Goal: Communication & Community: Answer question/provide support

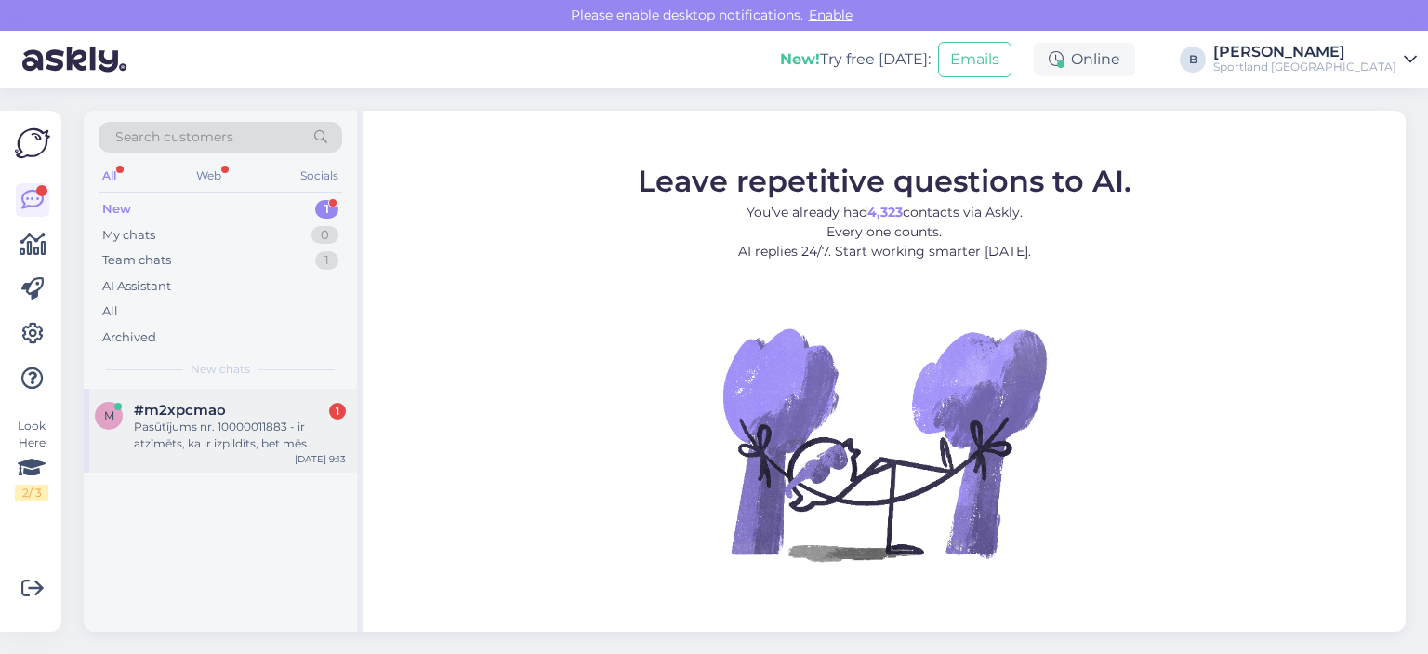
click at [243, 441] on div "Pasūtījums nr. 10000011883 - ir atzīmēts, ka ir izpildīts, bet mēs neesam saņēm…" at bounding box center [240, 434] width 212 height 33
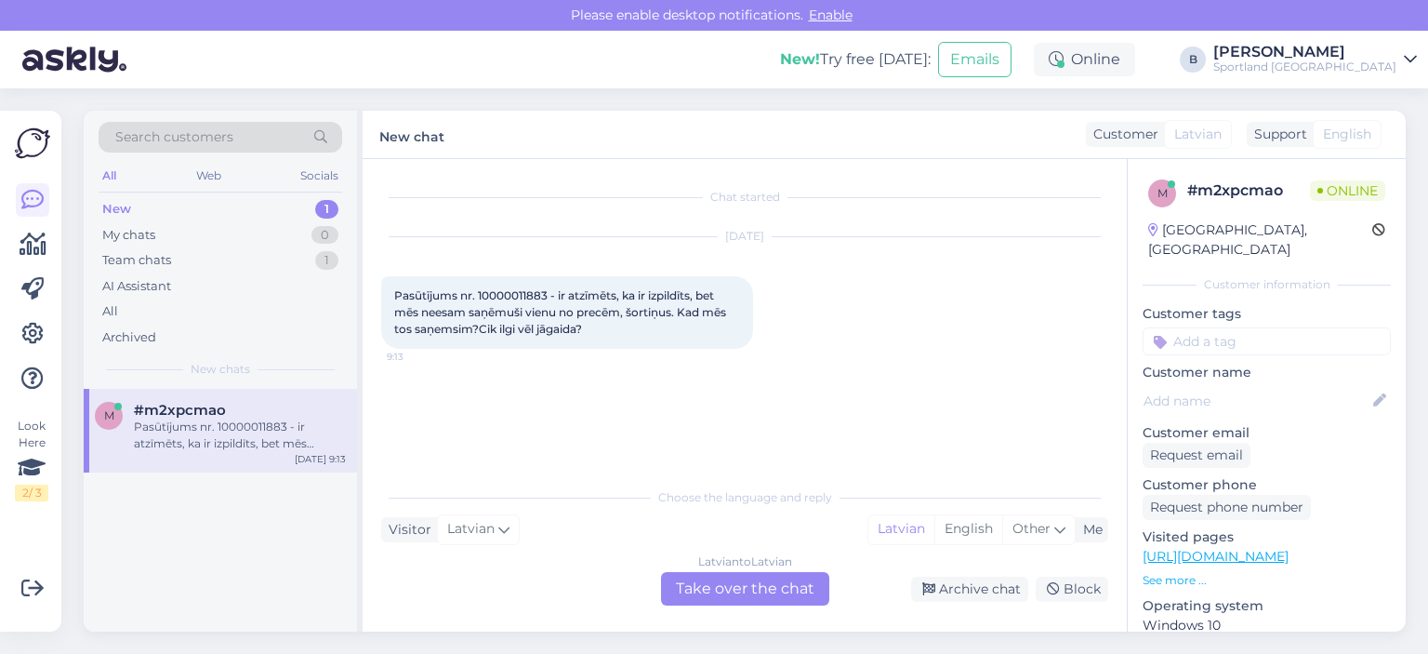
click at [767, 590] on div "Latvian to Latvian Take over the chat" at bounding box center [745, 588] width 168 height 33
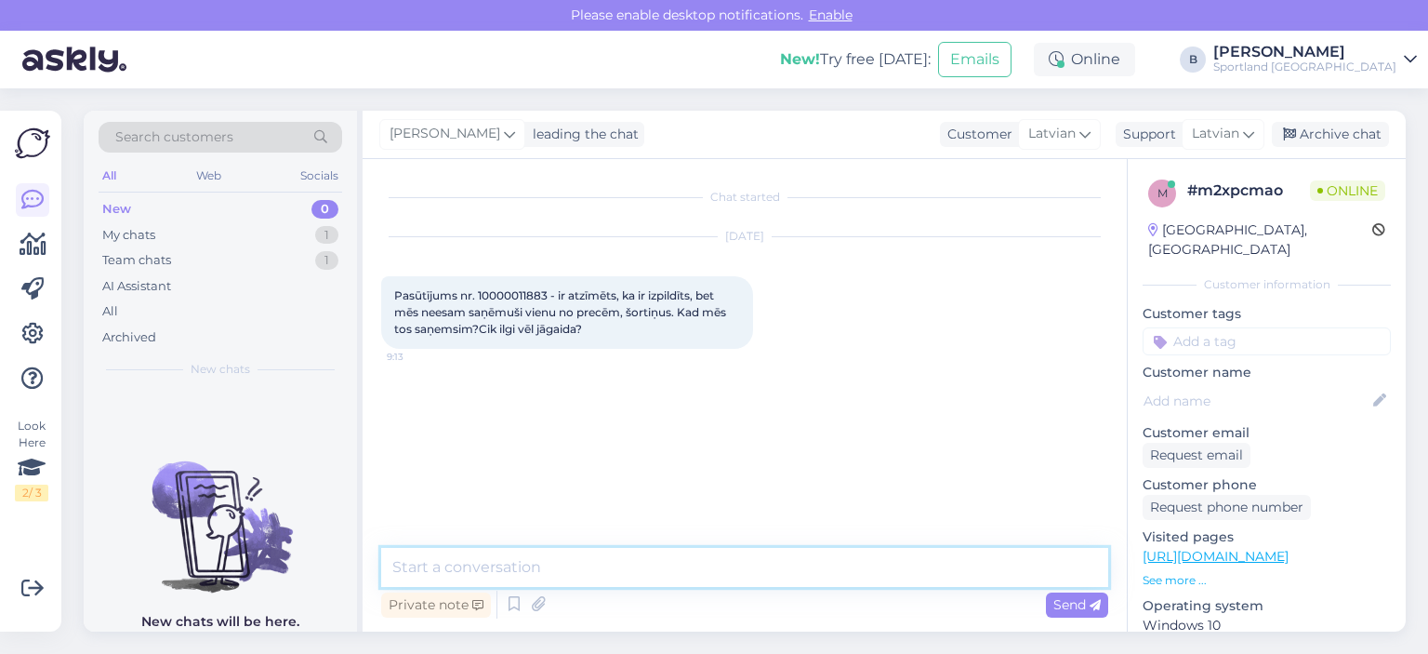
click at [767, 576] on textarea at bounding box center [744, 567] width 727 height 39
type textarea "Sveiki, pārbaudīsim"
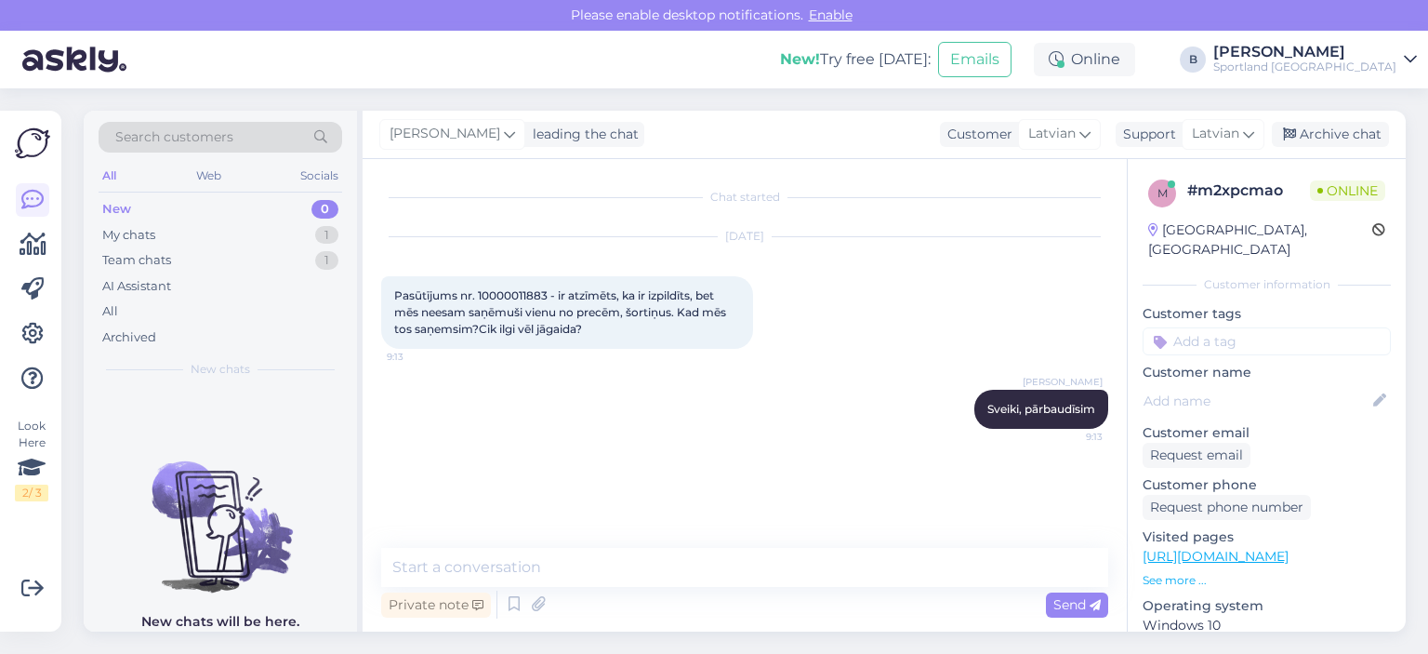
click at [512, 288] on span "Pasūtījums nr. 10000011883 - ir atzīmēts, ka ir izpildīts, bet mēs neesam saņēm…" at bounding box center [561, 311] width 335 height 47
copy span "10000011883"
click at [700, 558] on textarea at bounding box center [744, 567] width 727 height 39
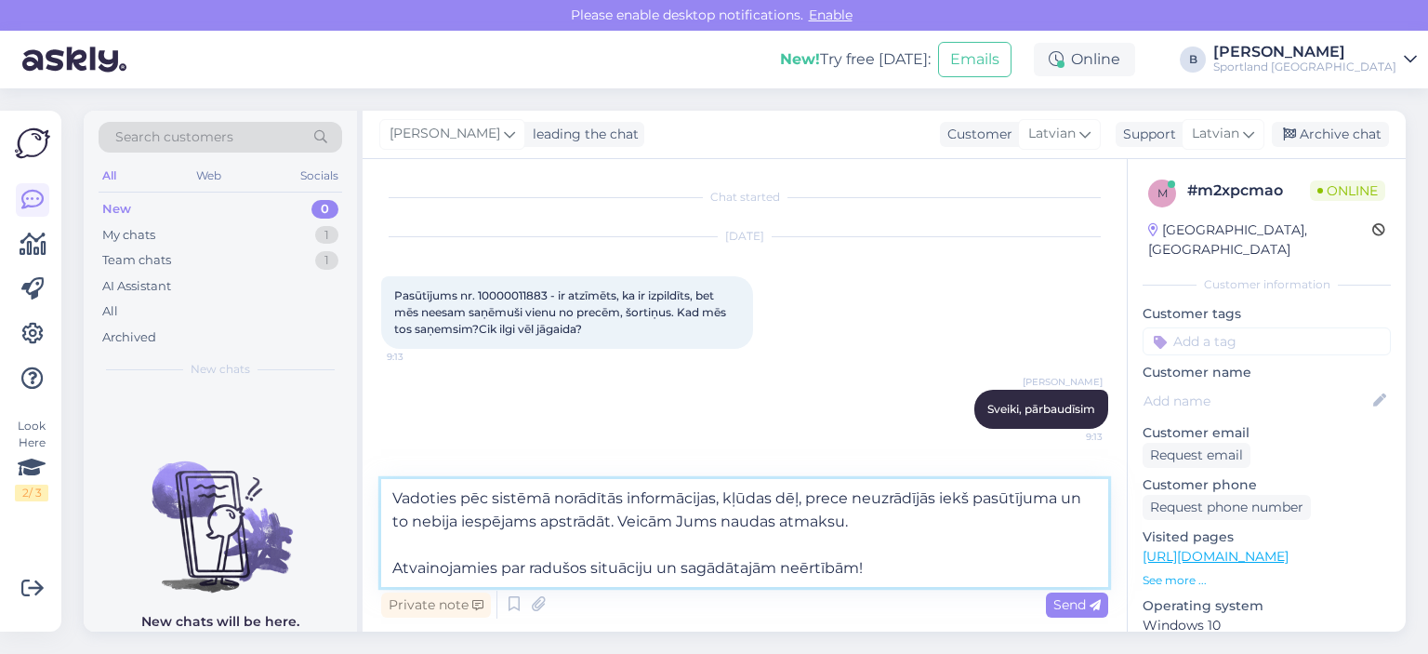
type textarea "Vadoties pēc sistēmā norādītās informācijas, kļūdas dēļ, prece neuzrādījās iekš…"
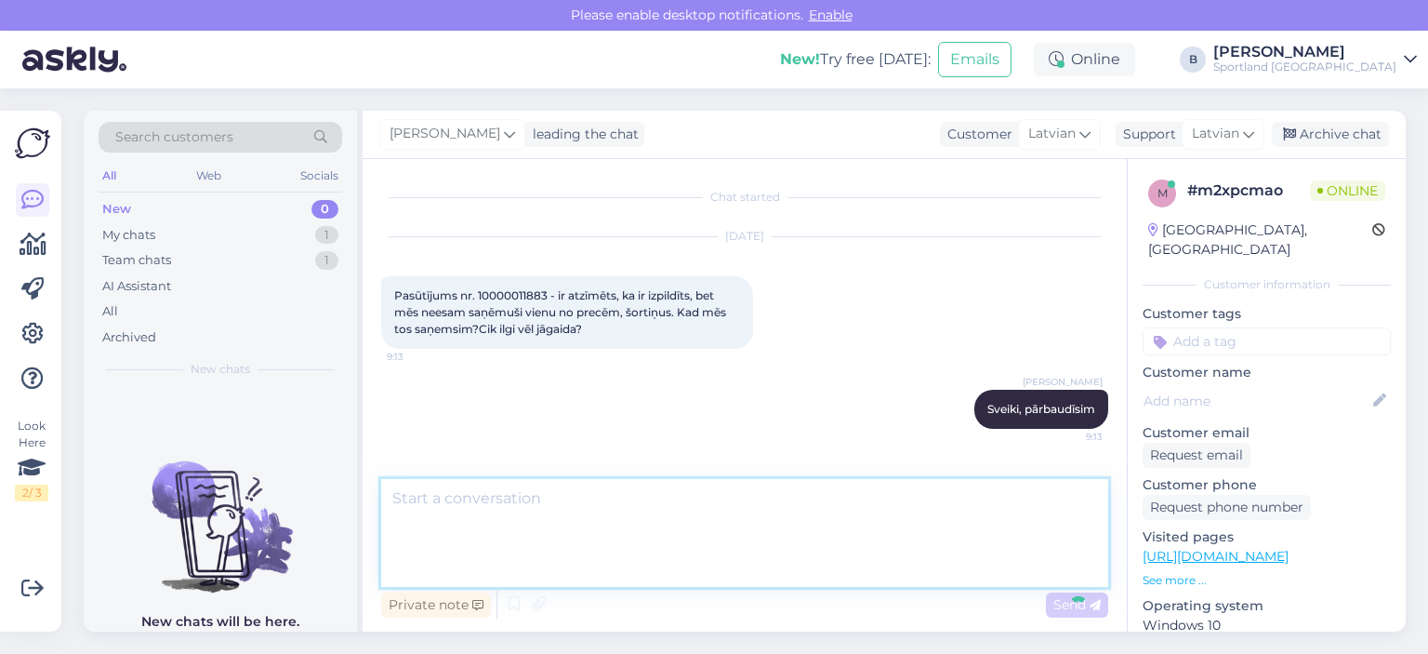
scroll to position [82, 0]
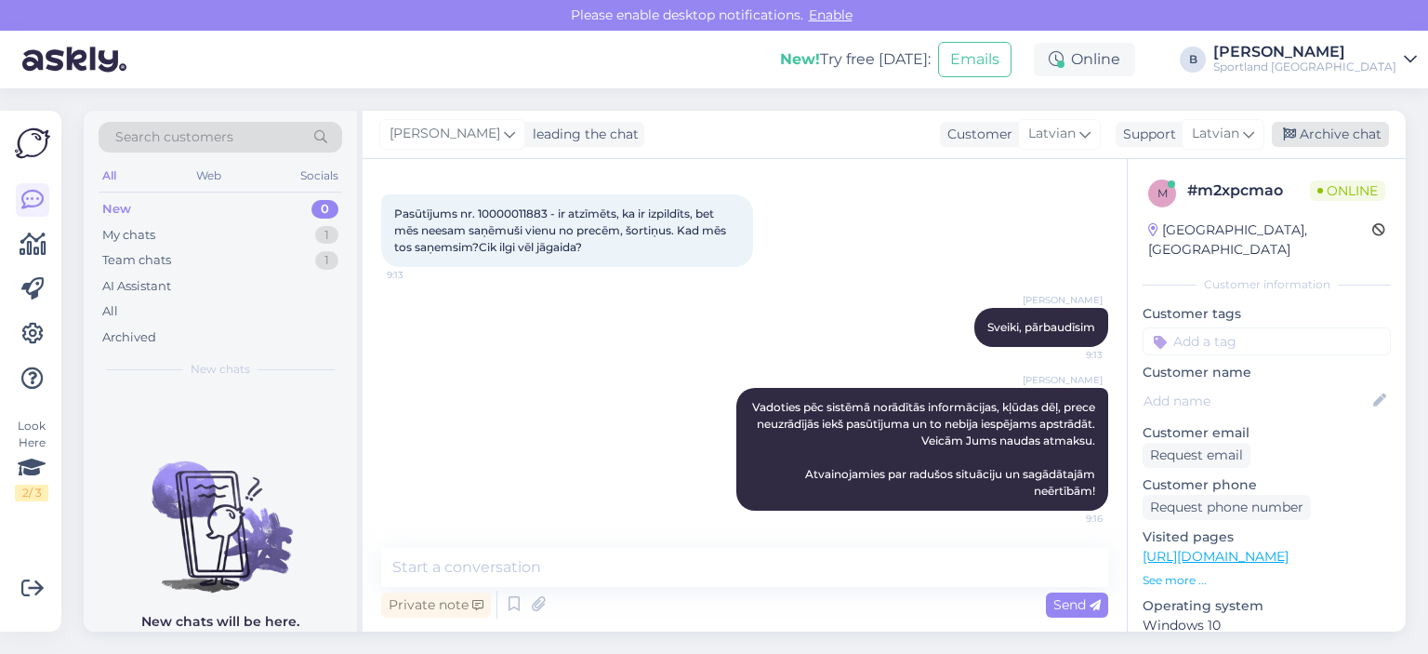
click at [877, 135] on div "Archive chat" at bounding box center [1330, 134] width 117 height 25
click at [877, 129] on div "Archive chat" at bounding box center [1330, 134] width 117 height 25
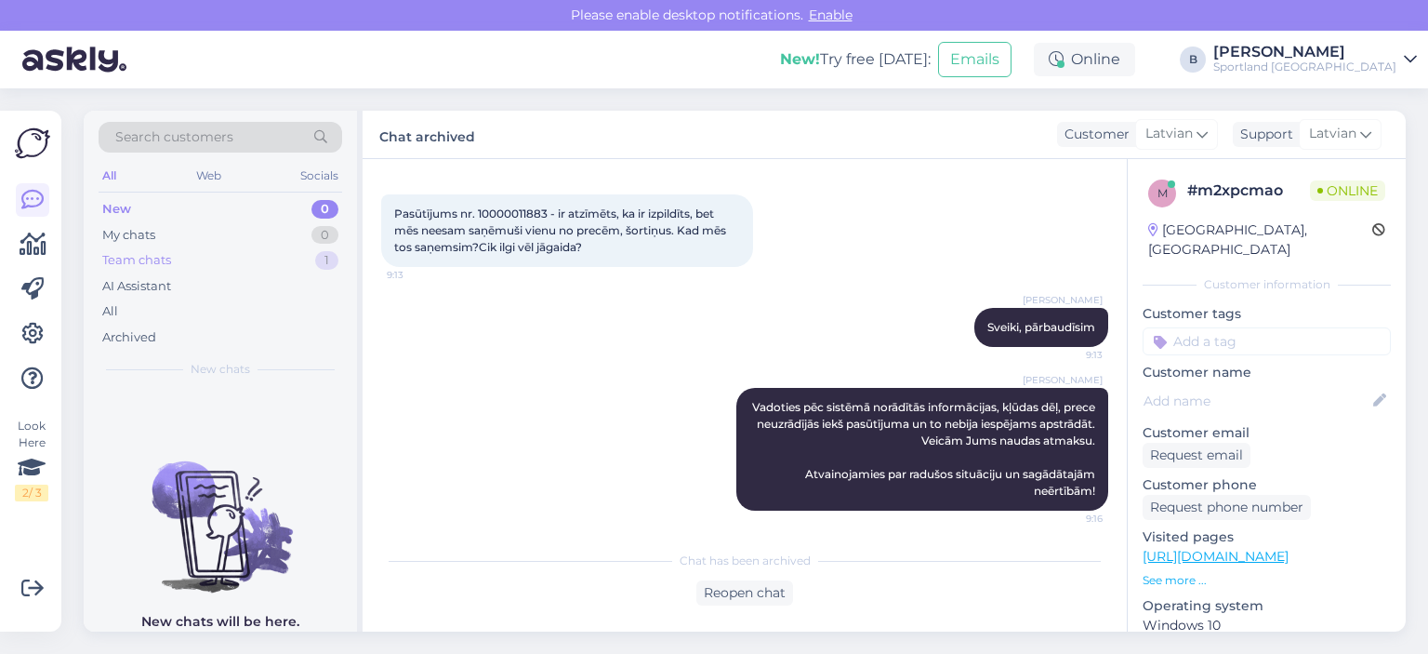
click at [149, 259] on div "Team chats" at bounding box center [136, 260] width 69 height 19
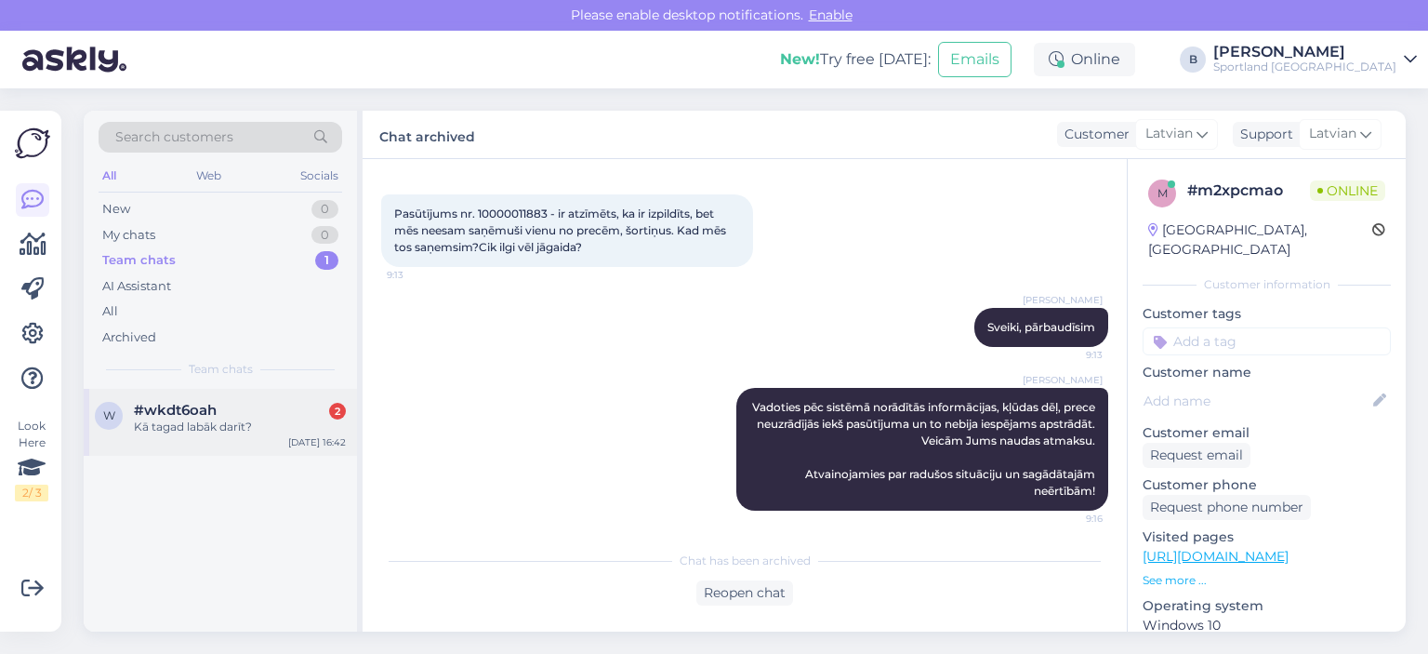
click at [312, 423] on div "Kā tagad labāk darīt?" at bounding box center [240, 426] width 212 height 17
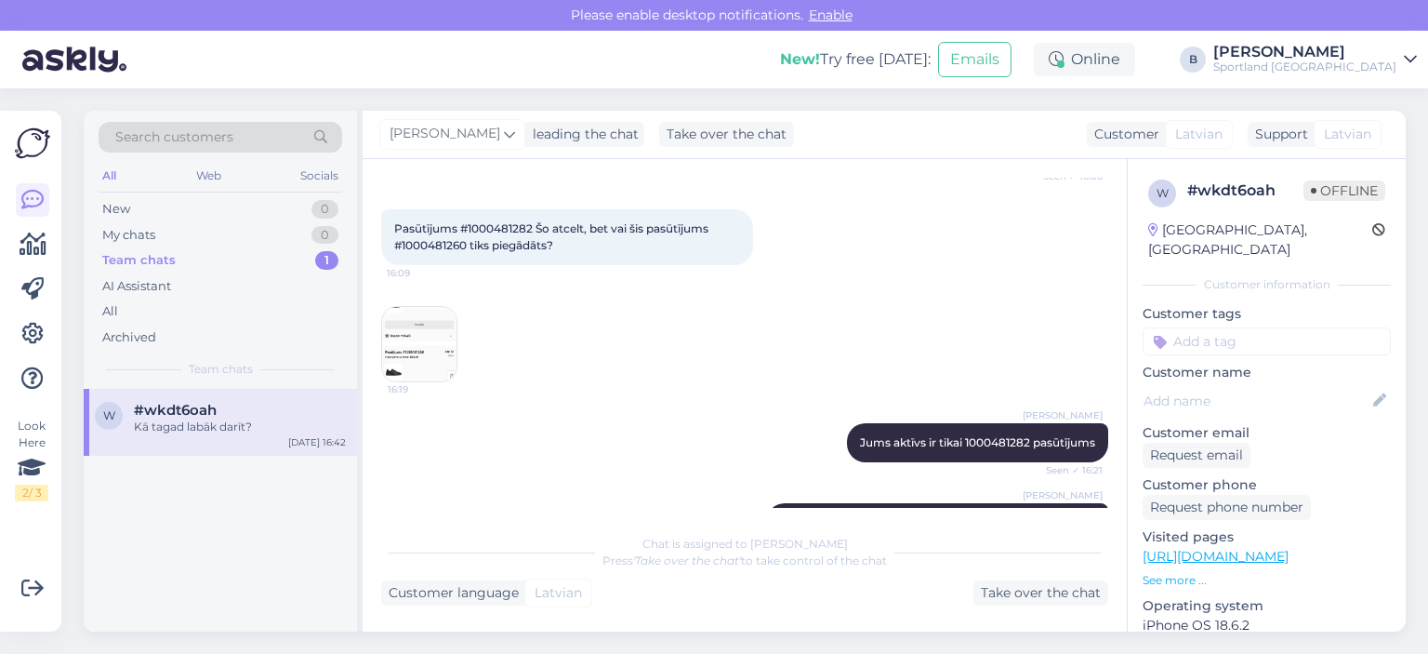
scroll to position [229, 0]
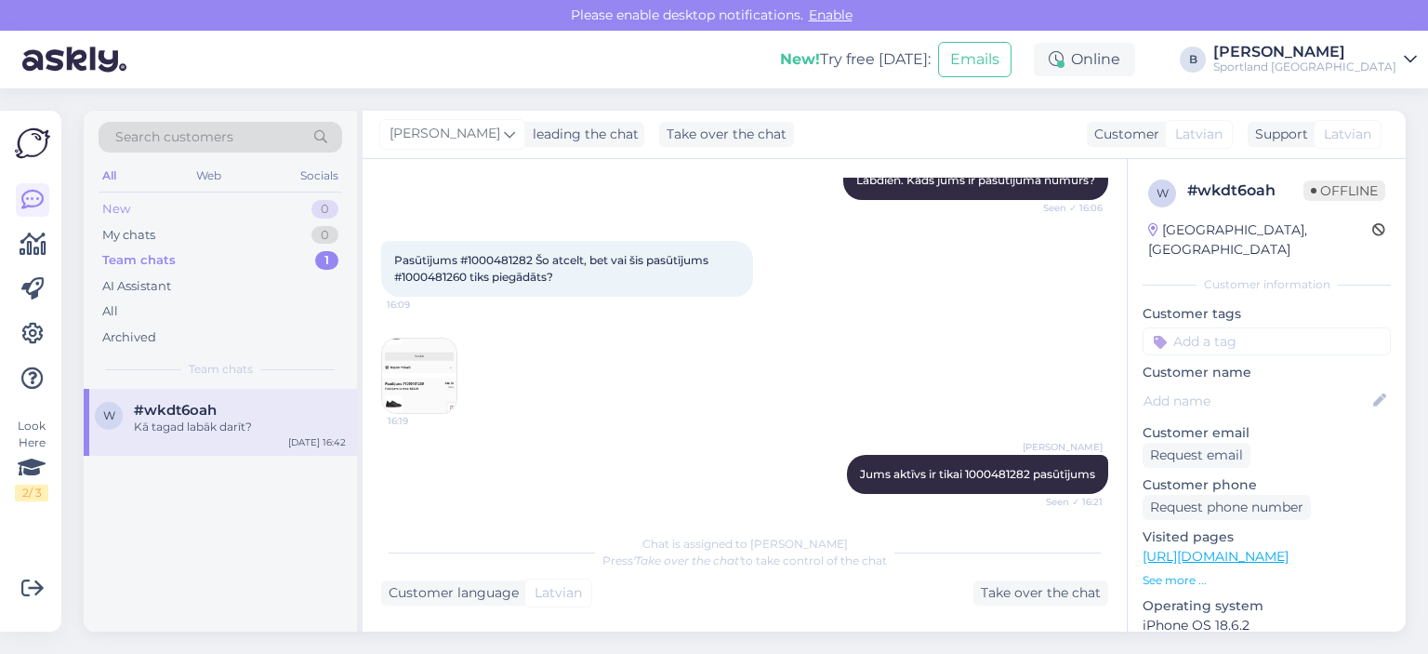
click at [141, 202] on div "New 0" at bounding box center [221, 209] width 244 height 26
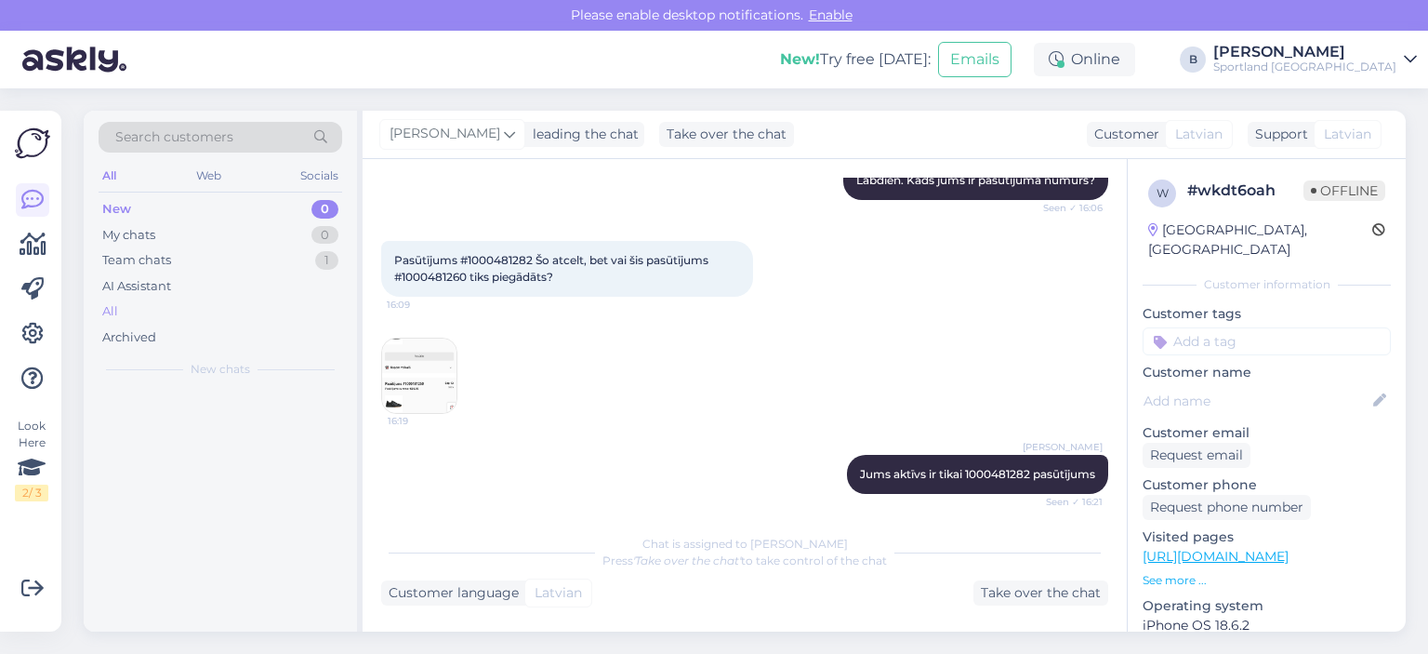
click at [121, 312] on div "All" at bounding box center [221, 311] width 244 height 26
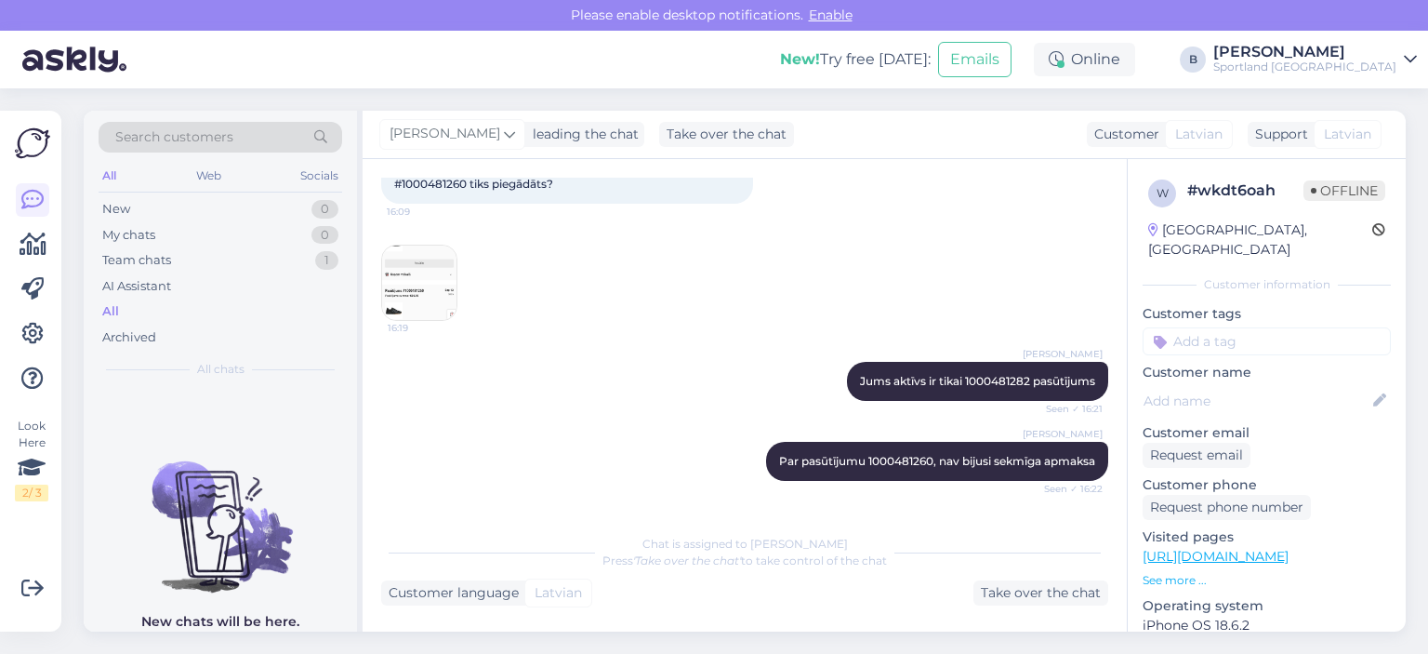
scroll to position [508, 0]
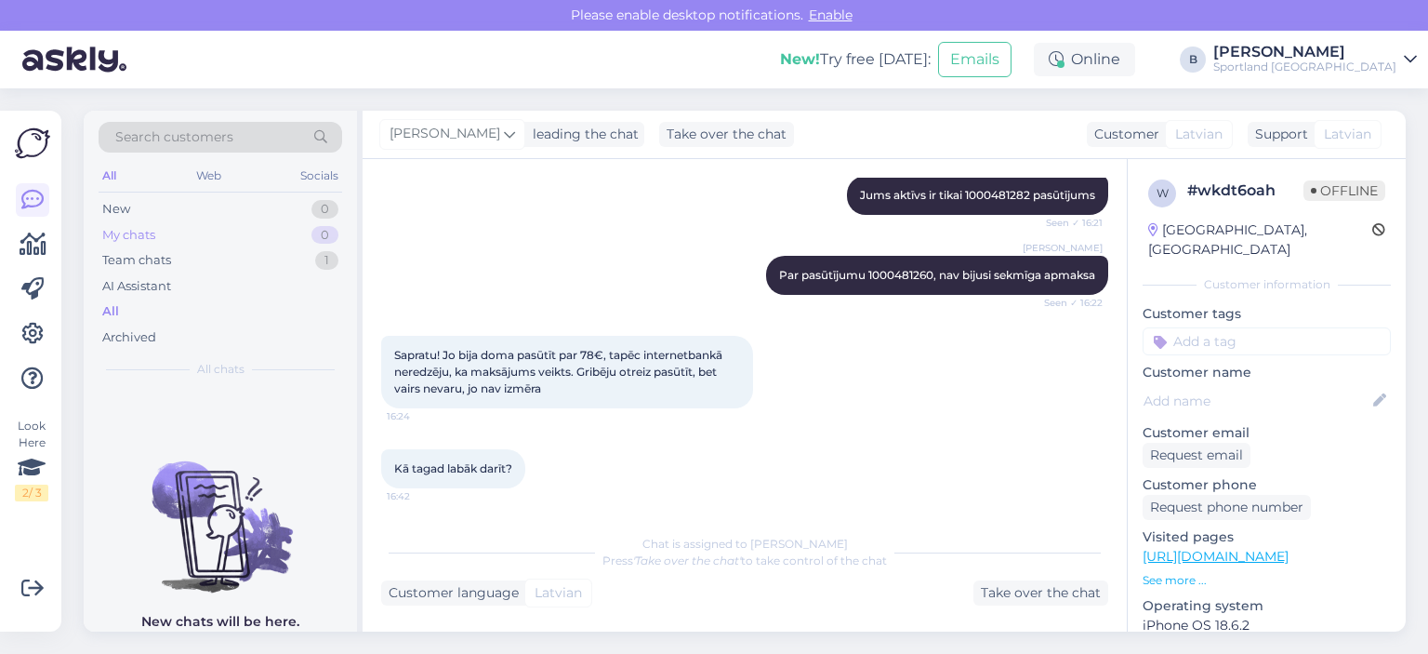
click at [112, 239] on div "My chats" at bounding box center [128, 235] width 53 height 19
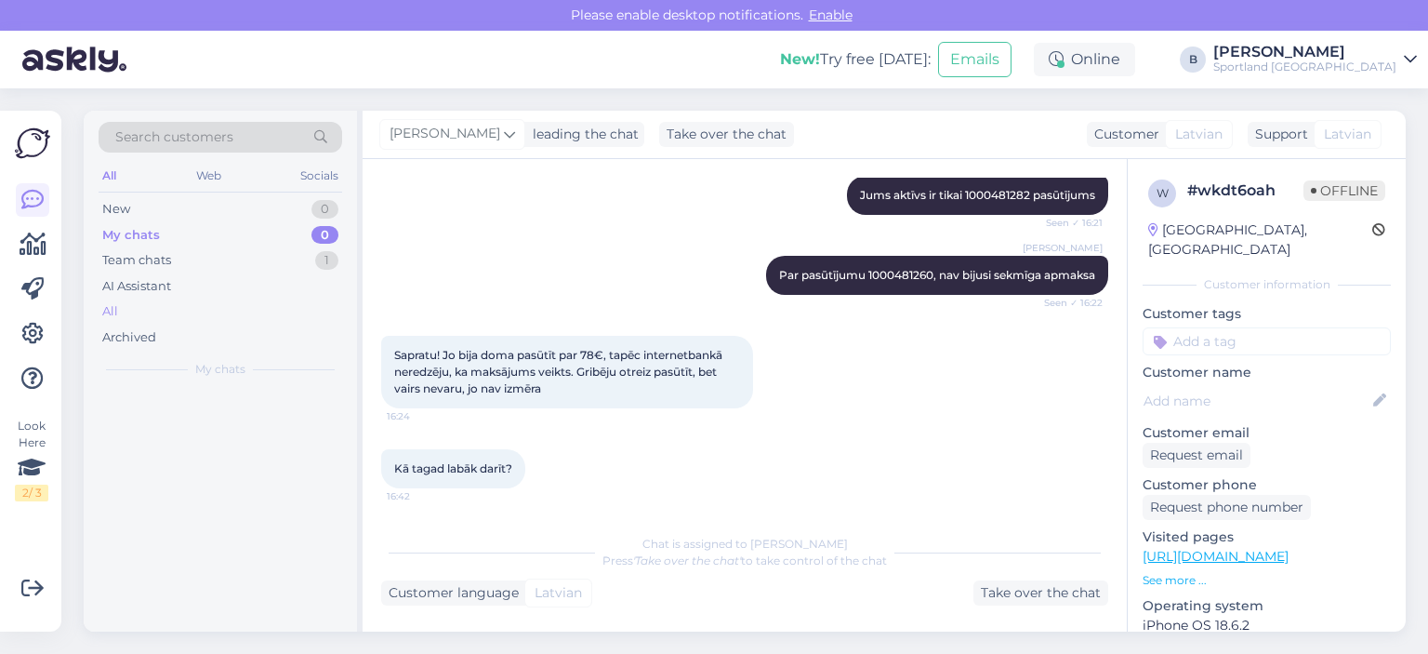
click at [119, 300] on div "All" at bounding box center [221, 311] width 244 height 26
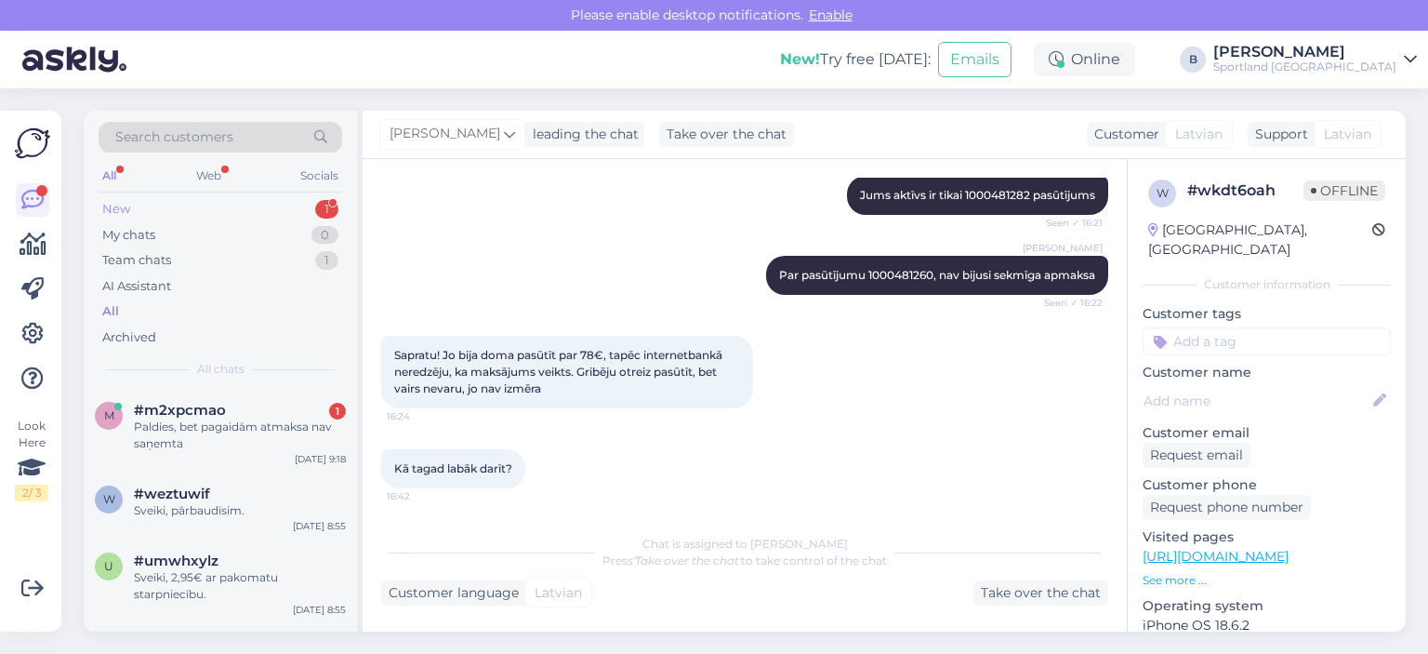
click at [120, 197] on div "New 1" at bounding box center [221, 209] width 244 height 26
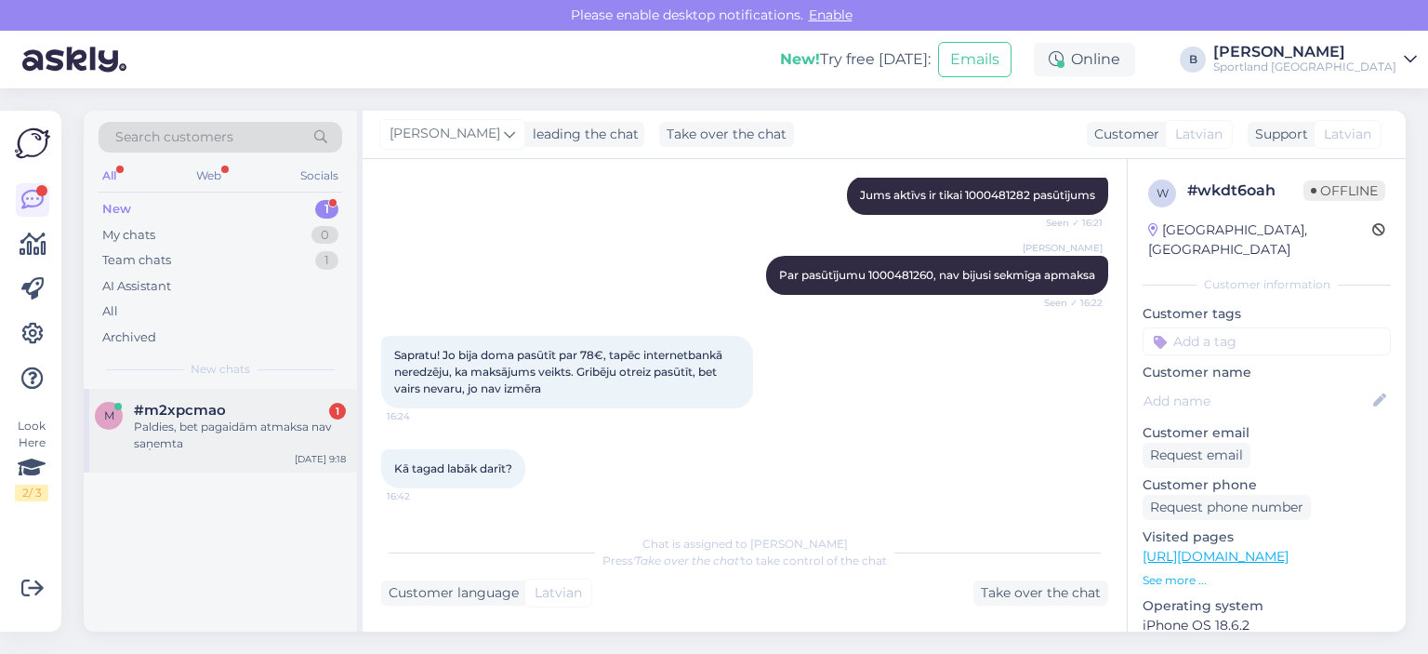
click at [255, 437] on div "Paldies, bet pagaidām atmaksa nav saņemta" at bounding box center [240, 434] width 212 height 33
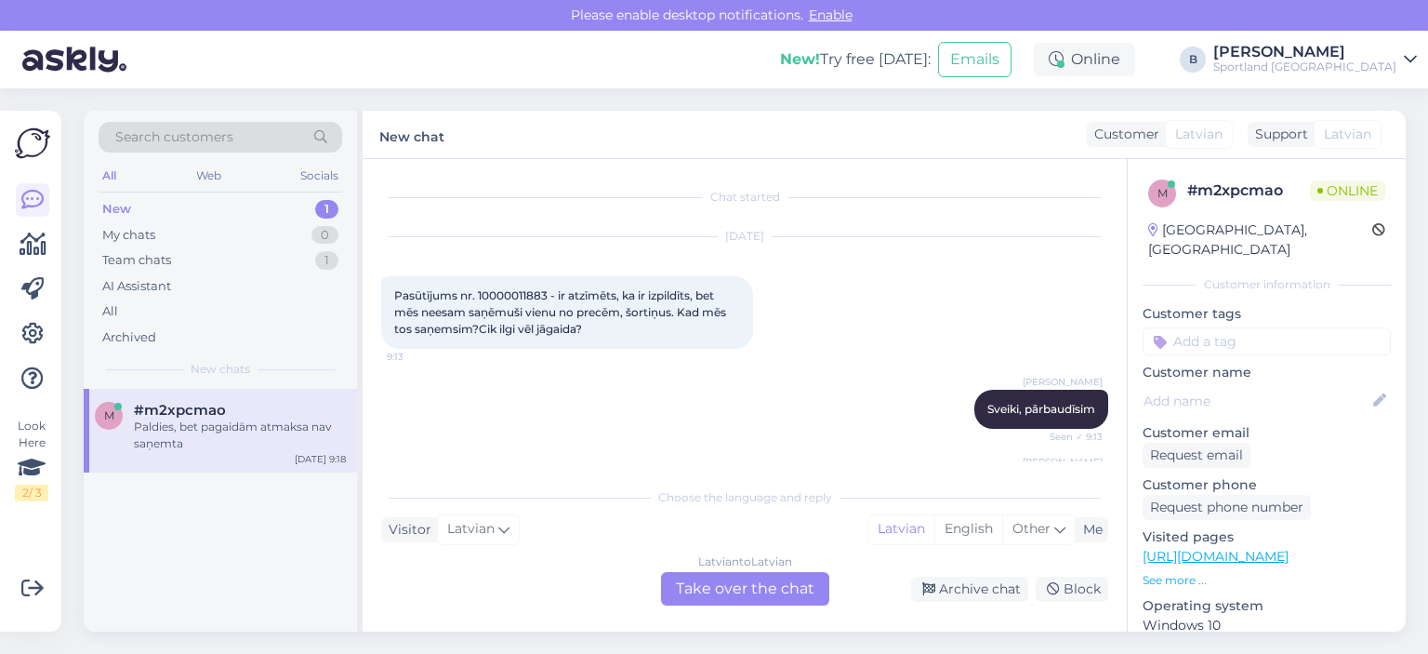
scroll to position [231, 0]
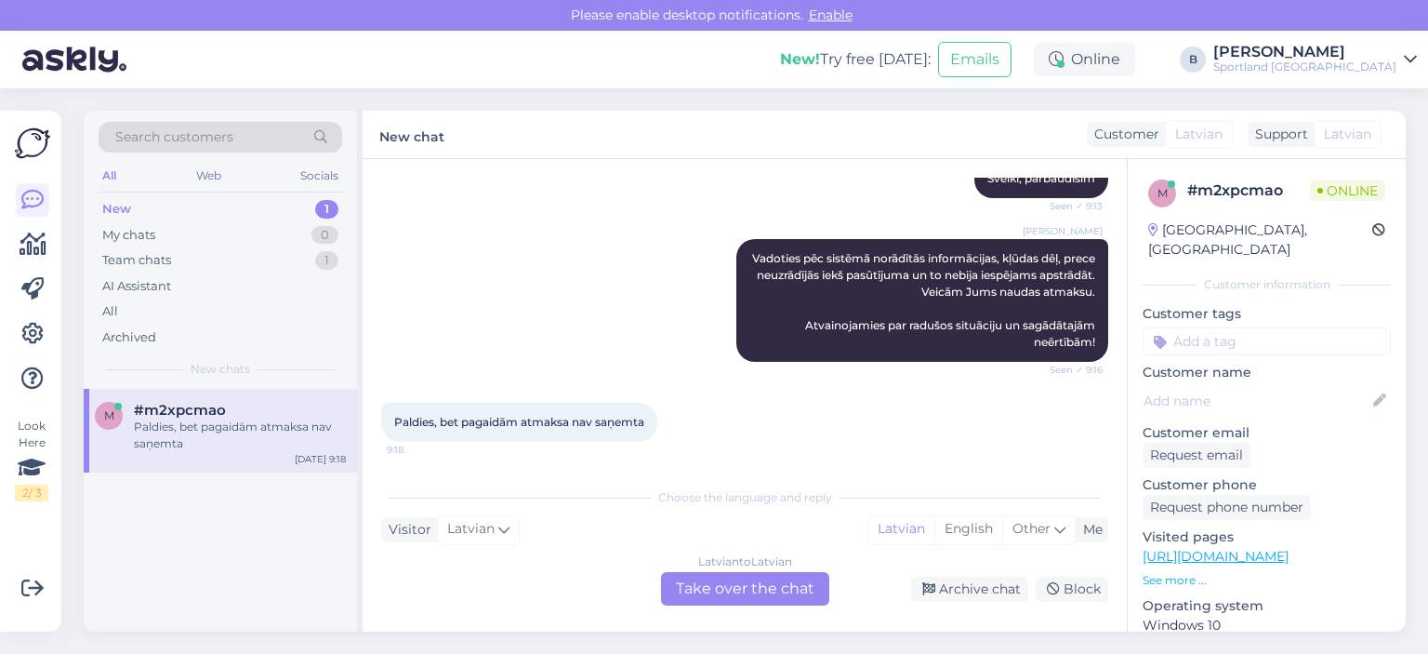
click at [739, 589] on div "Latvian to Latvian Take over the chat" at bounding box center [745, 588] width 168 height 33
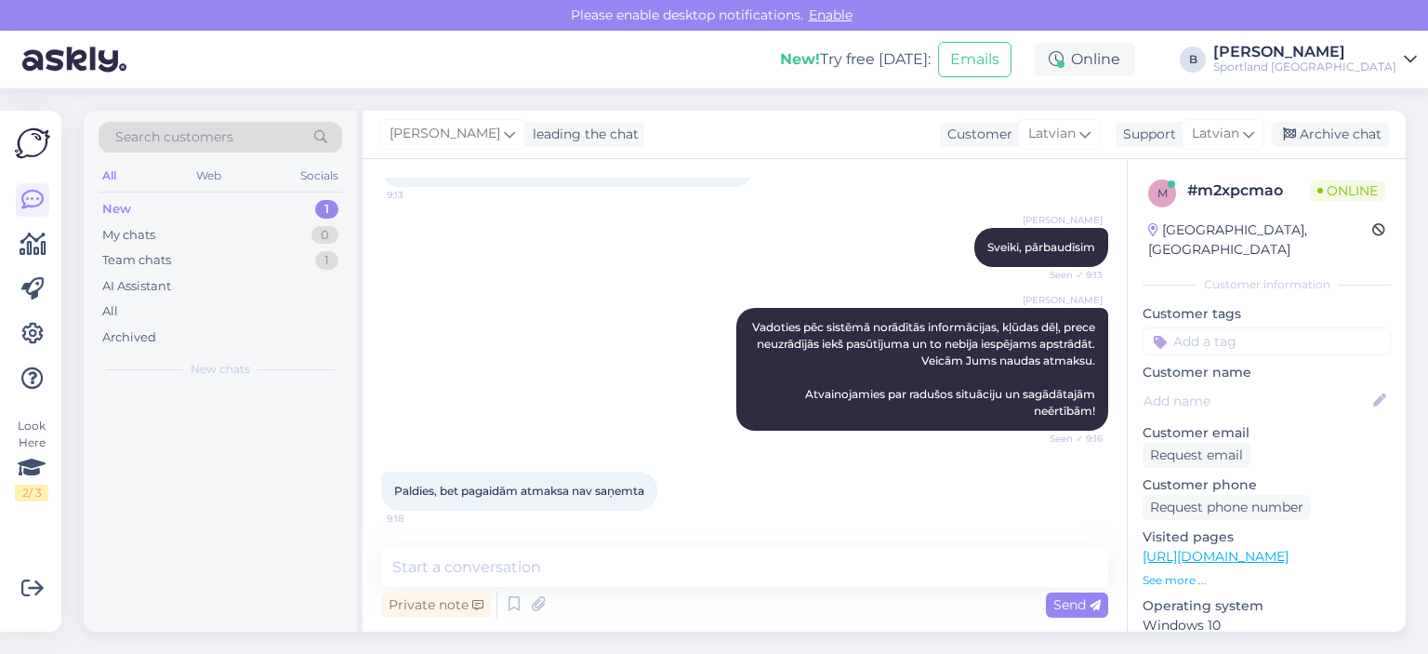
scroll to position [162, 0]
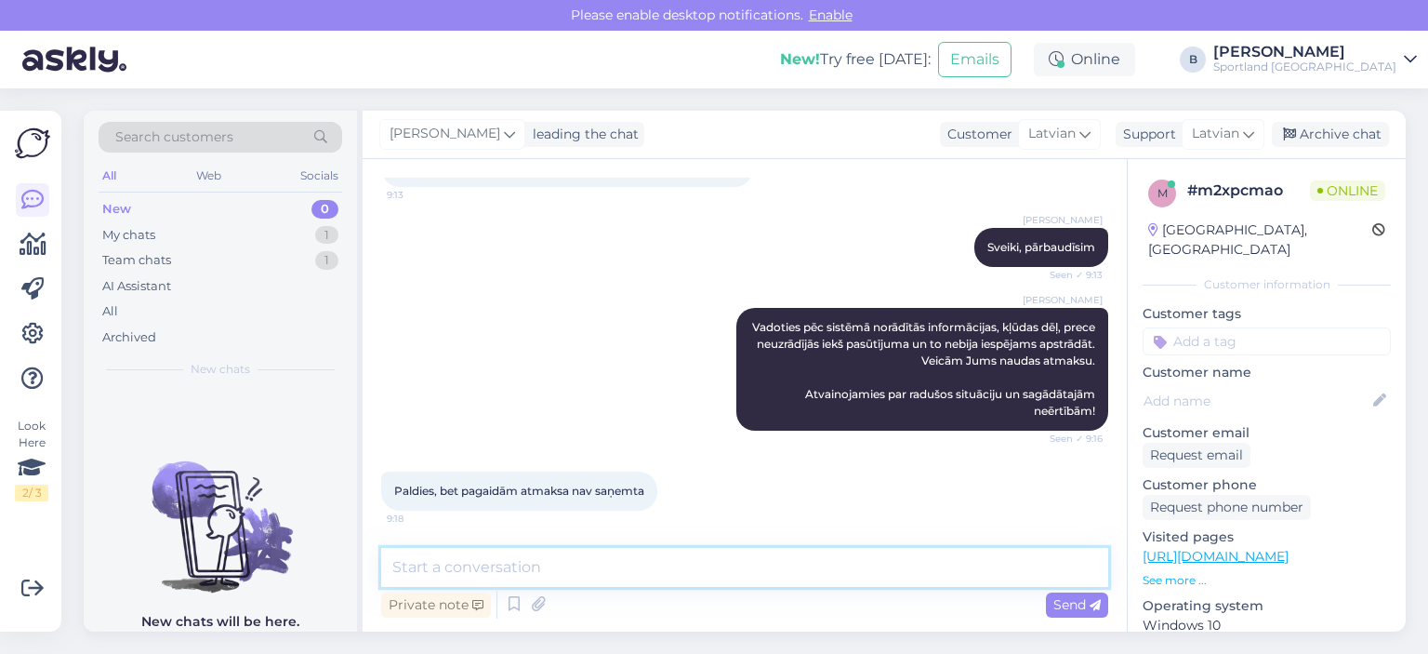
click at [728, 568] on textarea at bounding box center [744, 567] width 727 height 39
type textarea "J"
type textarea "N"
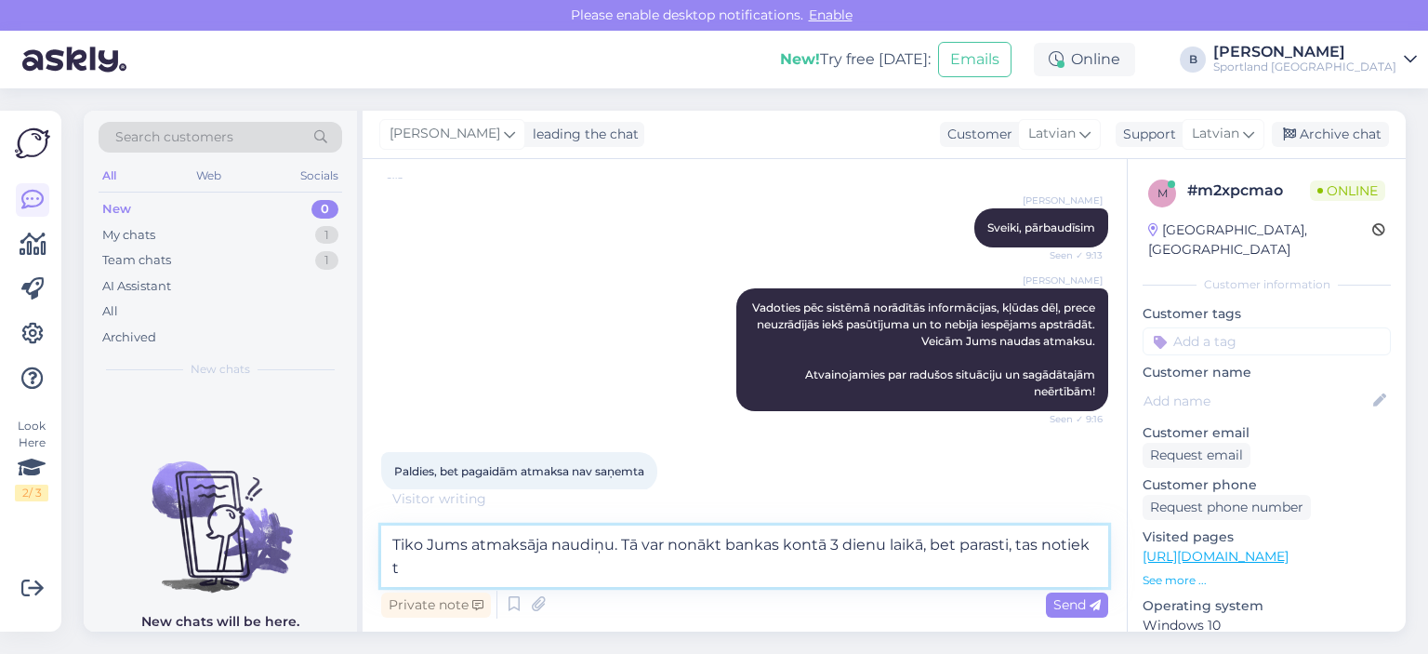
scroll to position [204, 0]
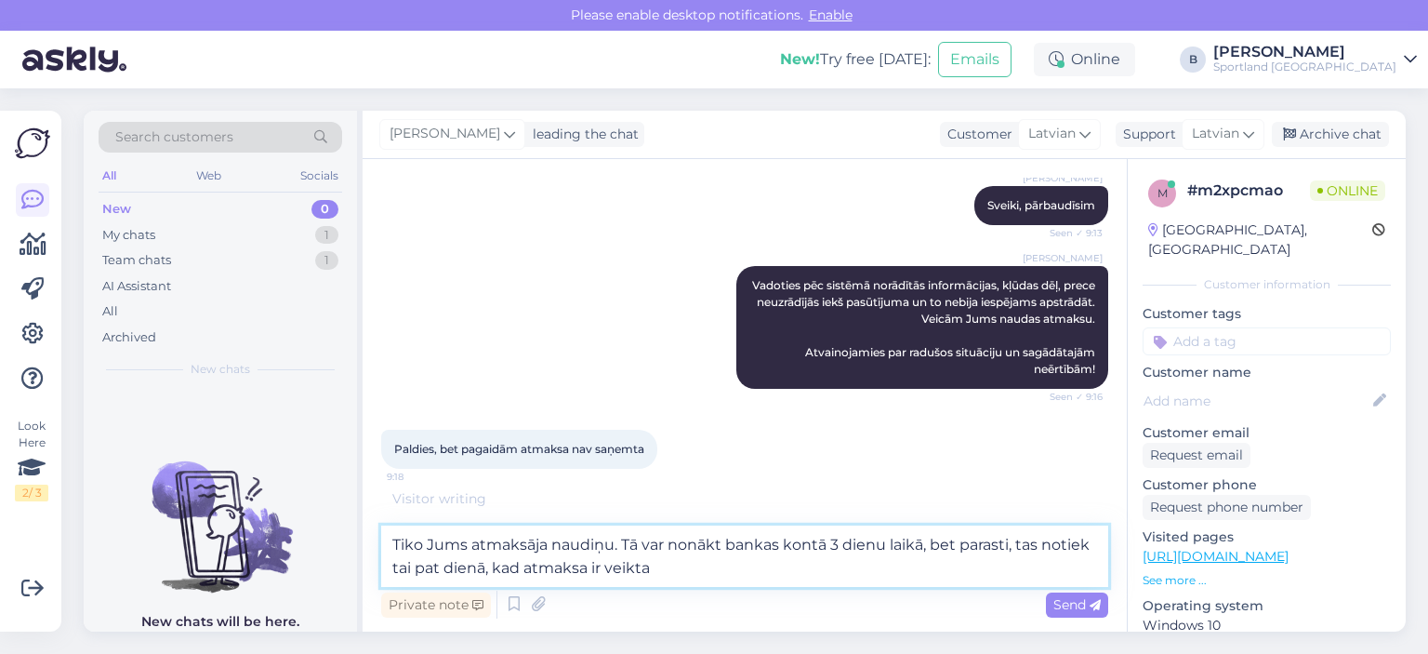
type textarea "Tiko Jums atmaksāja naudiņu. Tā var nonākt bankas kontā 3 dienu laikā, bet para…"
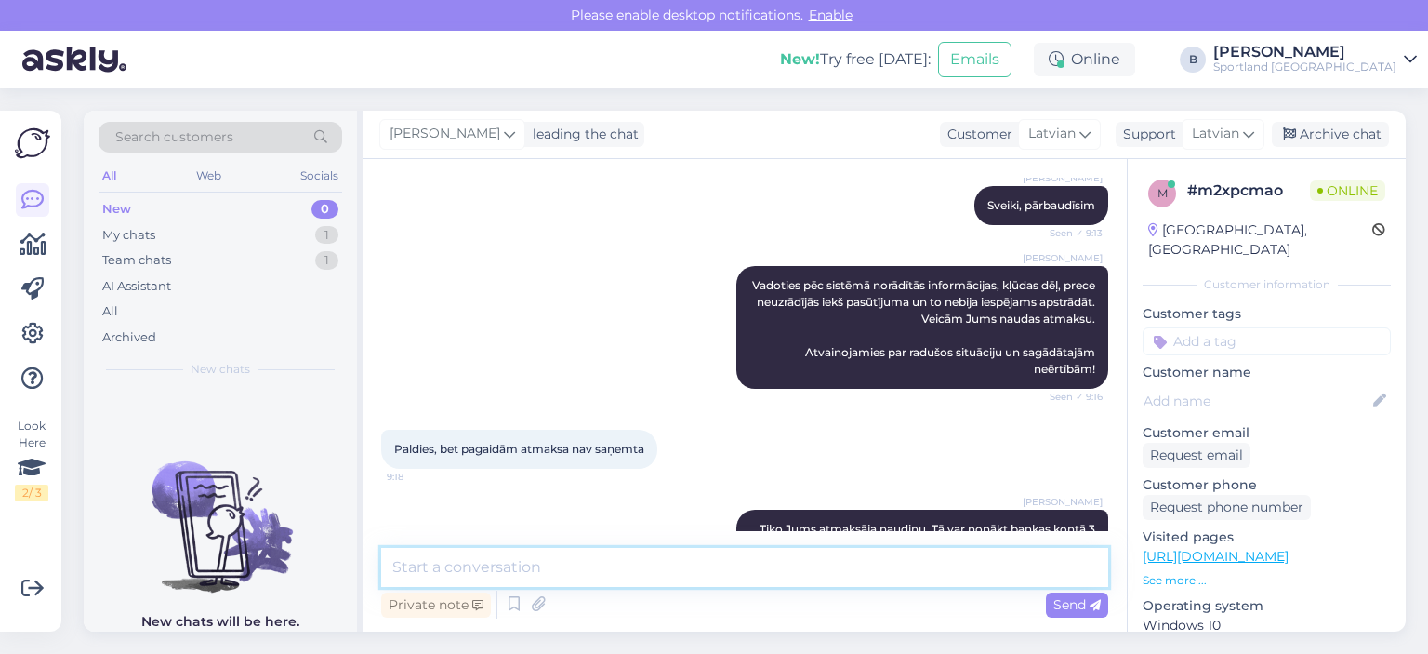
scroll to position [275, 0]
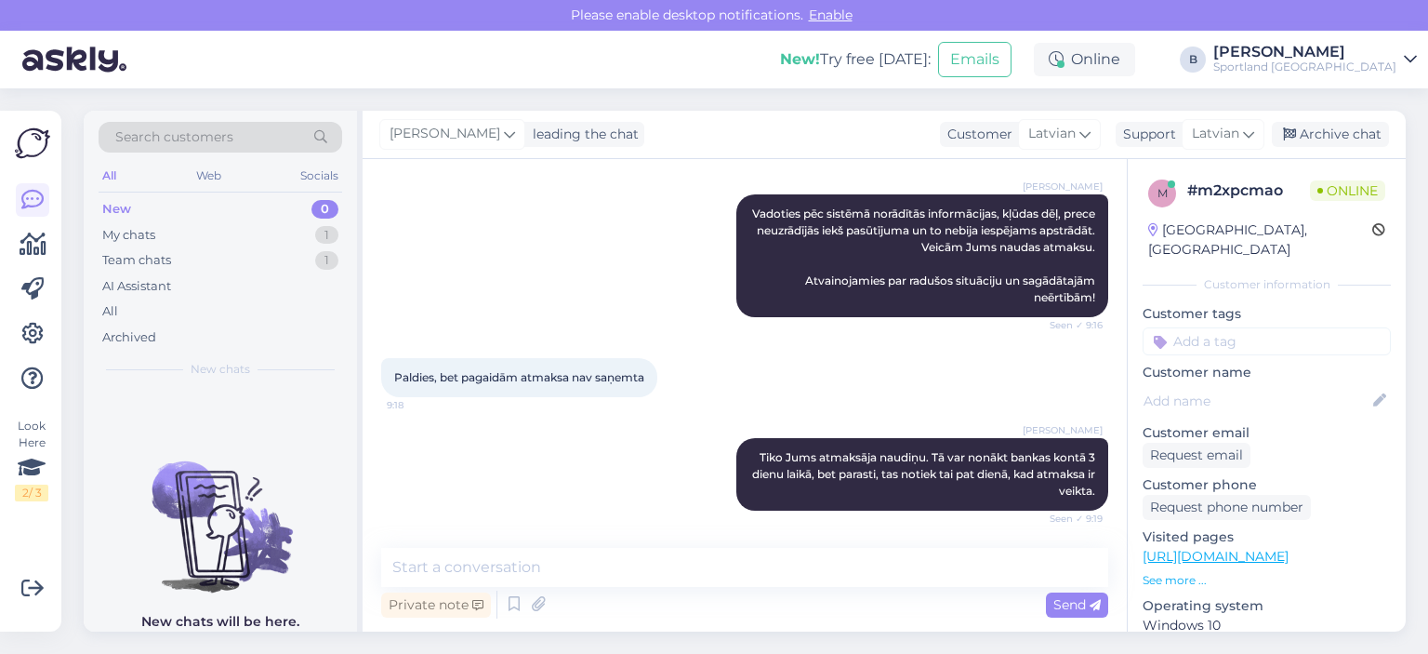
drag, startPoint x: 1328, startPoint y: 154, endPoint x: 1338, endPoint y: 131, distance: 25.4
click at [877, 153] on div "[PERSON_NAME] leading the chat Customer Latvian Support Latvian Archive chat" at bounding box center [884, 135] width 1043 height 48
click at [877, 131] on div "Archive chat" at bounding box center [1330, 134] width 117 height 25
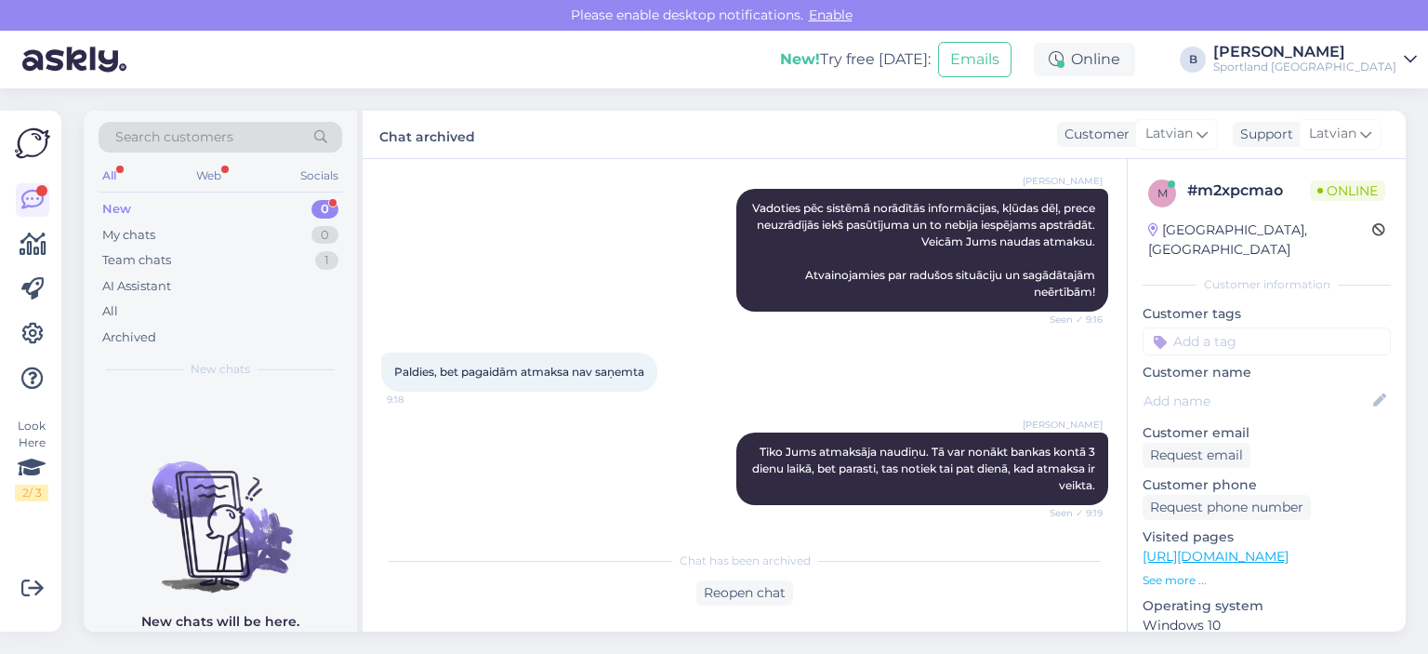
scroll to position [361, 0]
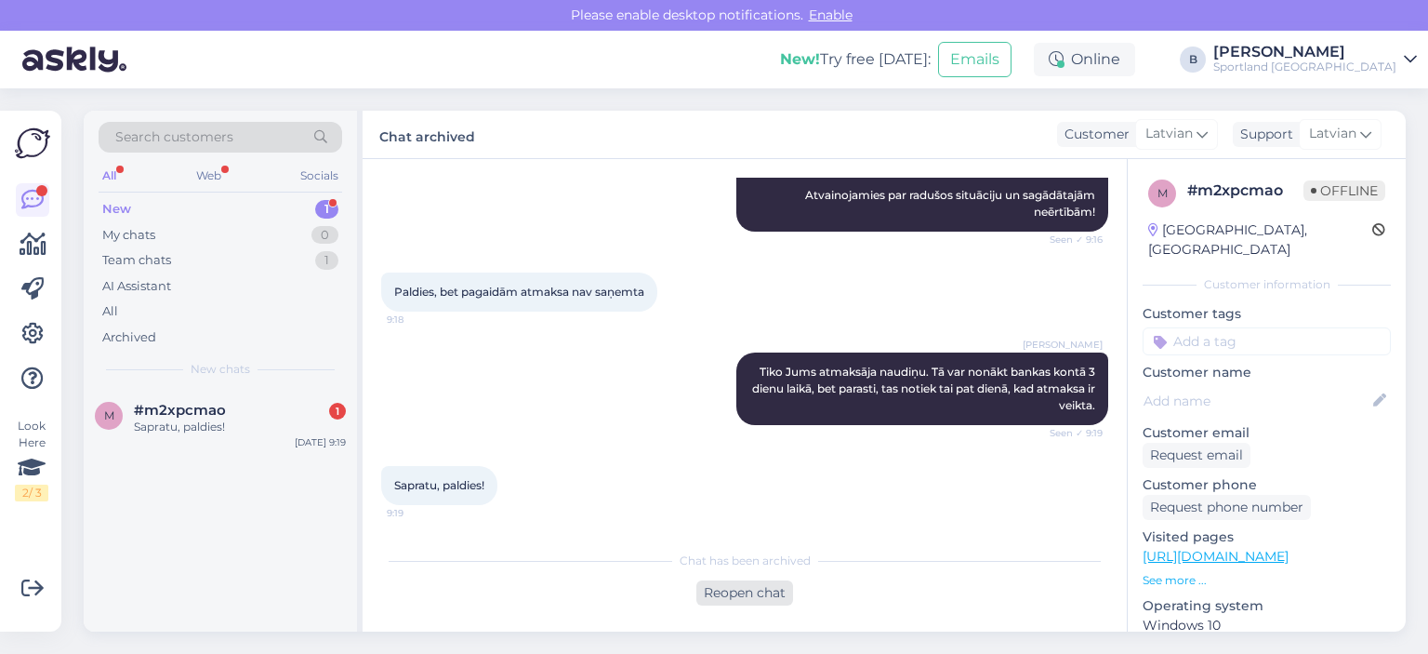
click at [742, 587] on div "Reopen chat" at bounding box center [744, 592] width 97 height 25
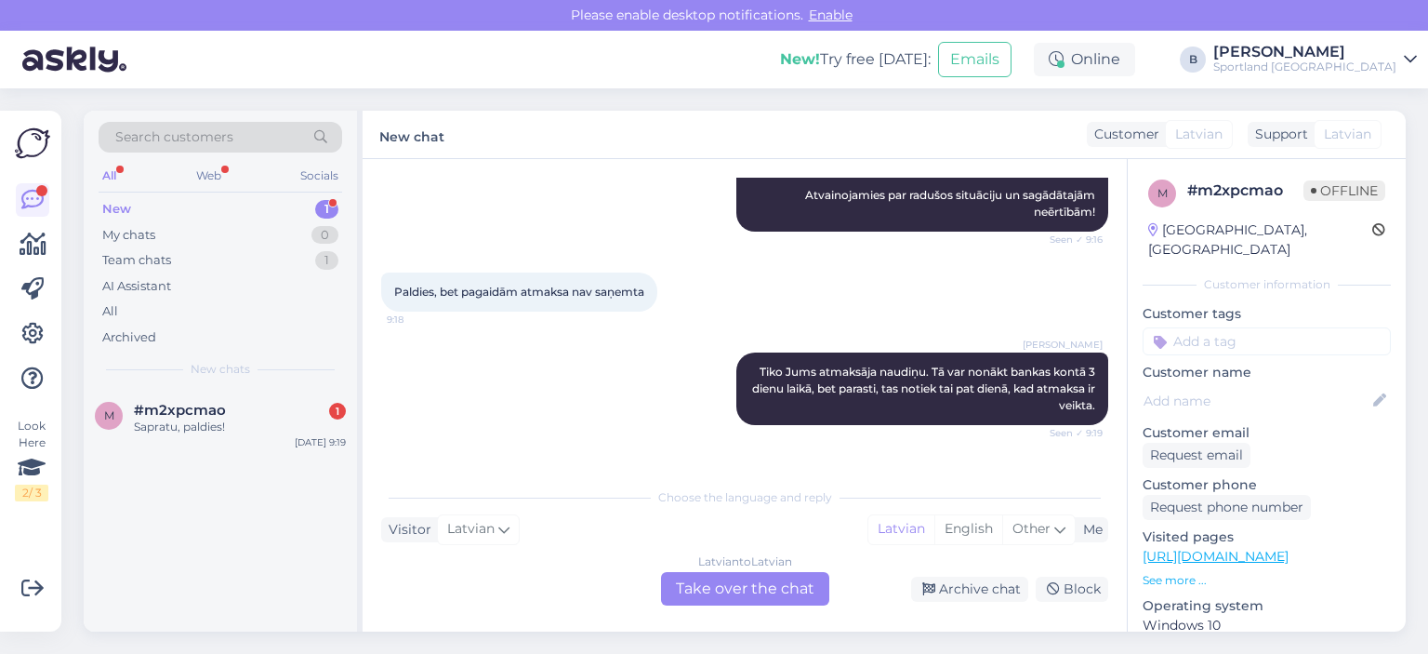
click at [763, 601] on div "Latvian to Latvian Take over the chat" at bounding box center [745, 588] width 168 height 33
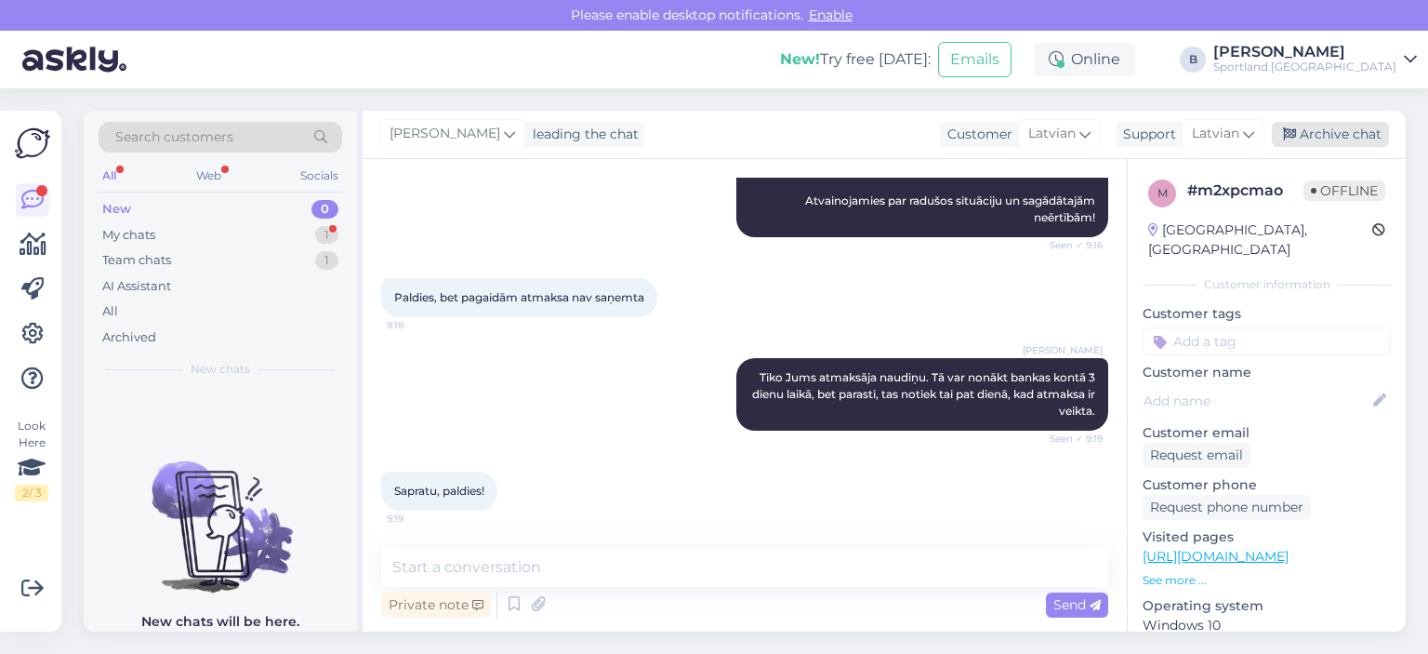
click at [877, 140] on div "Archive chat" at bounding box center [1330, 134] width 117 height 25
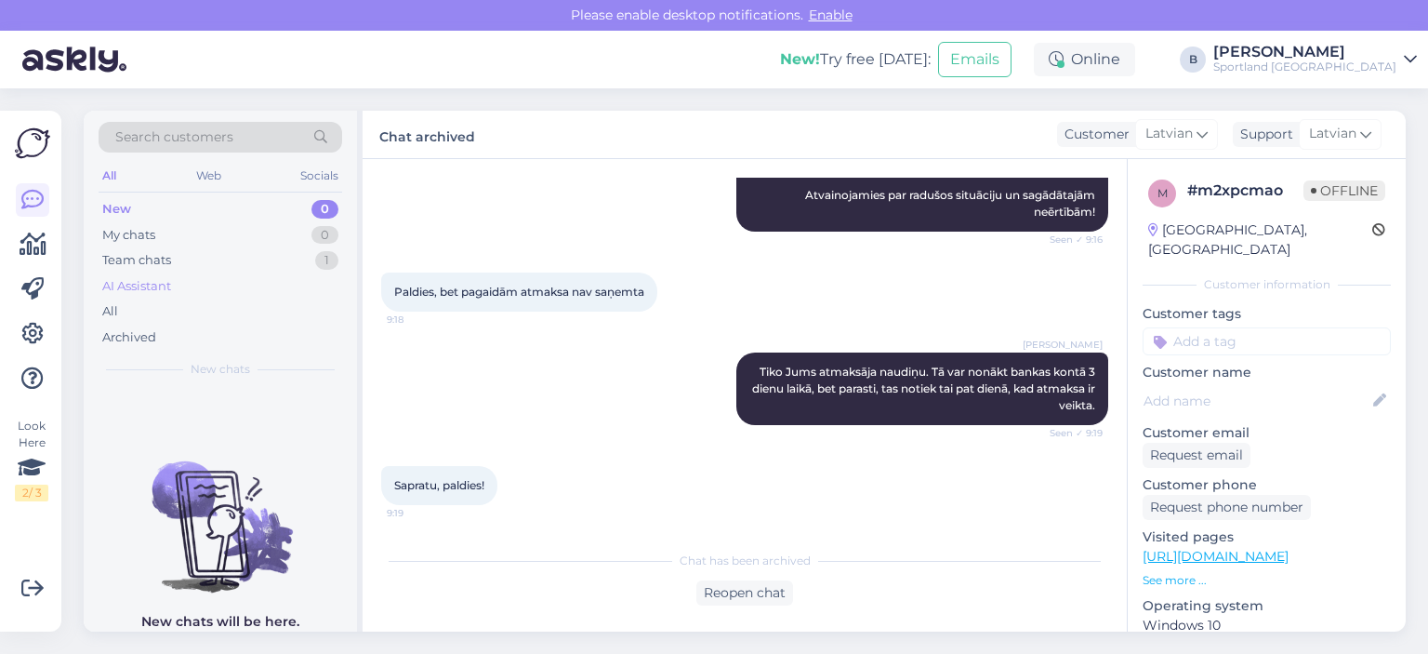
click at [123, 287] on div "AI Assistant" at bounding box center [136, 286] width 69 height 19
click at [116, 308] on div "All" at bounding box center [110, 311] width 16 height 19
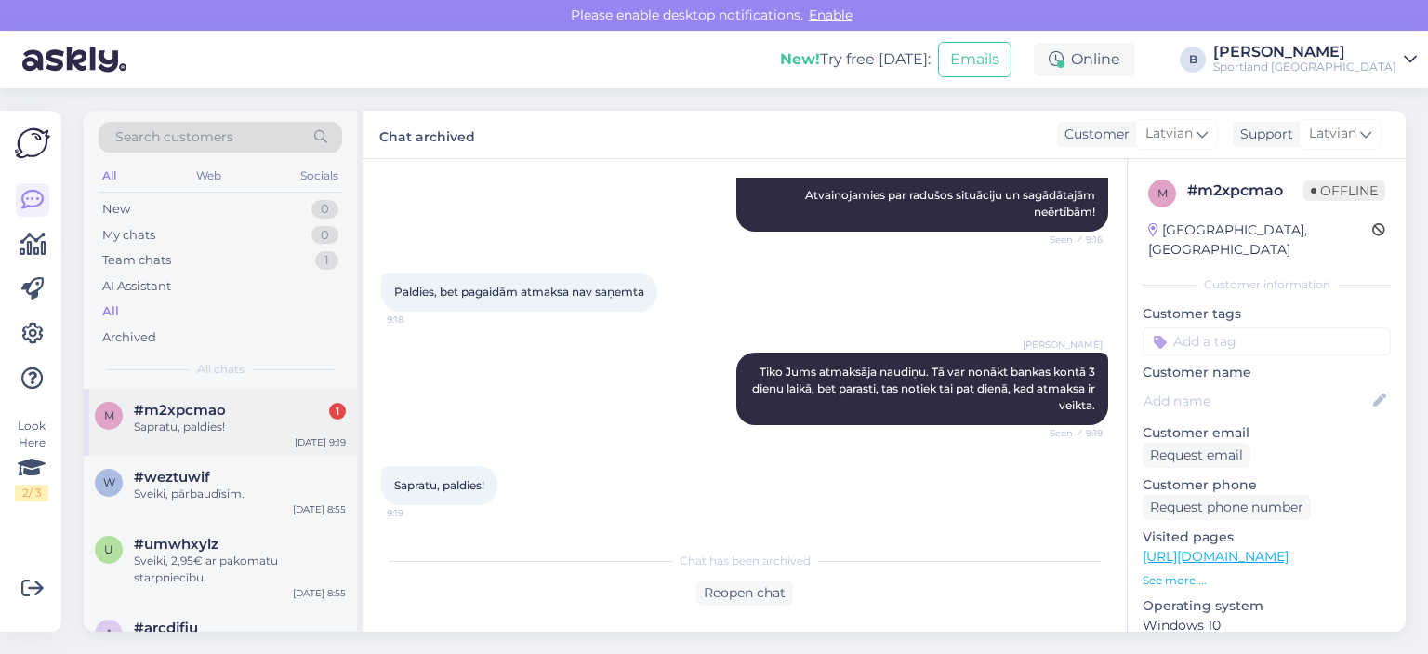
click at [205, 412] on span "#m2xpcmao" at bounding box center [180, 410] width 92 height 17
click at [200, 487] on div "Sveiki, pārbaudīsim." at bounding box center [240, 493] width 212 height 17
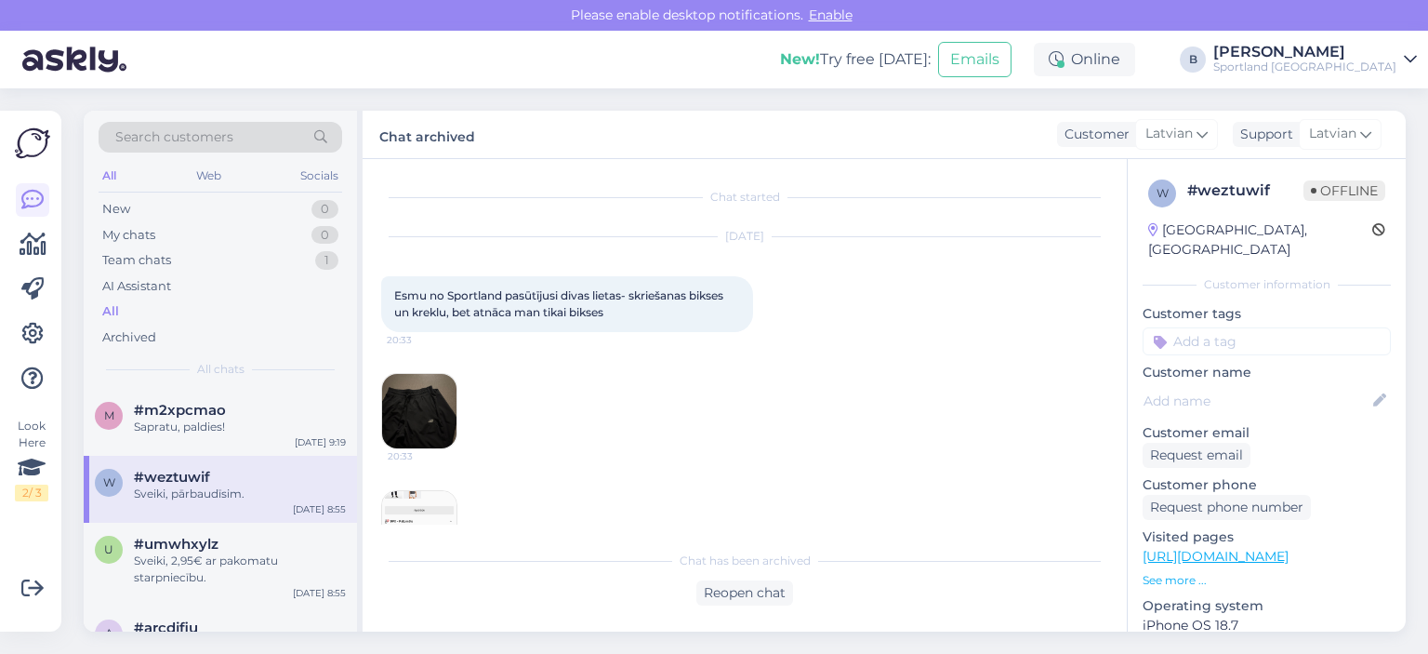
scroll to position [186, 0]
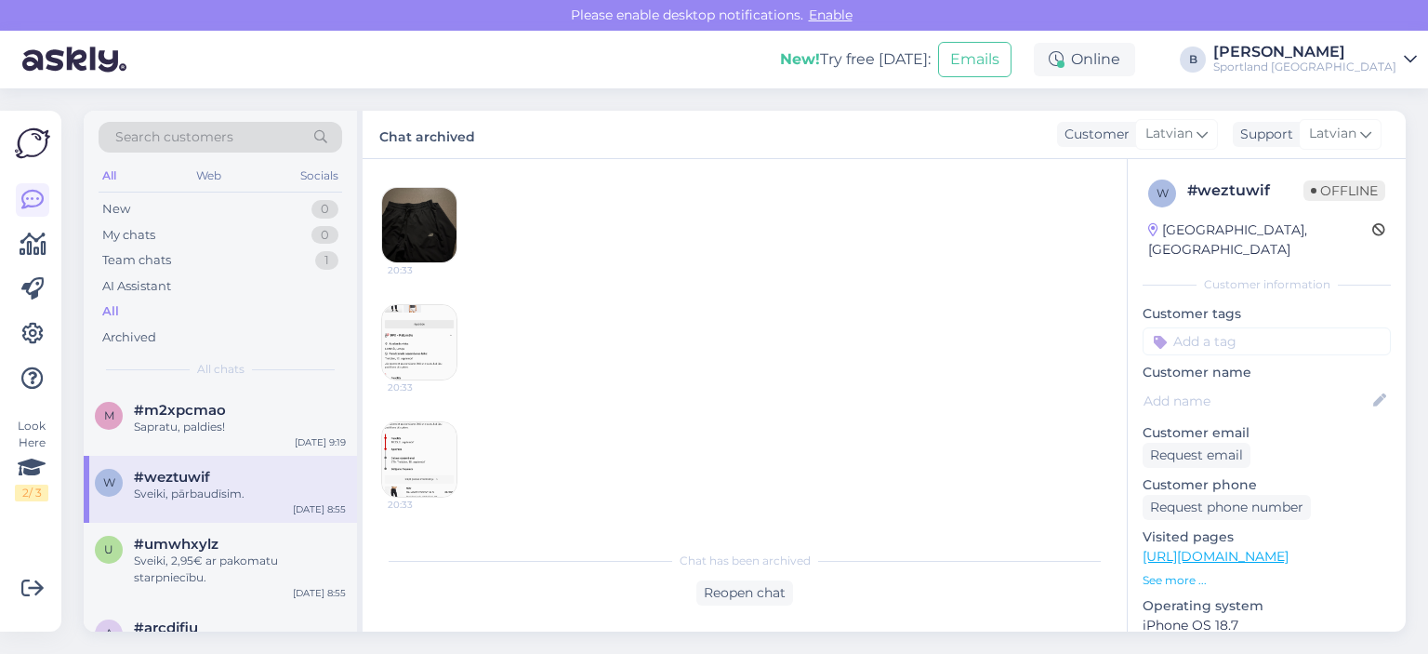
click at [417, 330] on img at bounding box center [419, 342] width 74 height 74
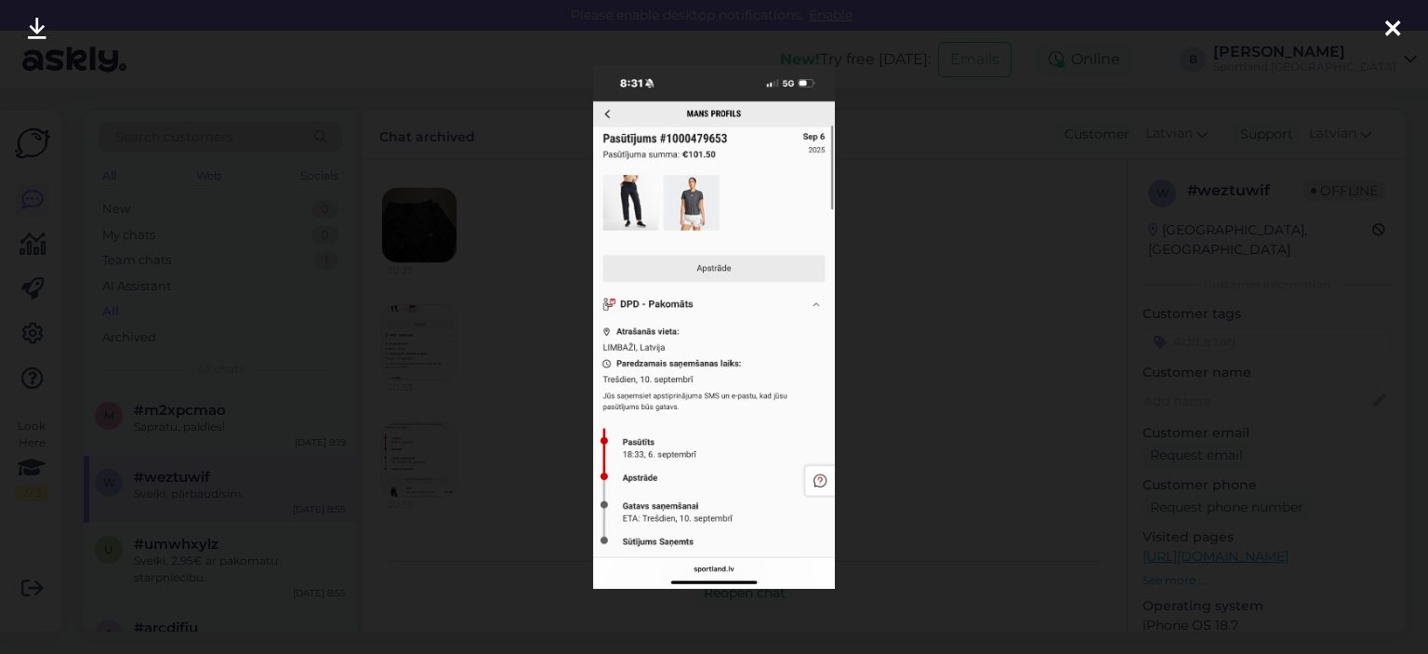
click at [862, 341] on div at bounding box center [714, 327] width 1428 height 654
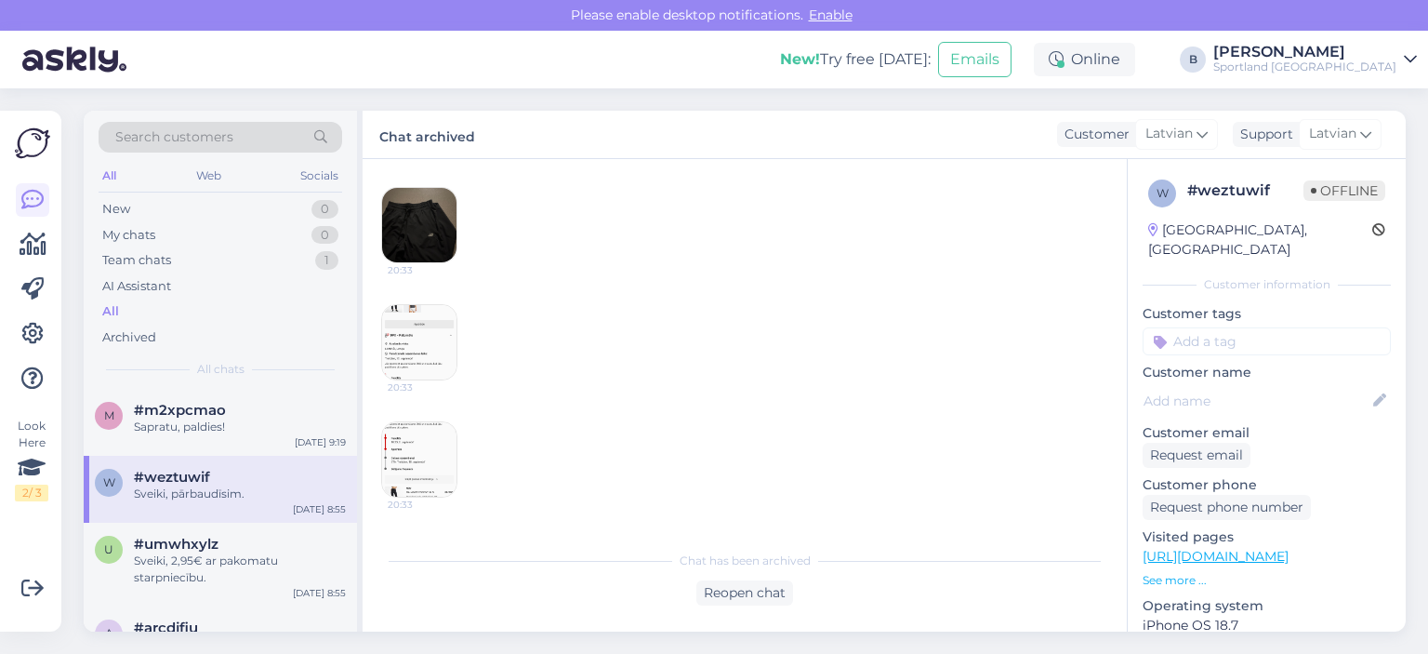
scroll to position [297, 0]
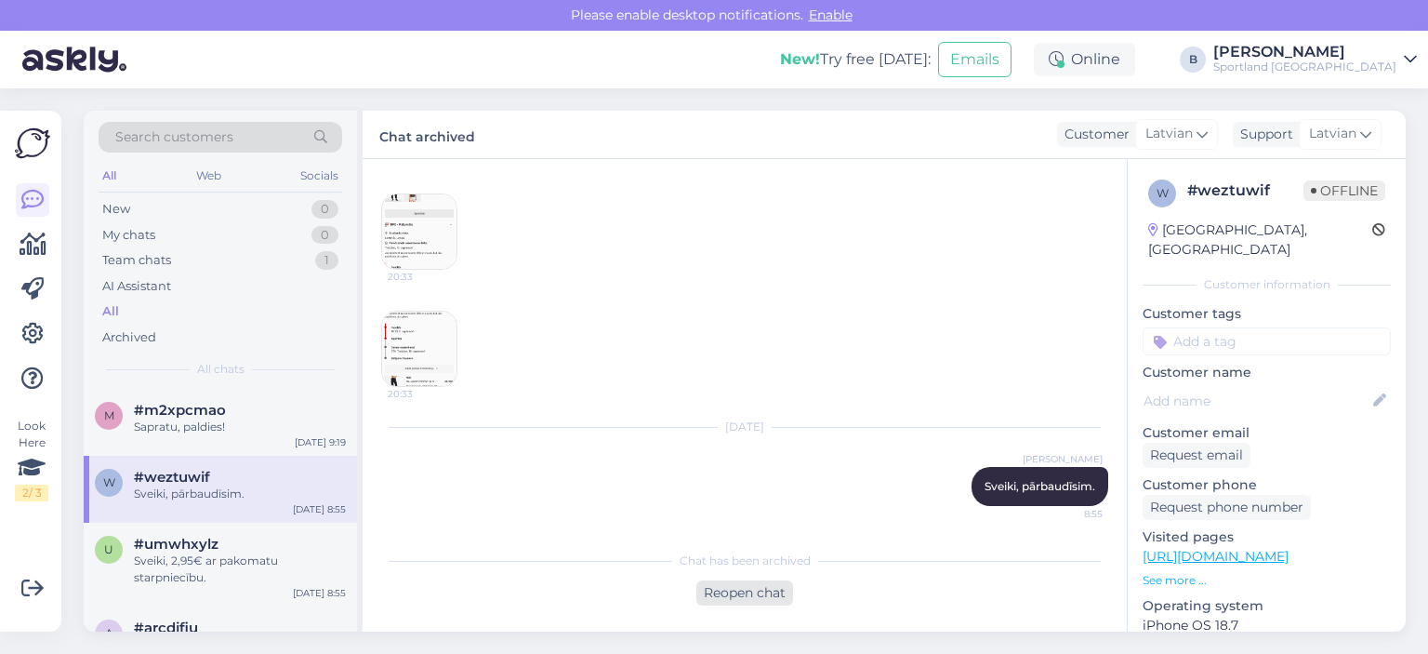
click at [751, 590] on div "Reopen chat" at bounding box center [744, 592] width 97 height 25
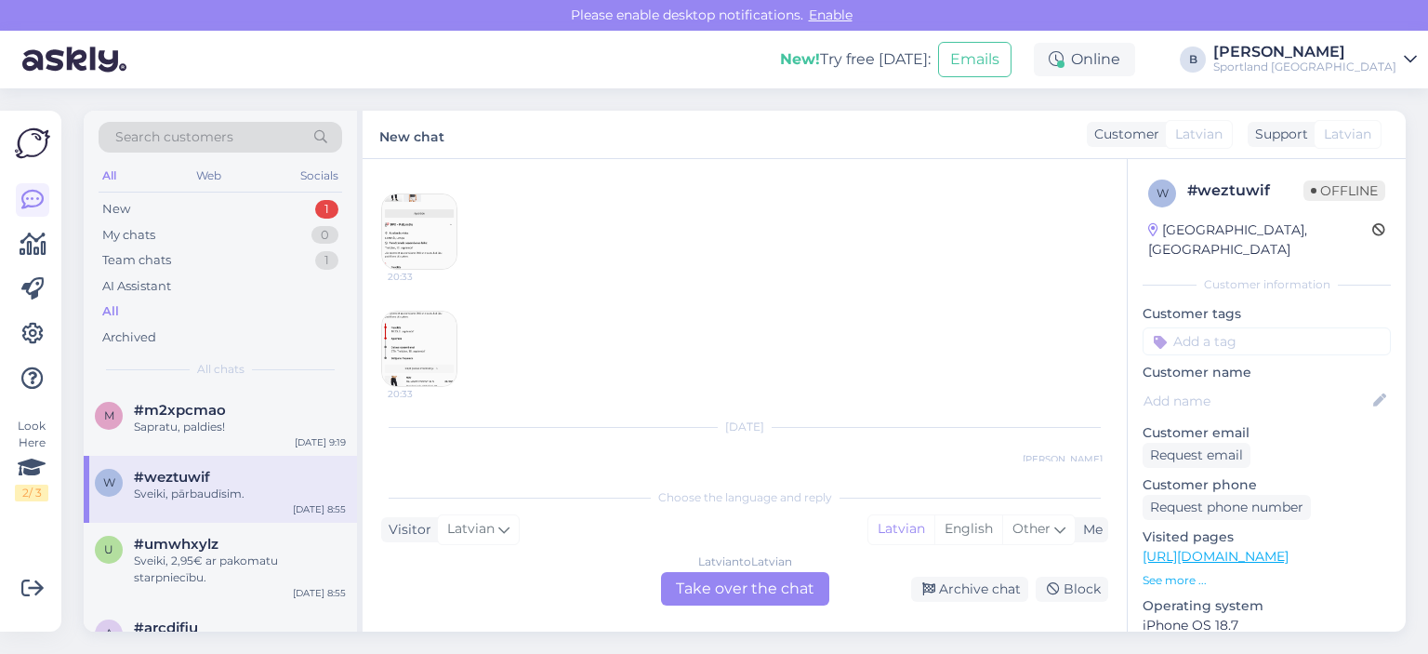
click at [738, 585] on div "Latvian to Latvian Take over the chat" at bounding box center [745, 588] width 168 height 33
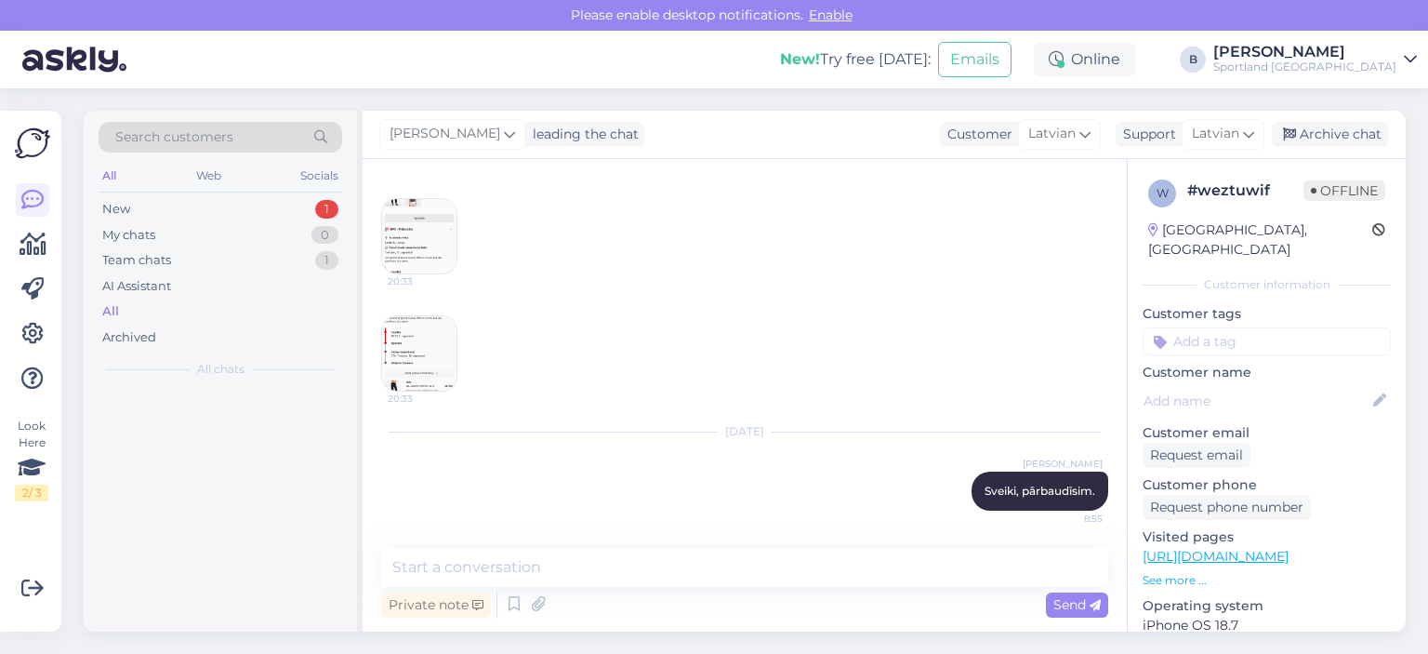
scroll to position [290, 0]
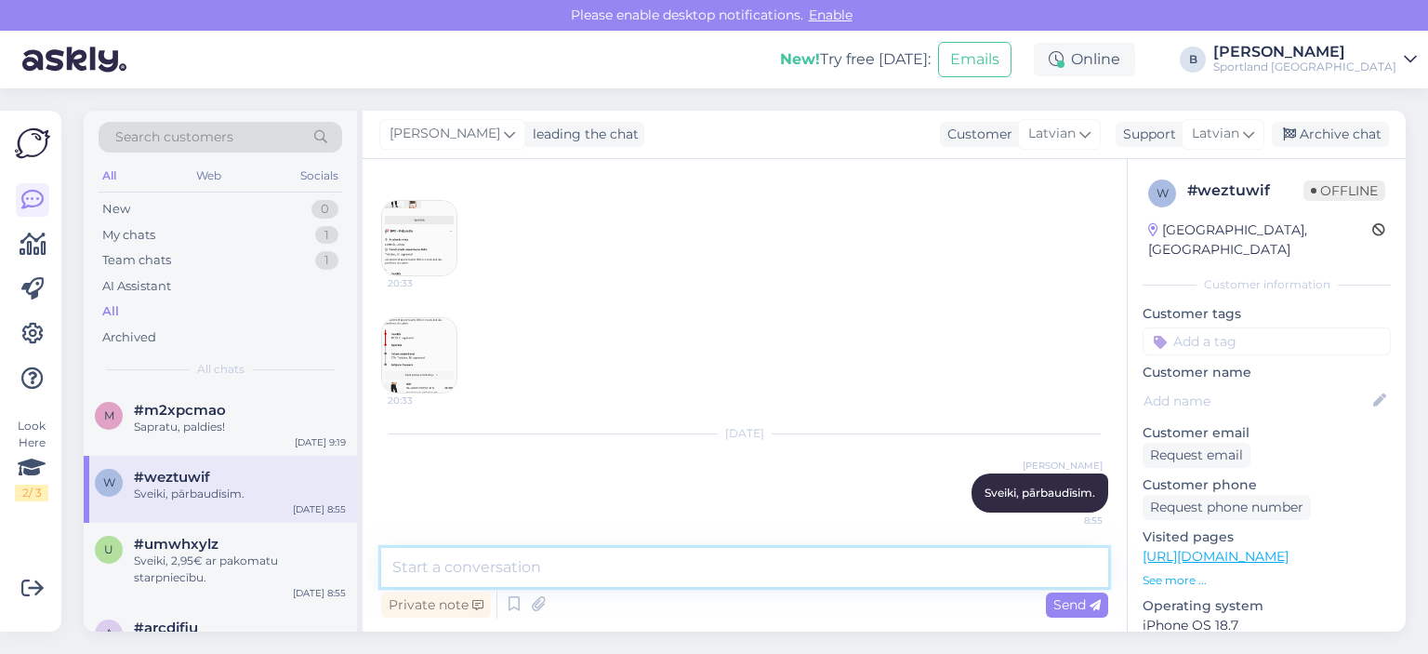
click at [707, 565] on textarea at bounding box center [744, 567] width 727 height 39
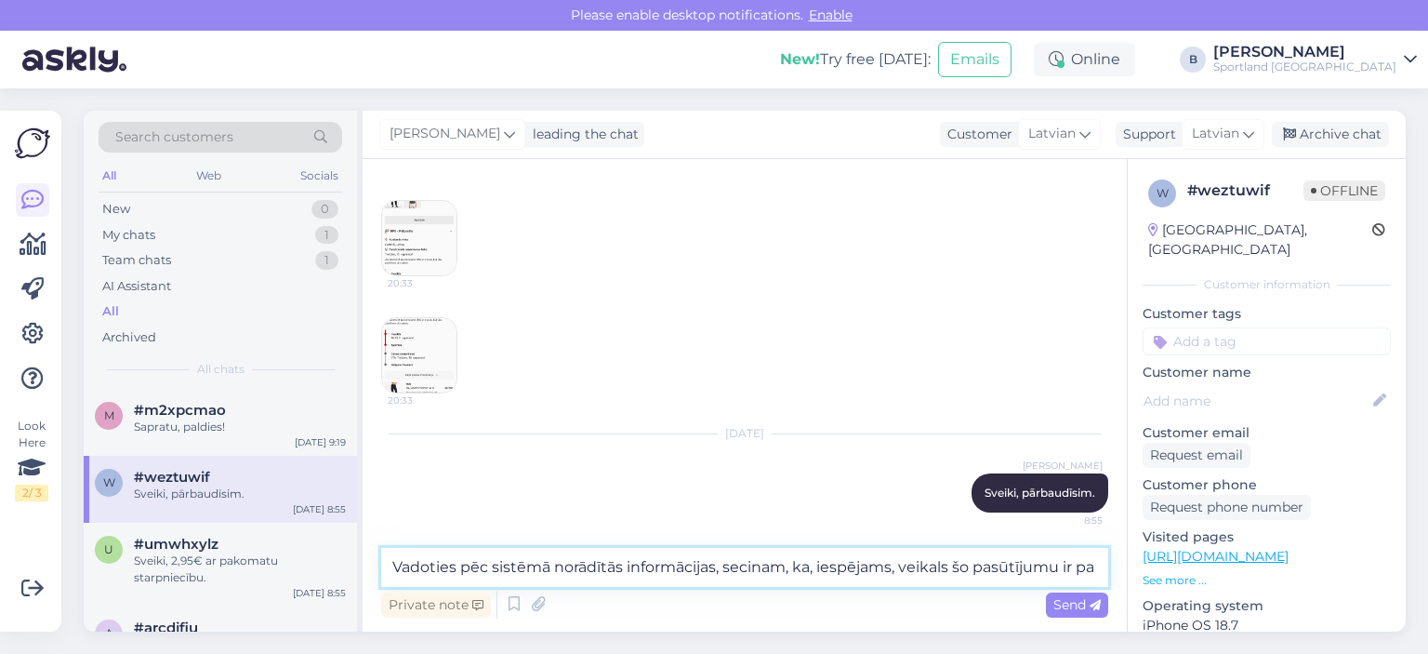
scroll to position [297, 0]
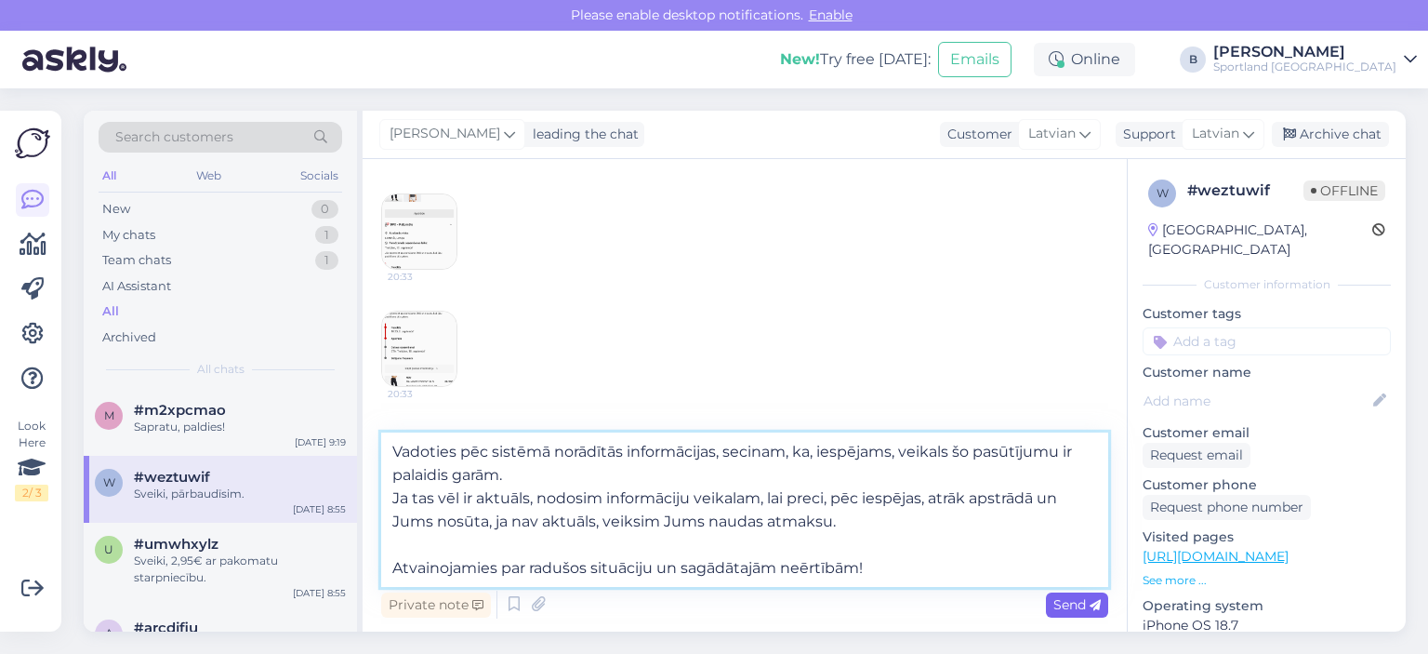
type textarea "Vadoties pēc sistēmā norādītās informācijas, secinam, ka, iespējams, veikals šo…"
click at [877, 605] on span "Send" at bounding box center [1077, 604] width 47 height 17
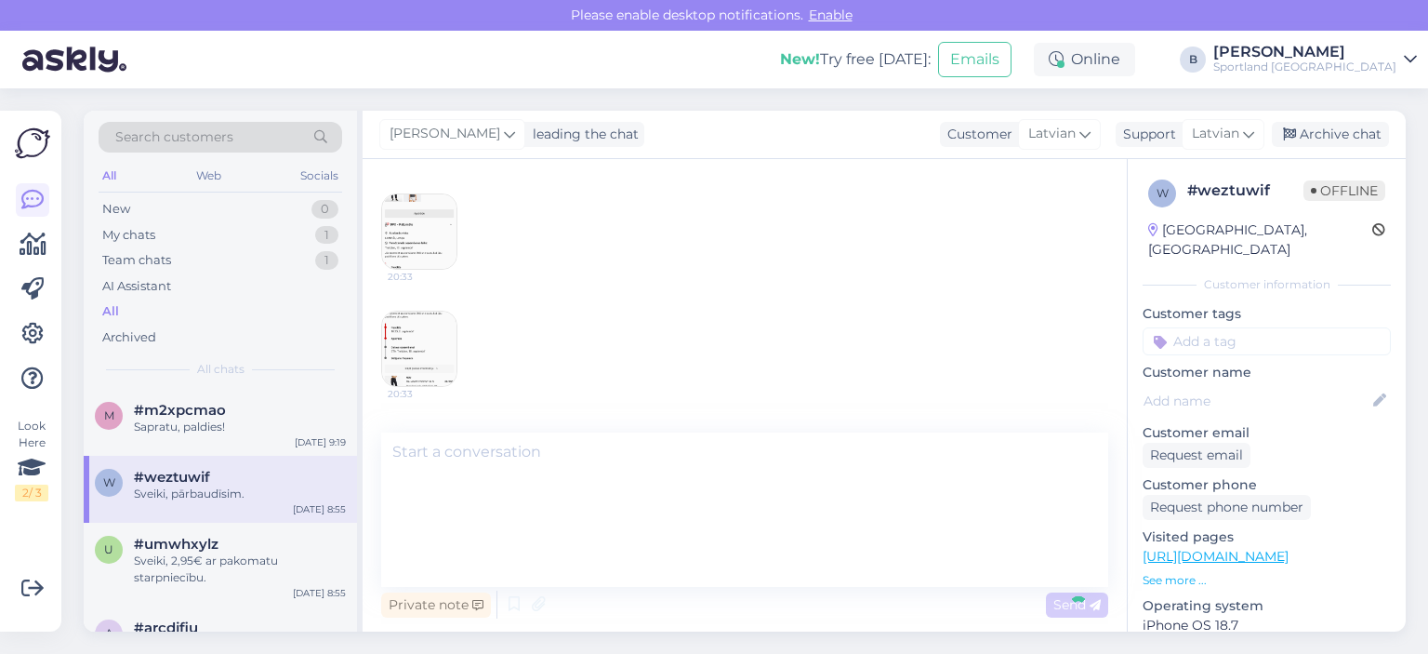
scroll to position [487, 0]
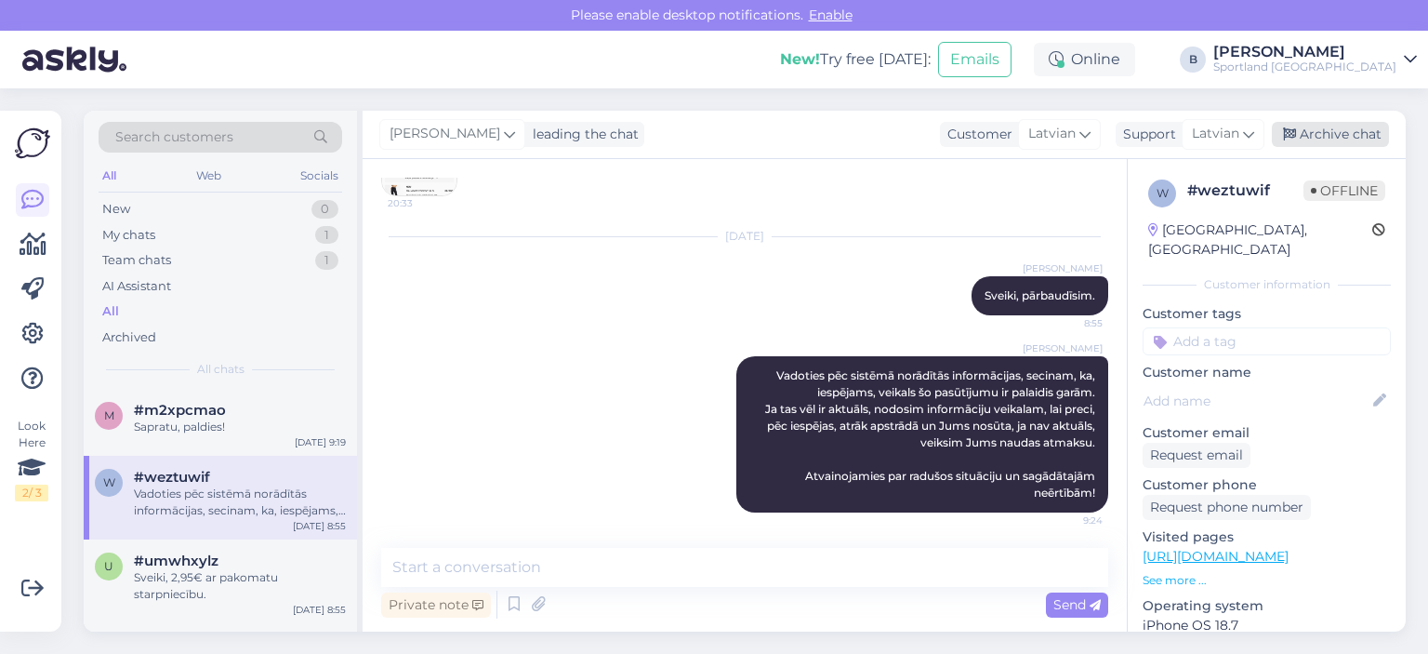
click at [877, 135] on div "Archive chat" at bounding box center [1330, 134] width 117 height 25
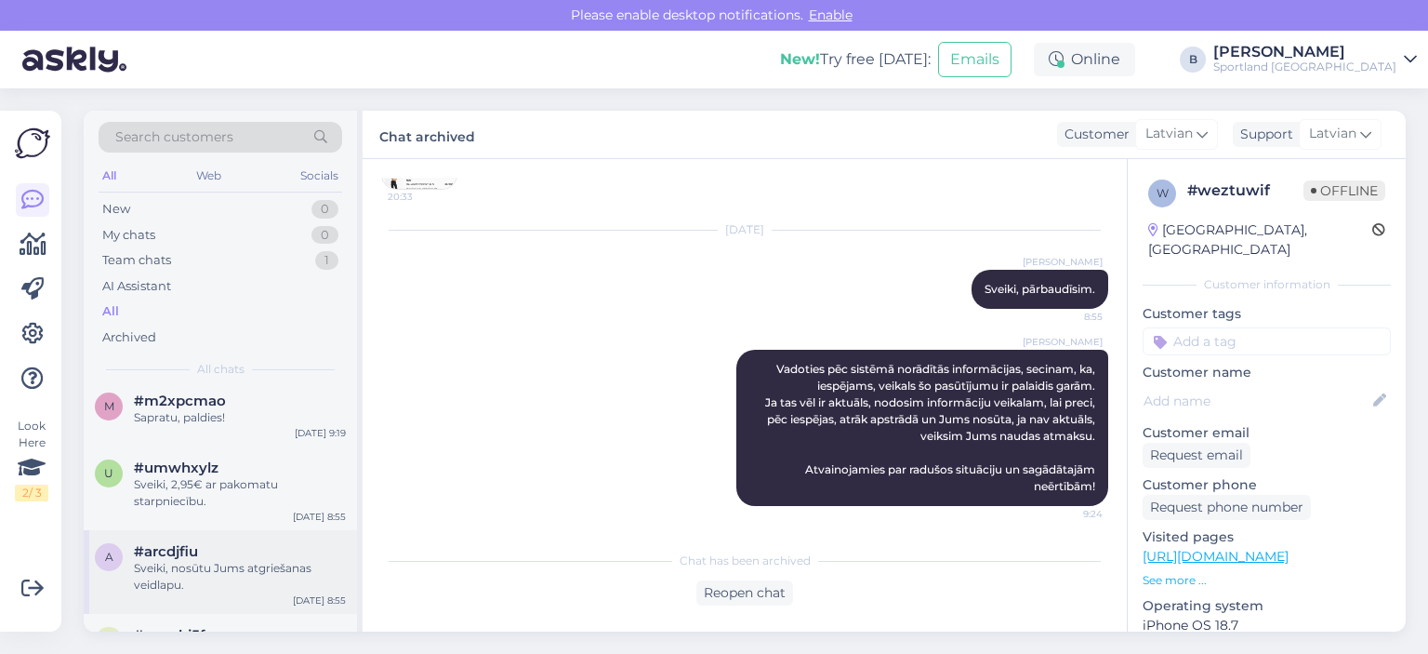
scroll to position [186, 0]
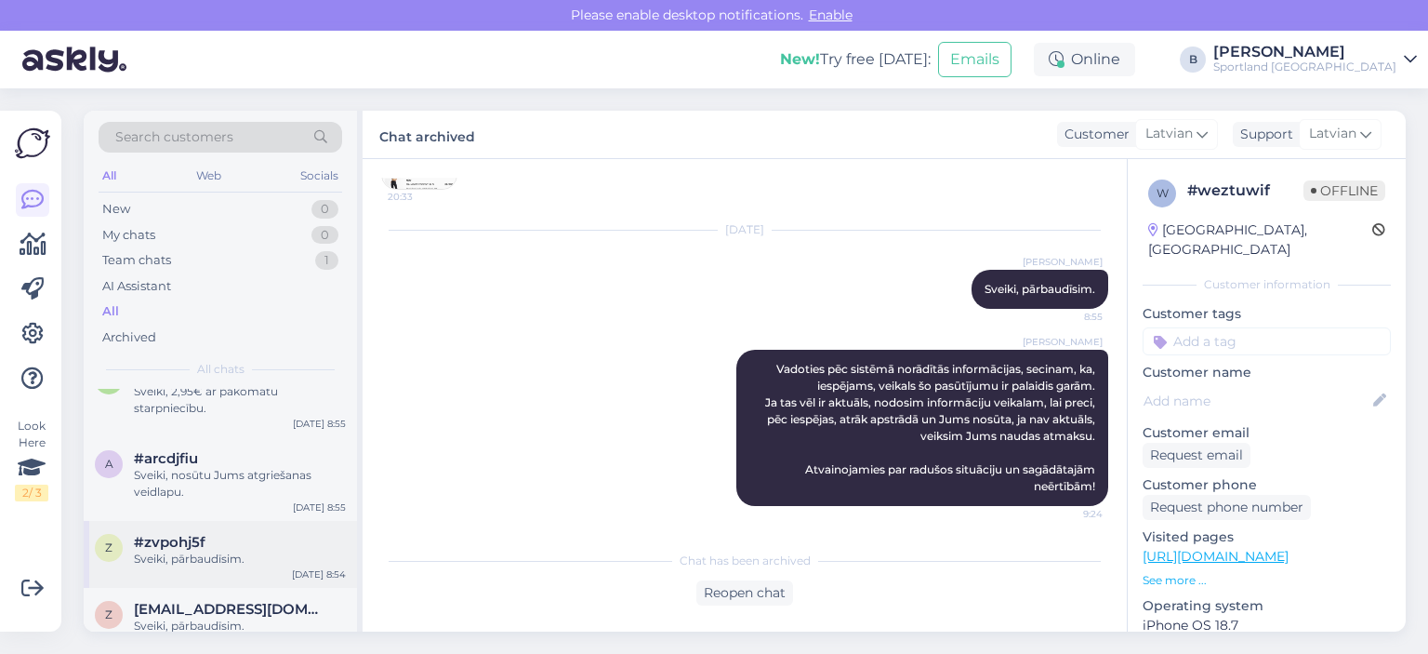
click at [211, 542] on div "#zvpohj5f" at bounding box center [240, 542] width 212 height 17
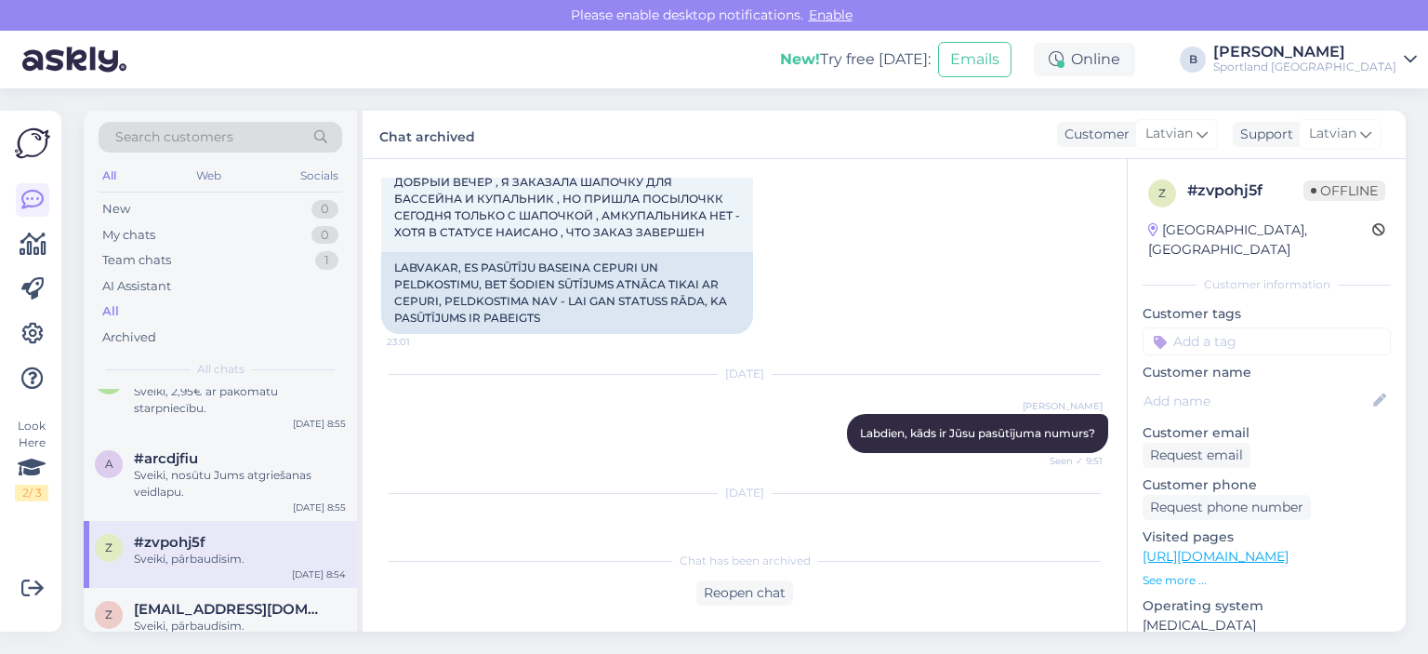
scroll to position [206, 0]
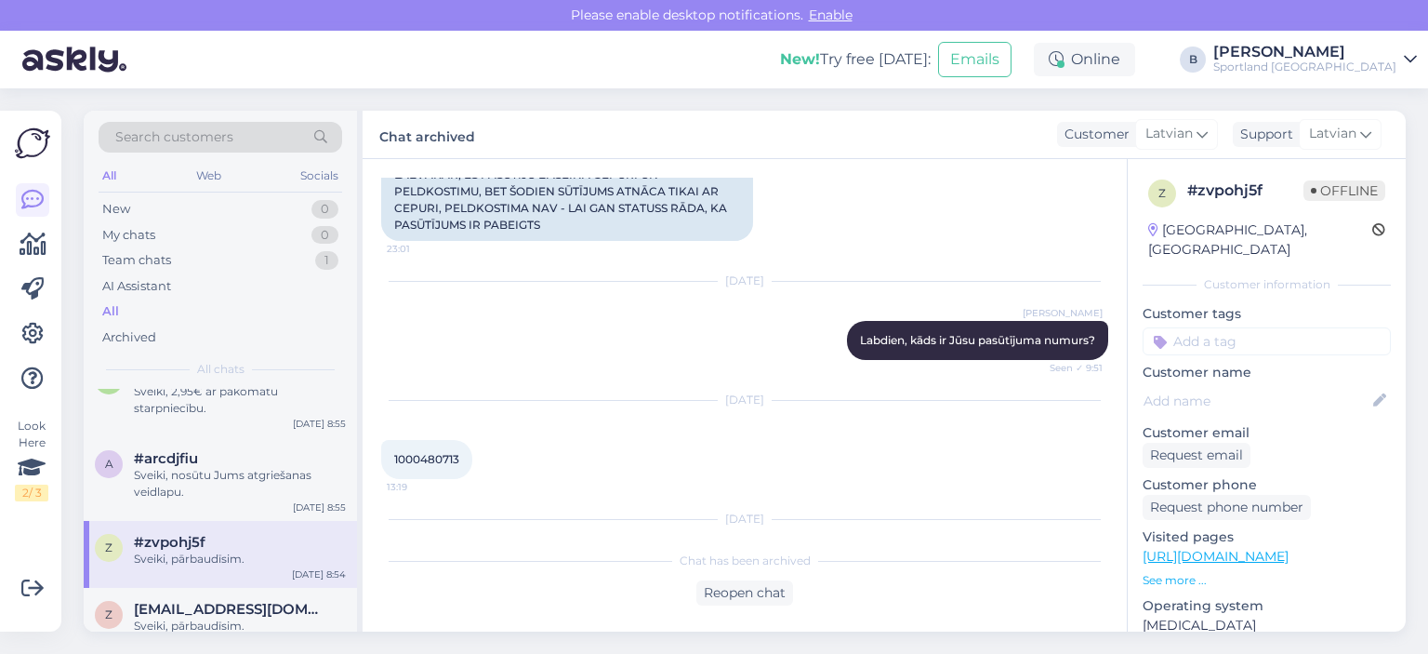
click at [437, 462] on span "1000480713" at bounding box center [426, 459] width 65 height 14
copy div "1000480713 13:19"
click at [755, 596] on div "Reopen chat" at bounding box center [744, 592] width 97 height 25
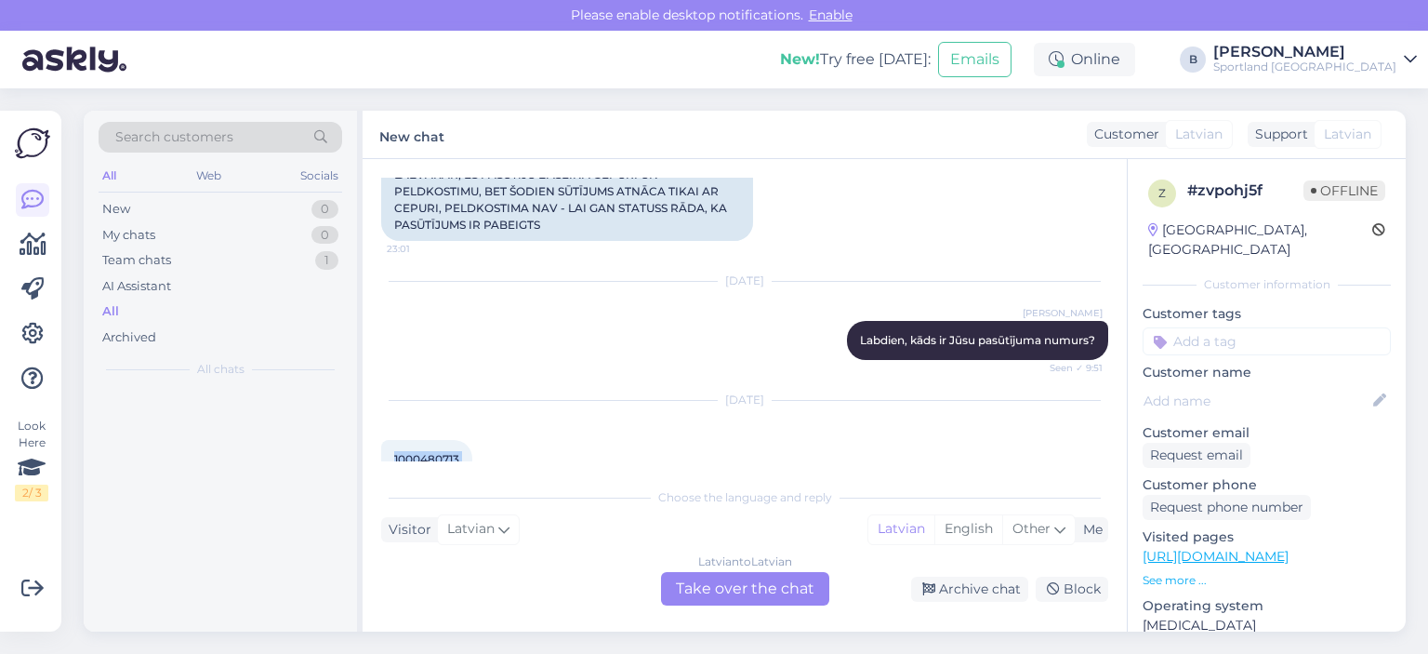
scroll to position [0, 0]
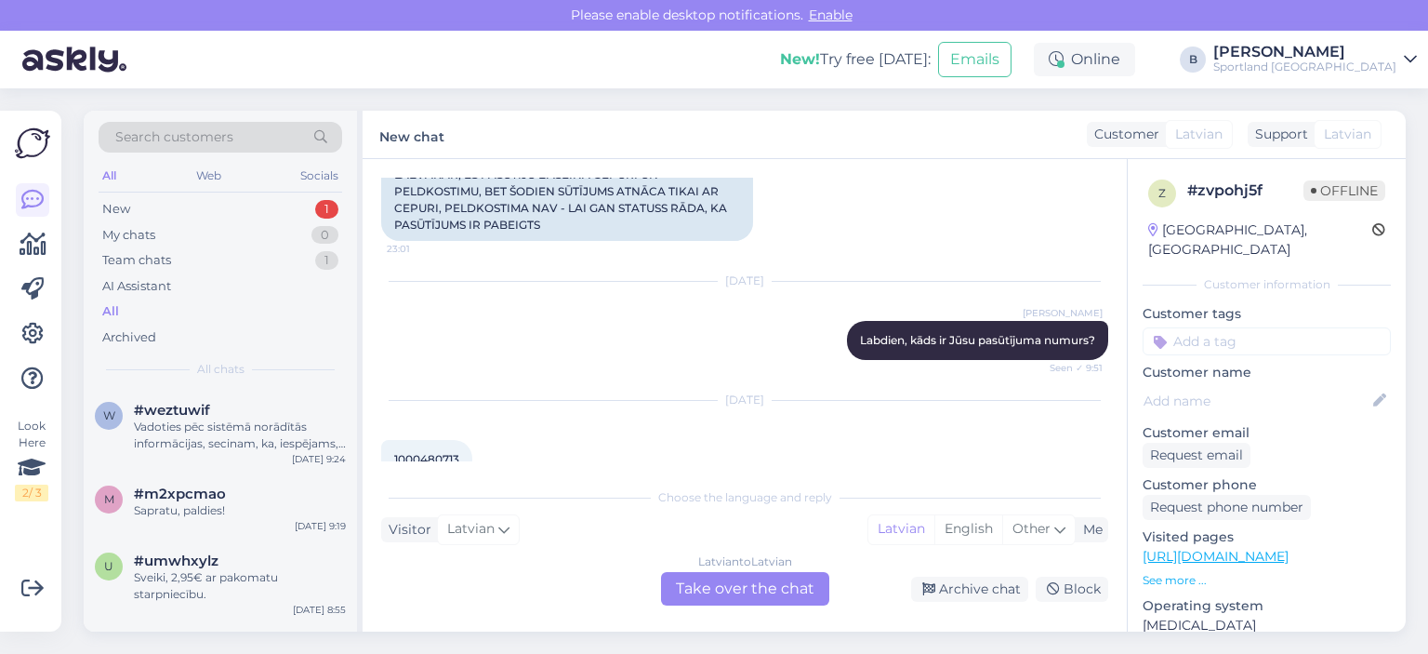
click at [749, 579] on div "Latvian to Latvian Take over the chat" at bounding box center [745, 588] width 168 height 33
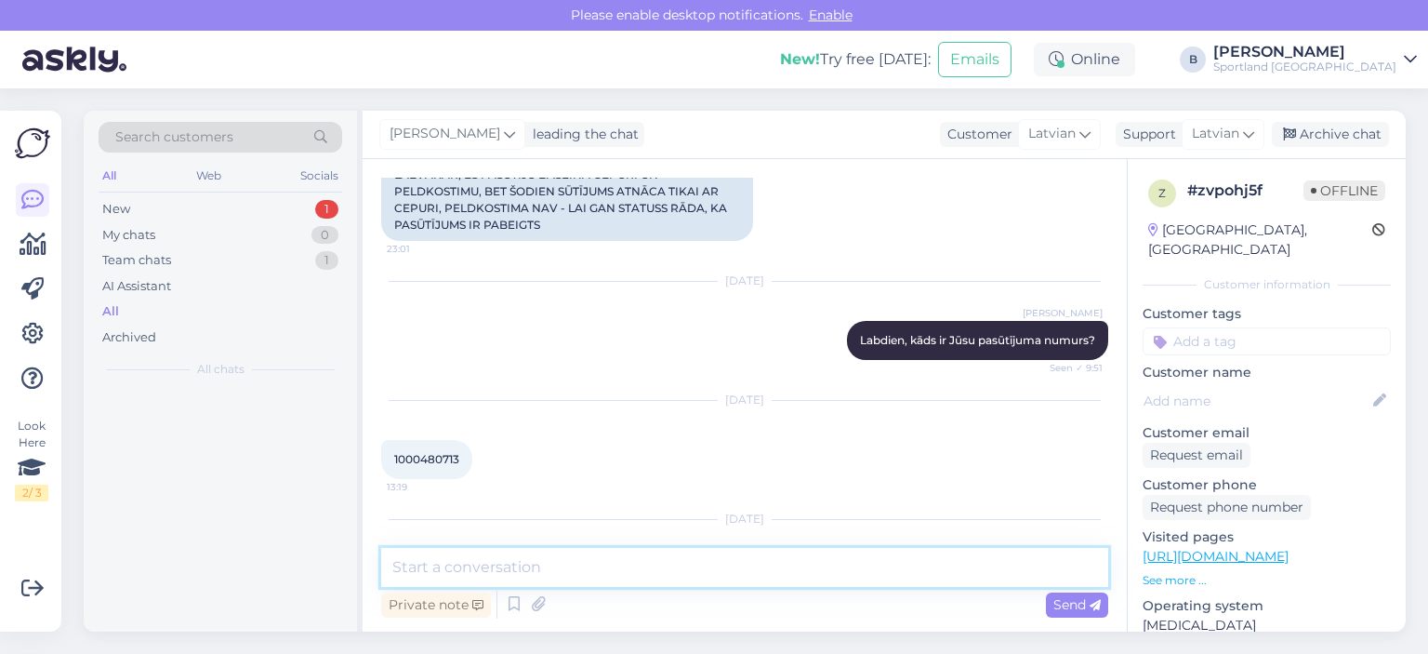
click at [748, 566] on textarea at bounding box center [744, 567] width 727 height 39
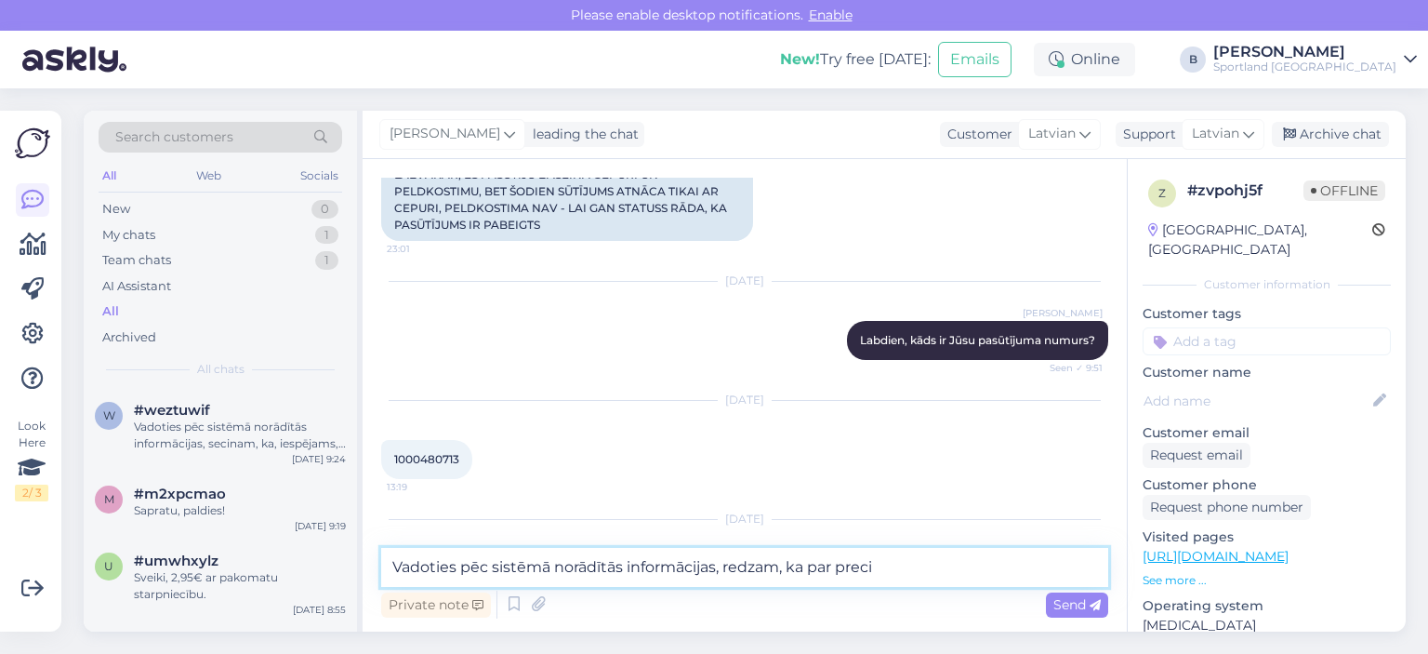
paste textarea "SPEEDO W PLASTISOL LANBCK"
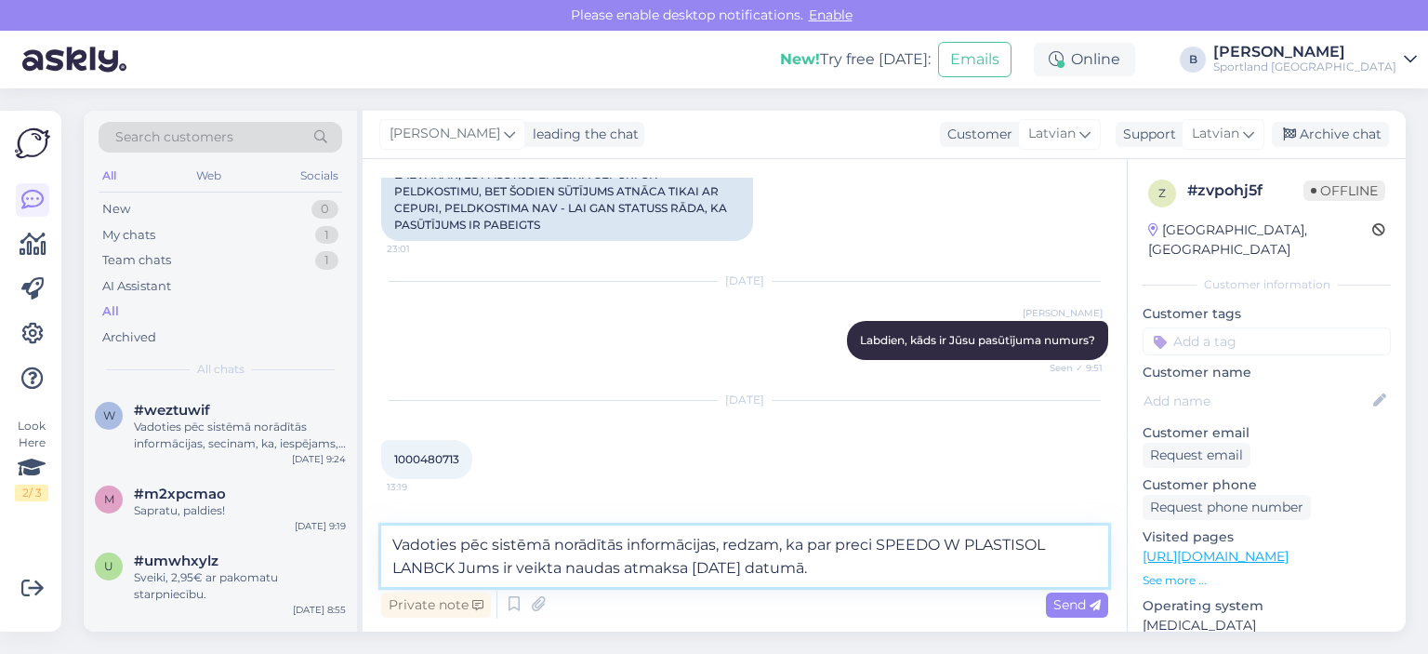
type textarea "Vadoties pēc sistēmā norādītās informācijas, redzam, ka par preci SPEEDO W PLAS…"
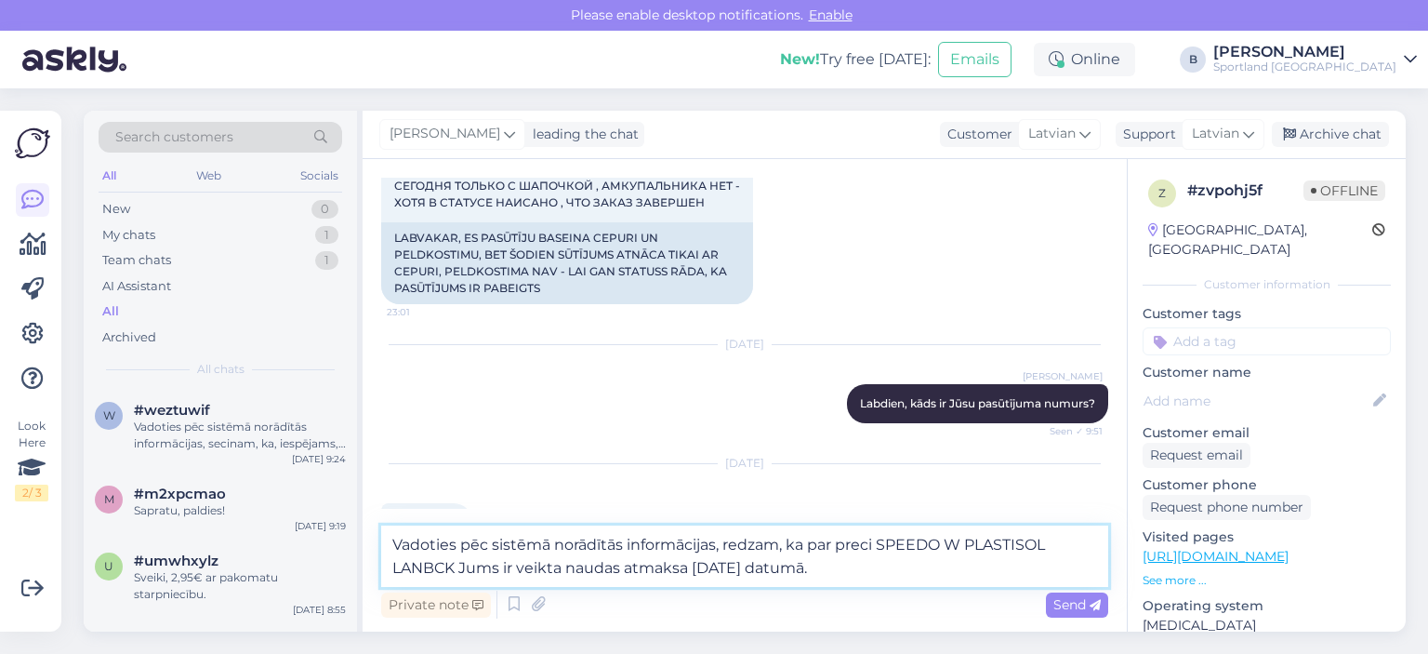
scroll to position [113, 0]
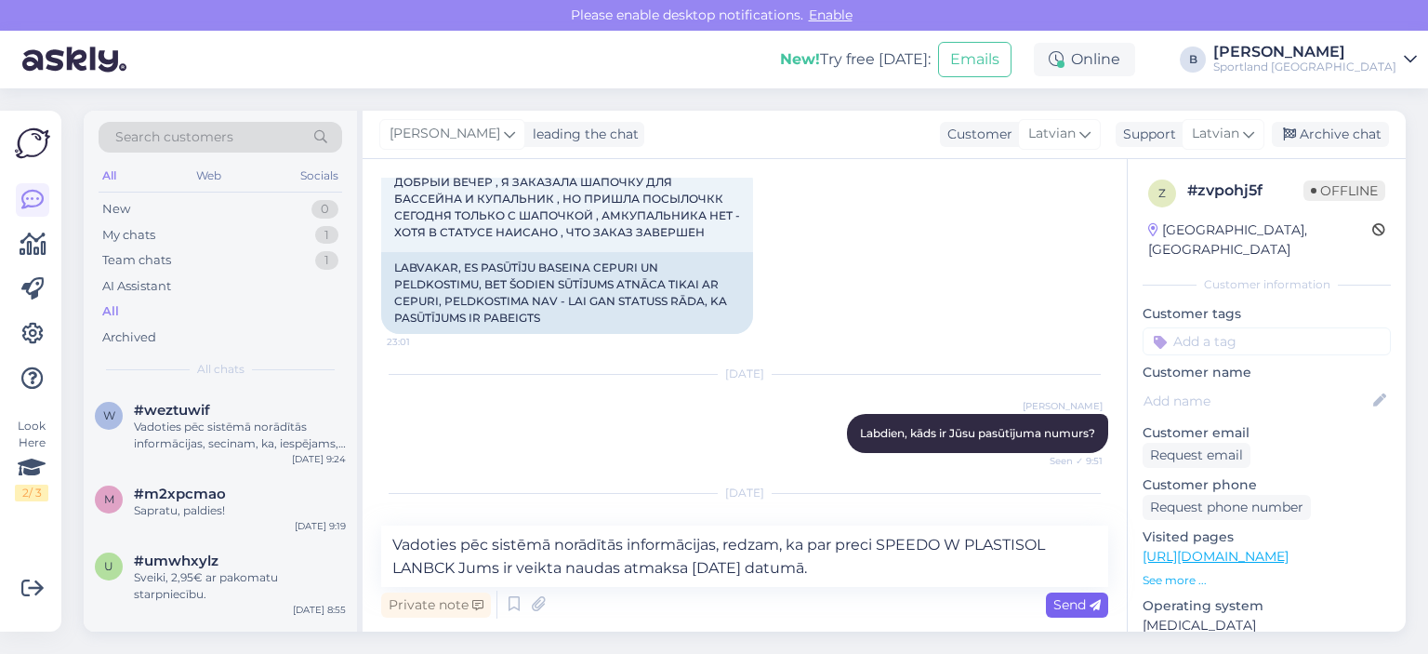
click at [877, 604] on span "Send" at bounding box center [1077, 604] width 47 height 17
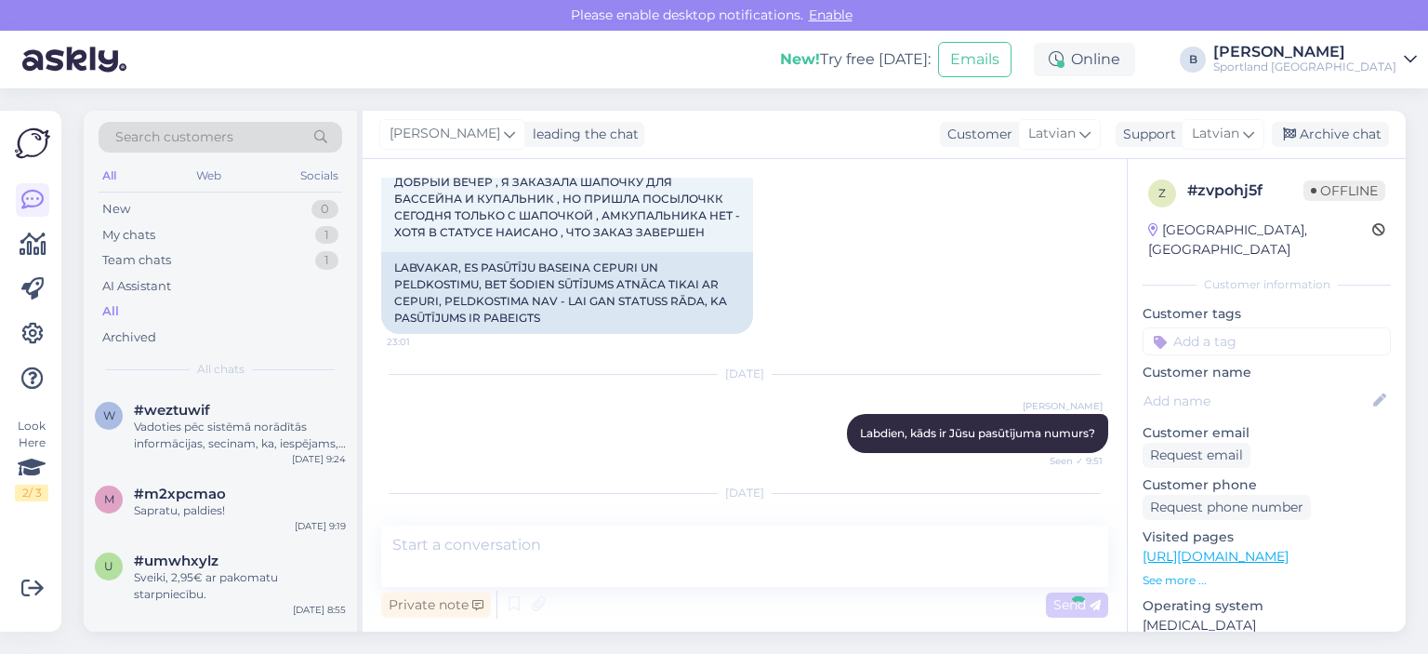
scroll to position [407, 0]
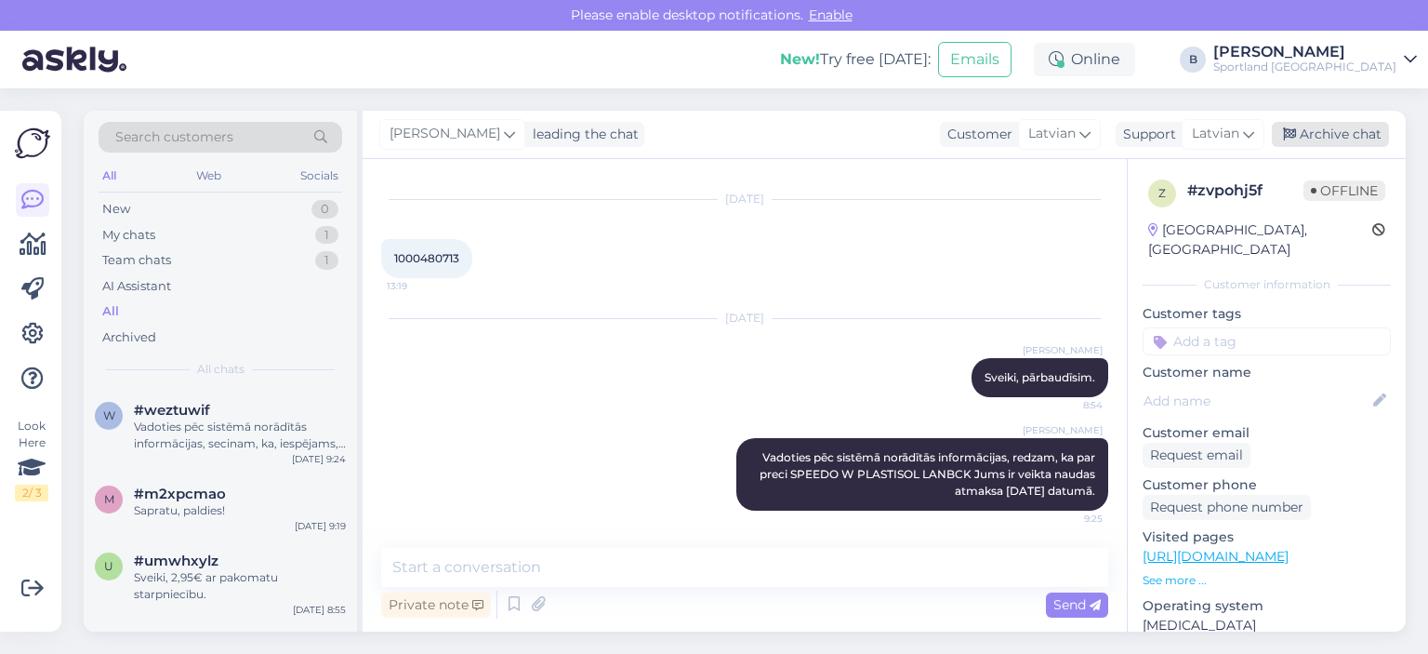
click at [877, 129] on div "Archive chat" at bounding box center [1330, 134] width 117 height 25
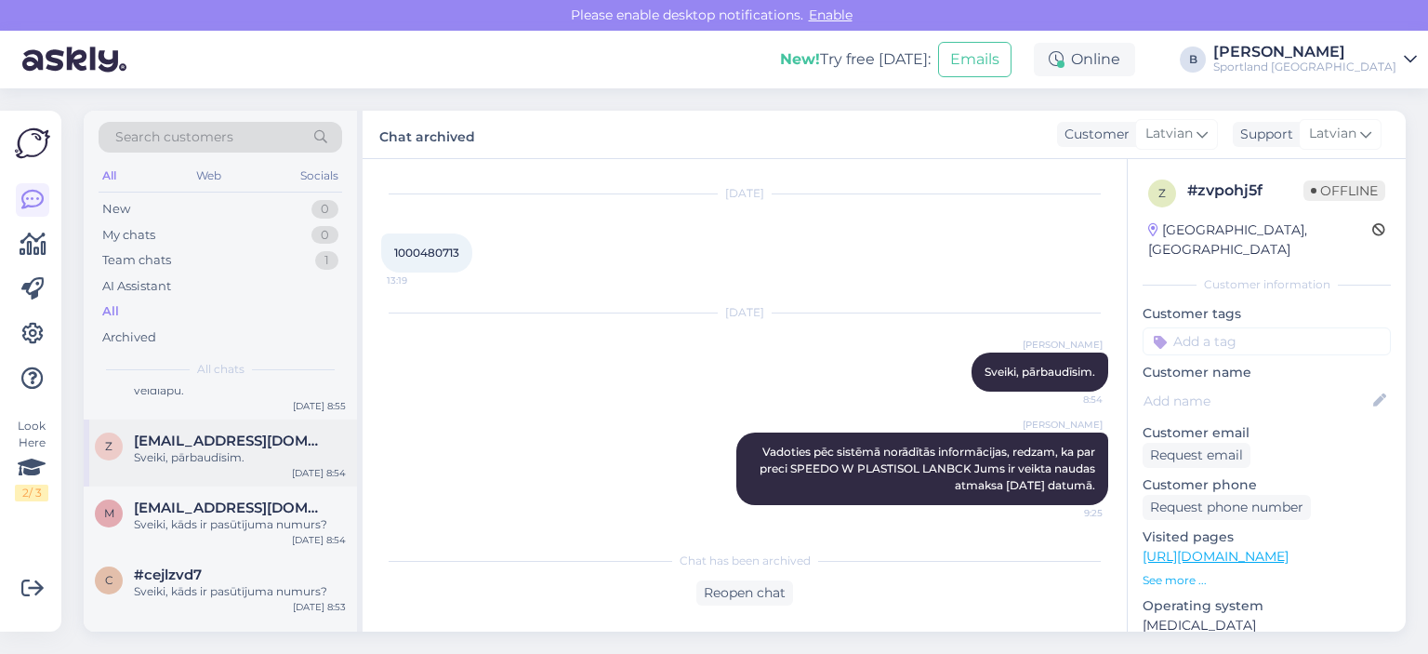
scroll to position [372, 0]
click at [210, 457] on div "Sveiki, pārbaudīsim." at bounding box center [240, 456] width 212 height 17
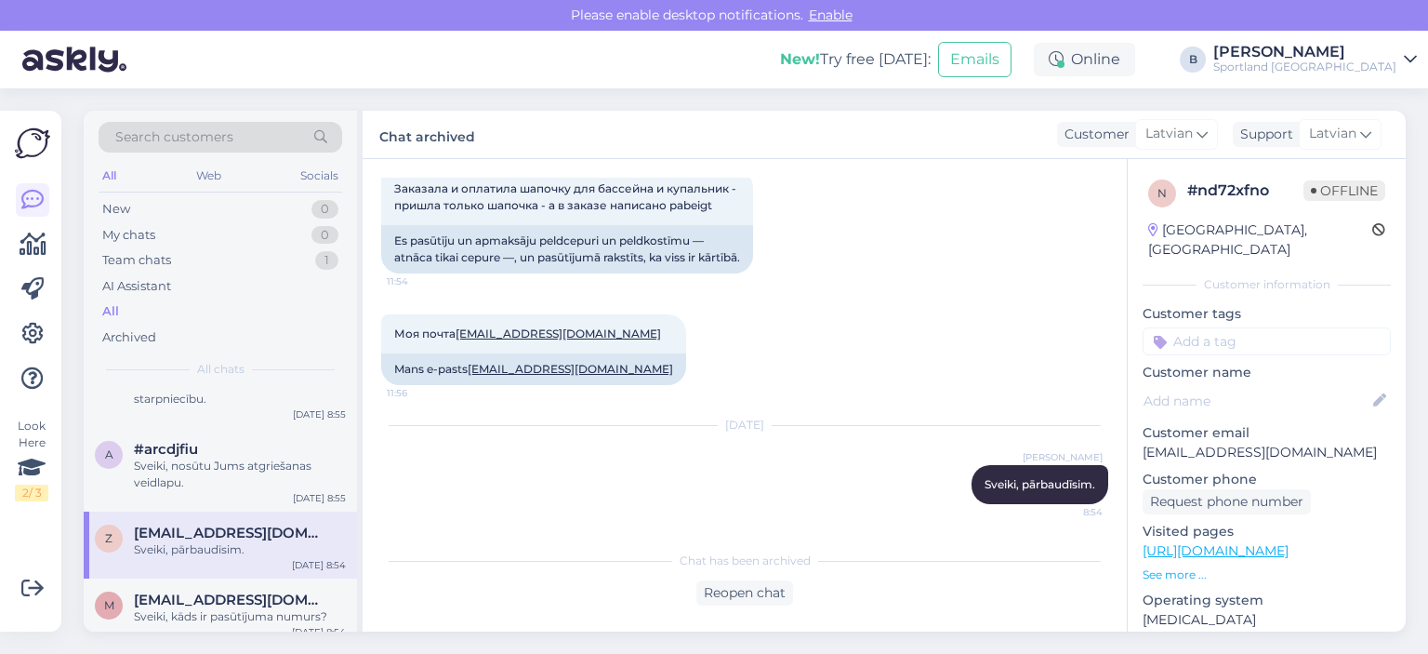
scroll to position [0, 0]
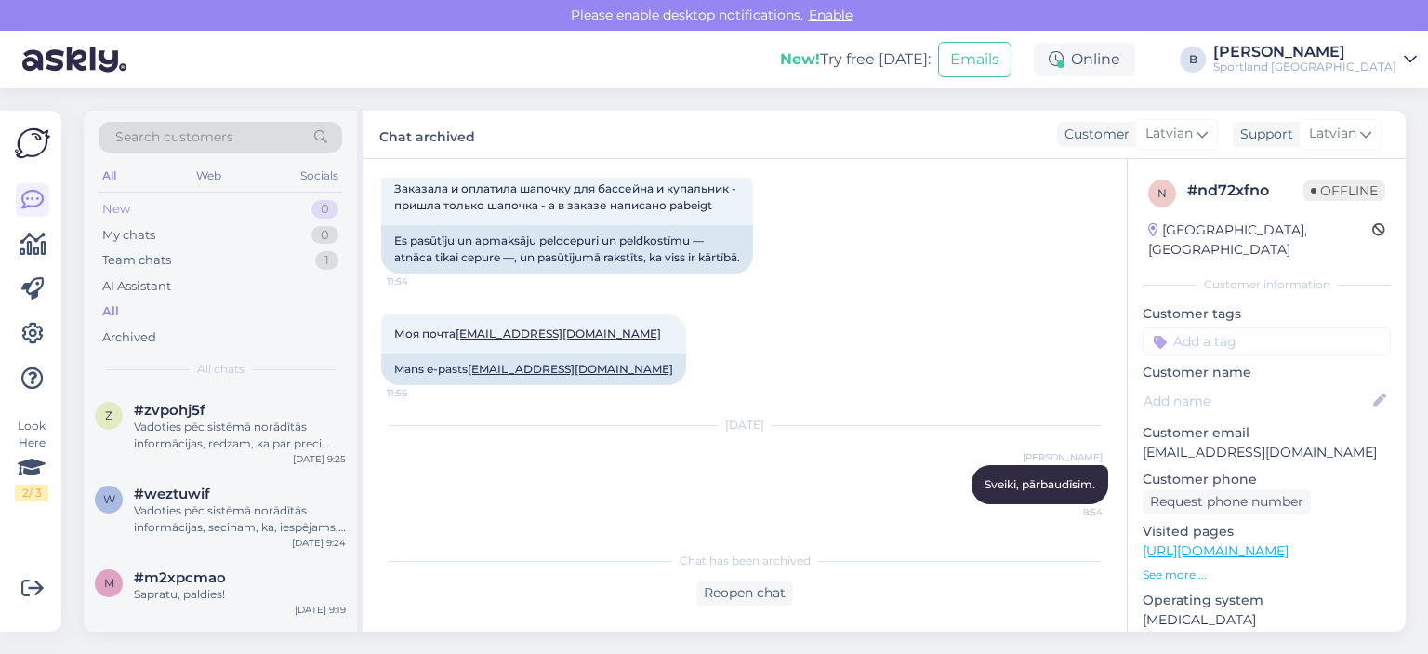
click at [135, 202] on div "New 0" at bounding box center [221, 209] width 244 height 26
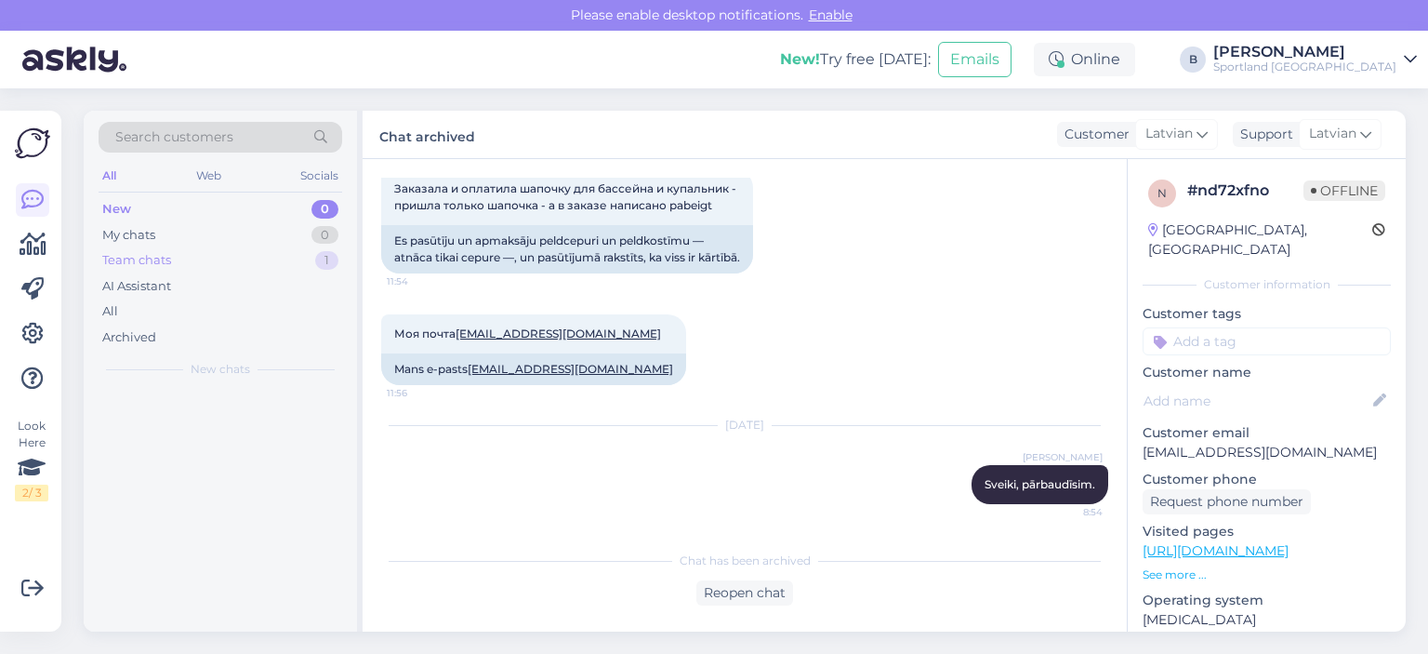
click at [174, 259] on div "Team chats 1" at bounding box center [221, 260] width 244 height 26
click at [174, 418] on div "Kā tagad labāk darīt?" at bounding box center [240, 426] width 212 height 17
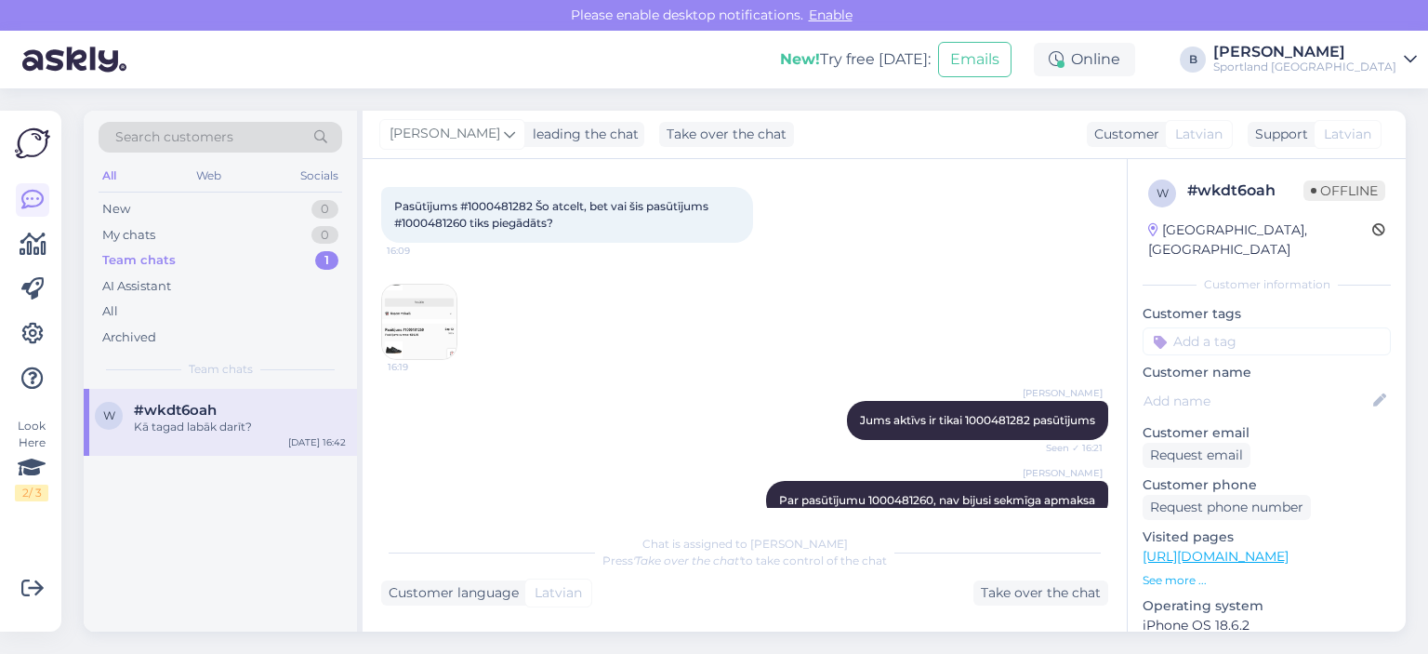
scroll to position [136, 0]
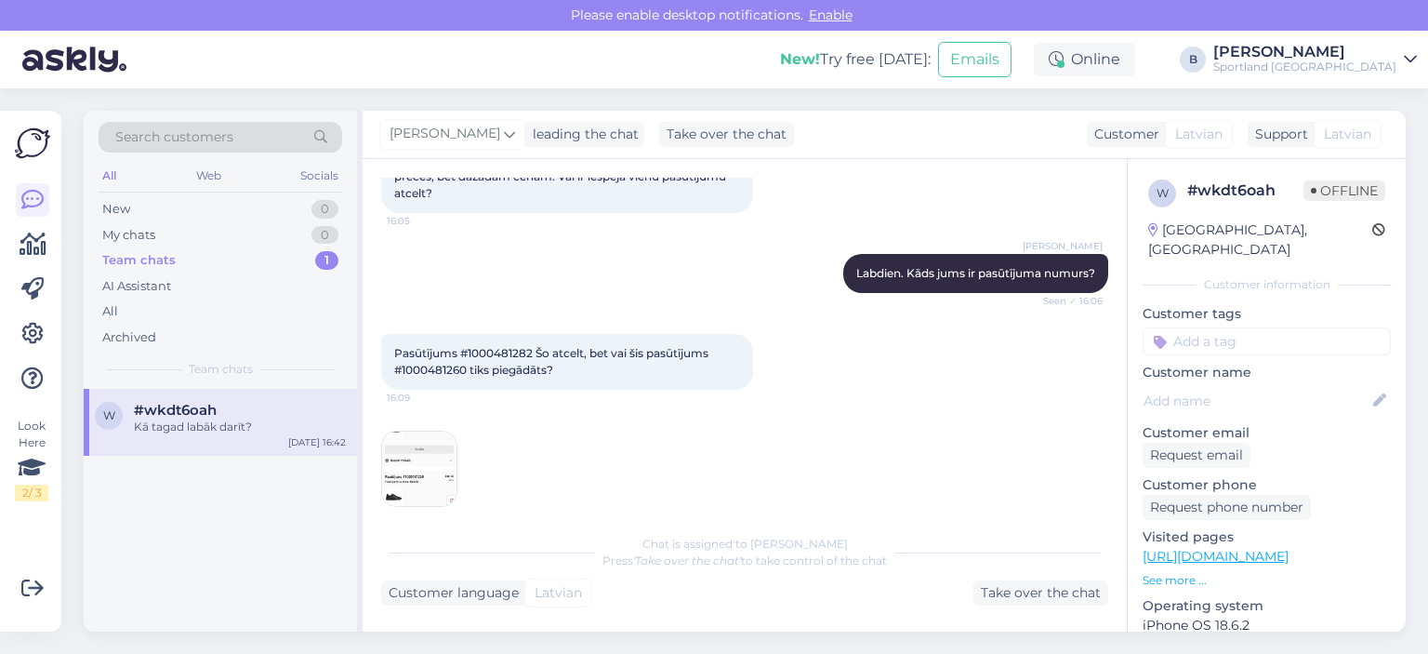
click at [509, 351] on span "Pasūtījums #1000481282 Šo atcelt, bet vai šis pasūtījums #1000481260 tiks piegā…" at bounding box center [552, 361] width 317 height 31
copy span "1000481282"
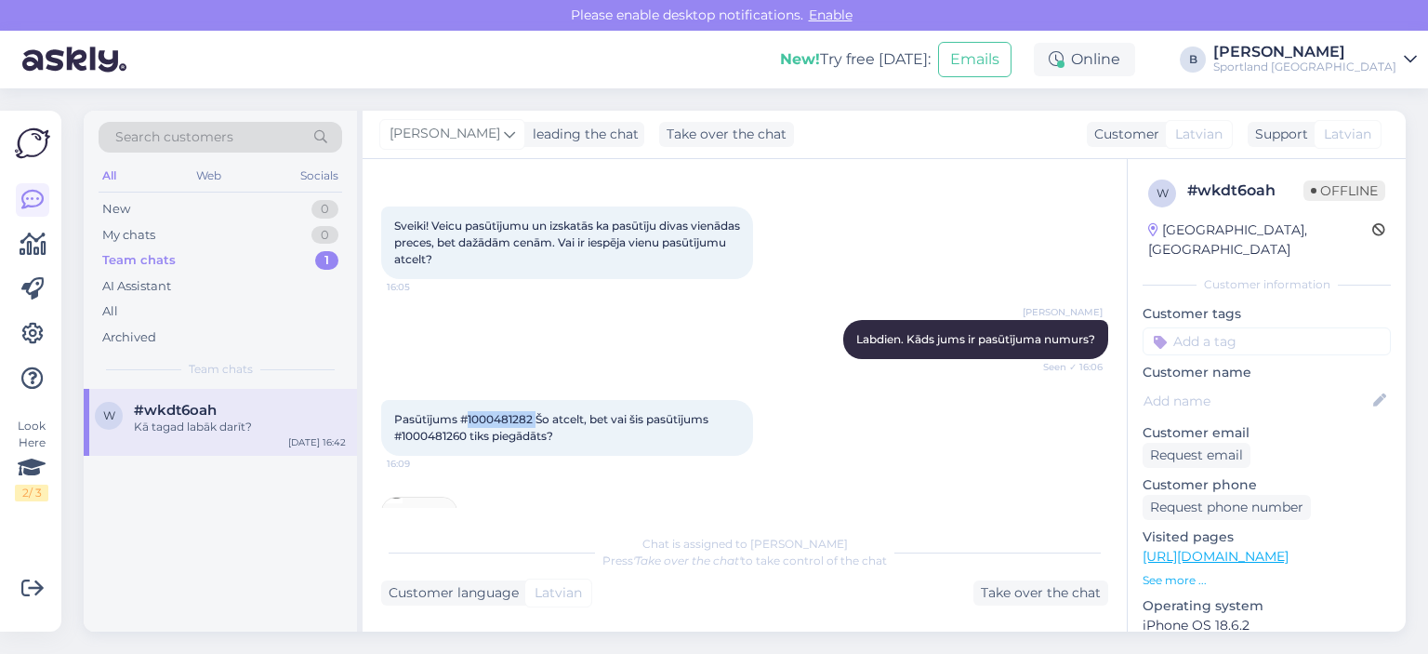
scroll to position [43, 0]
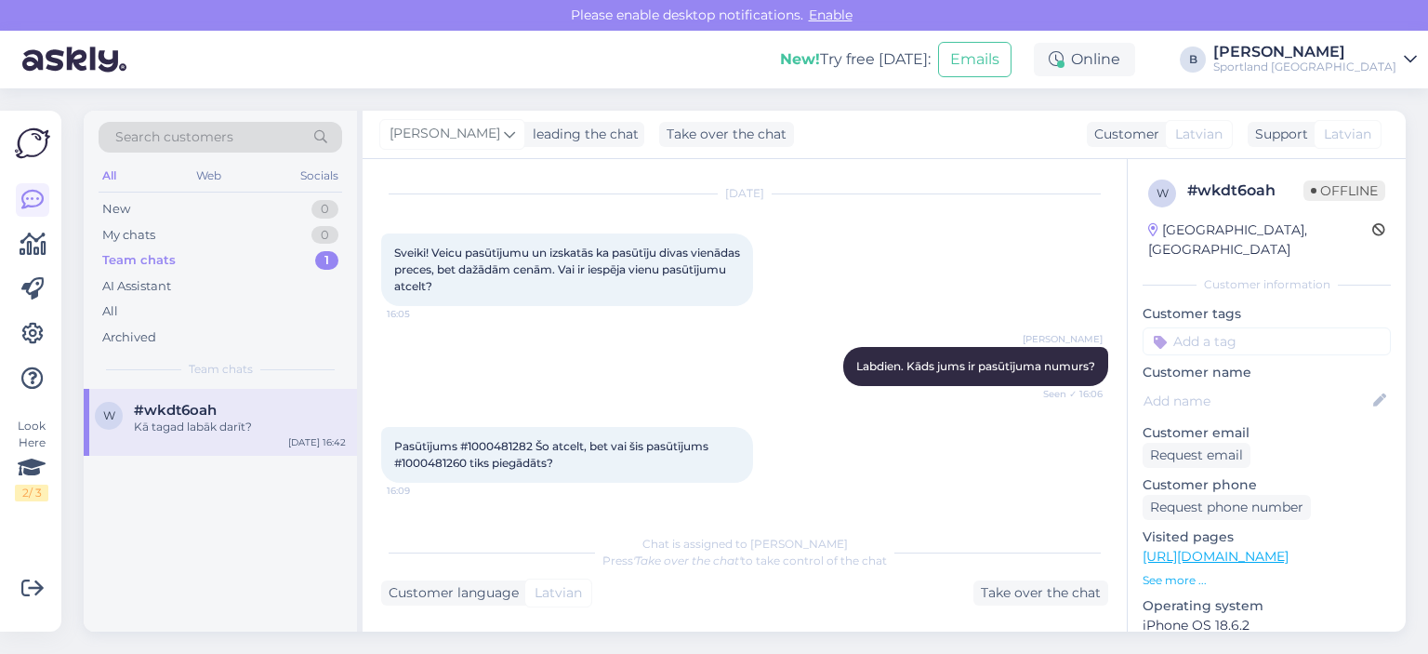
click at [441, 467] on span "Pasūtījums #1000481282 Šo atcelt, bet vai šis pasūtījums #1000481260 tiks piegā…" at bounding box center [552, 454] width 317 height 31
copy span "1000481260"
click at [877, 587] on div "Take over the chat" at bounding box center [1041, 592] width 135 height 25
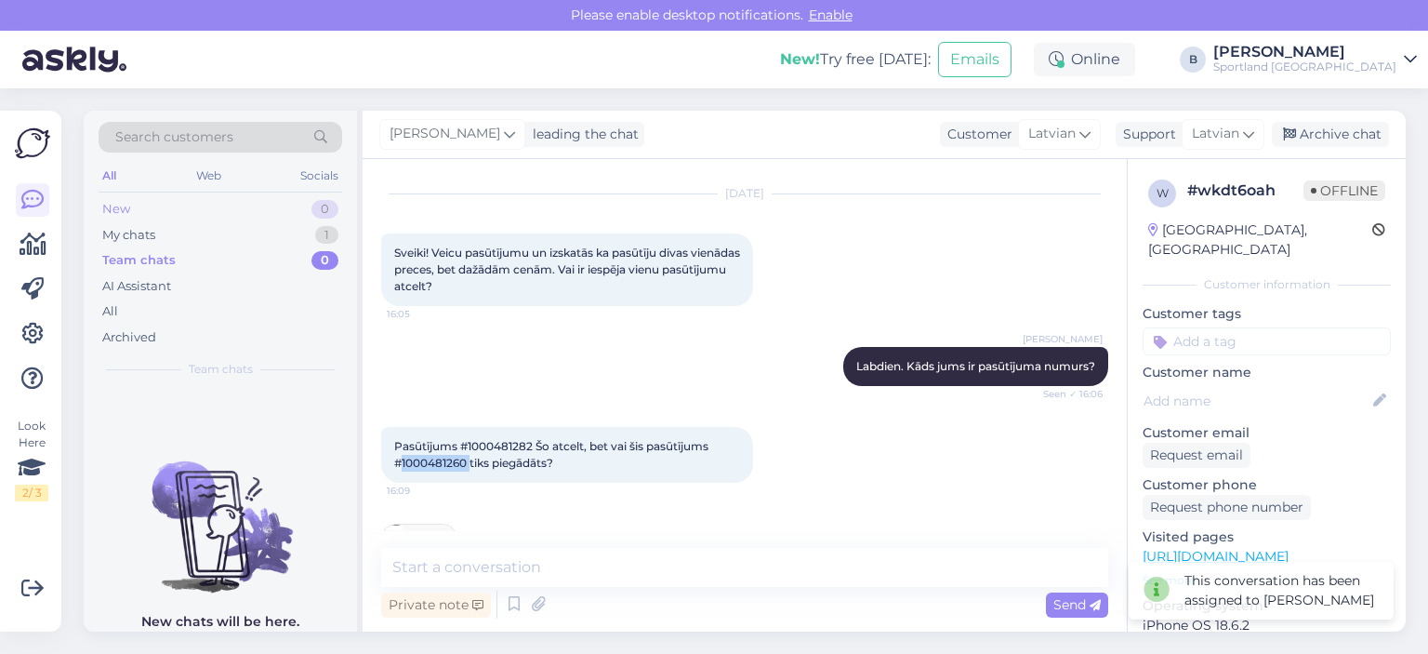
click at [153, 206] on div "New 0" at bounding box center [221, 209] width 244 height 26
click at [142, 230] on div "My chats" at bounding box center [128, 235] width 53 height 19
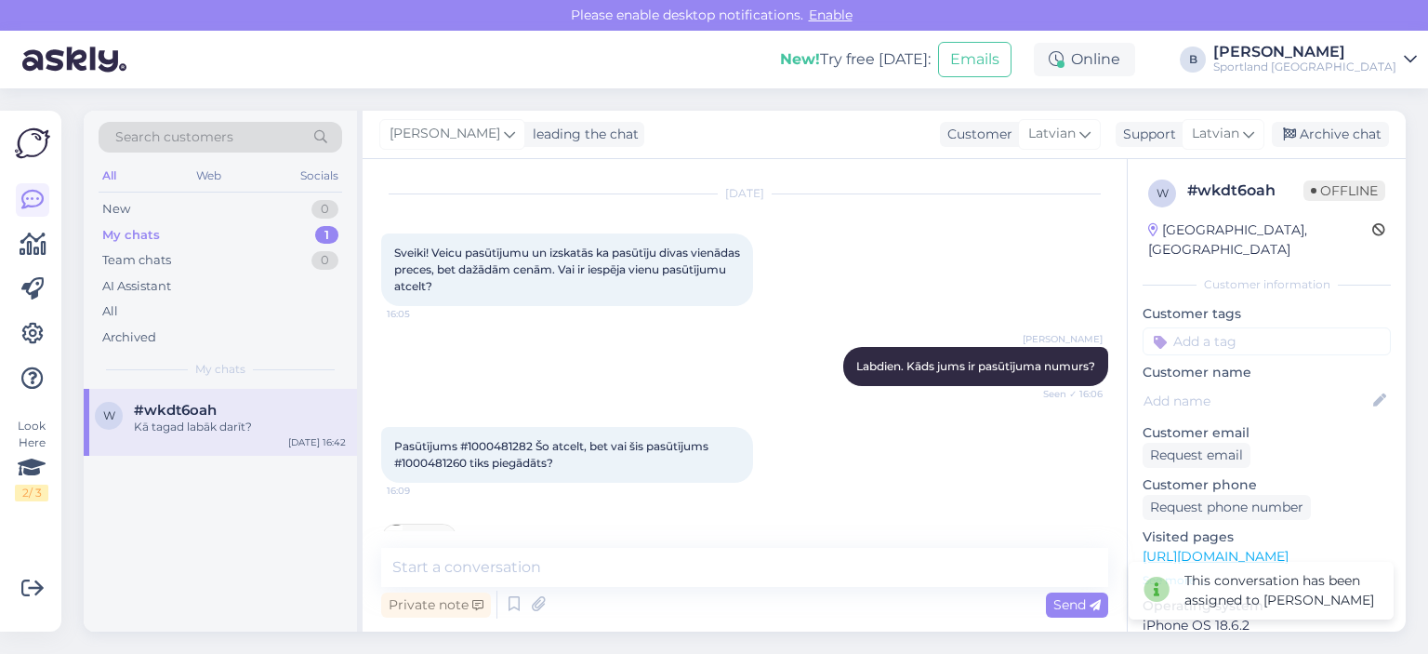
click at [242, 407] on div "#wkdt6oah" at bounding box center [240, 410] width 212 height 17
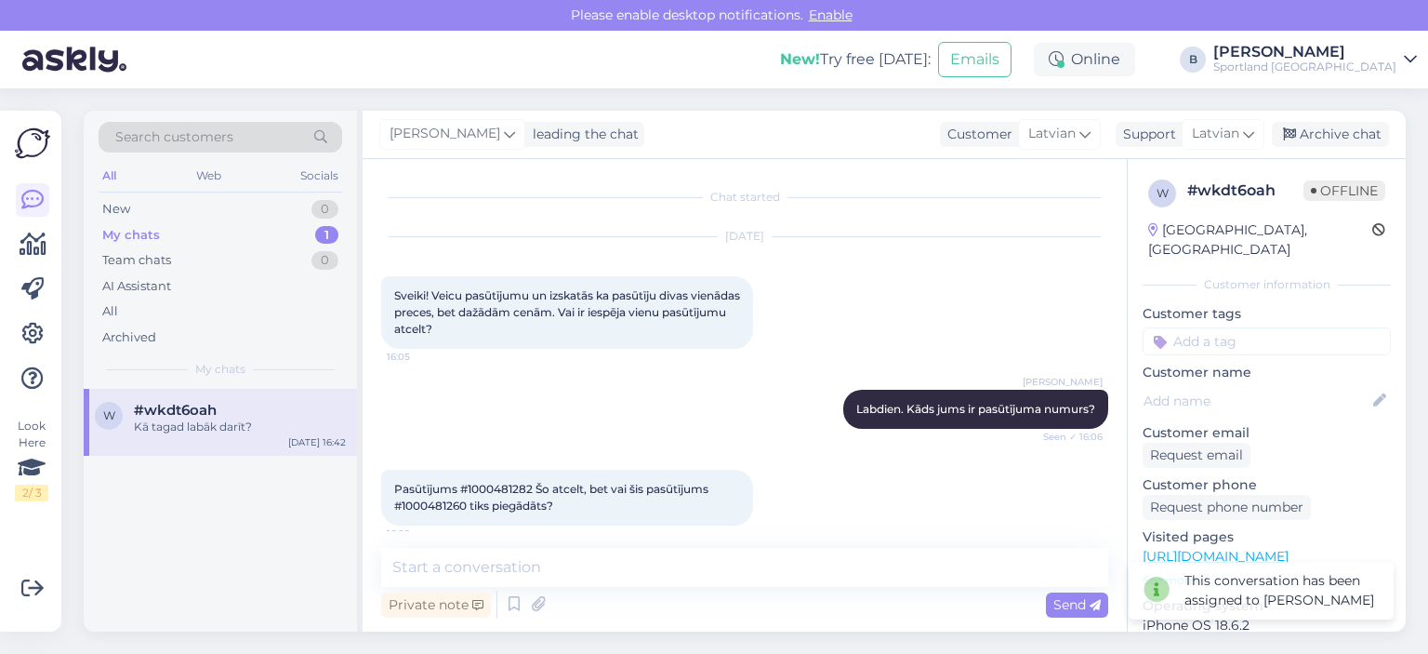
scroll to position [484, 0]
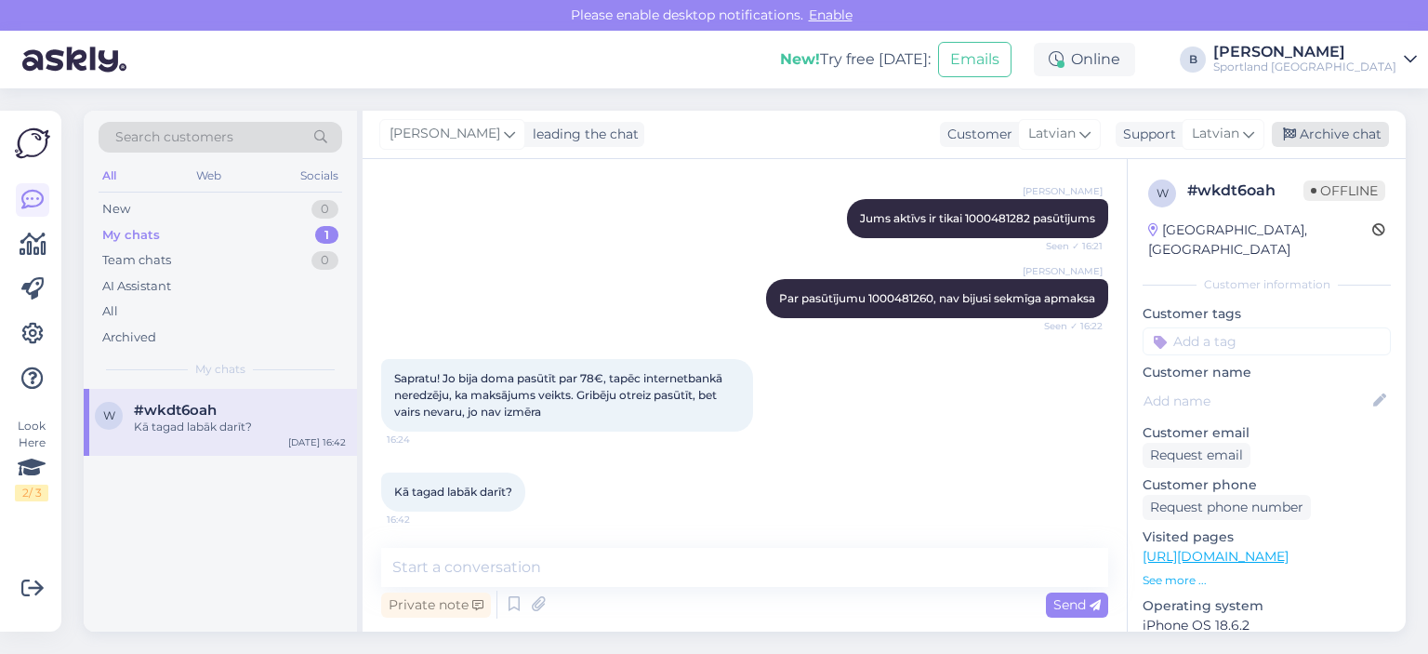
click at [877, 140] on div "Archive chat" at bounding box center [1330, 134] width 117 height 25
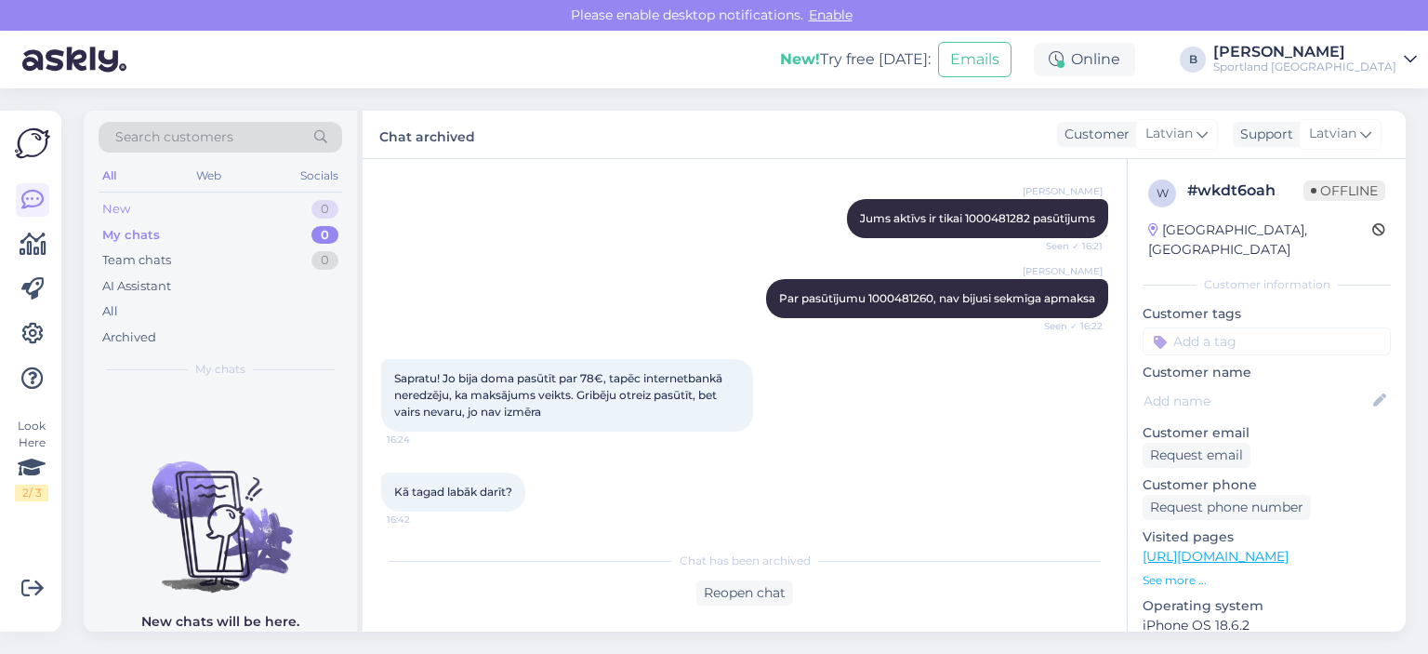
click at [136, 208] on div "New 0" at bounding box center [221, 209] width 244 height 26
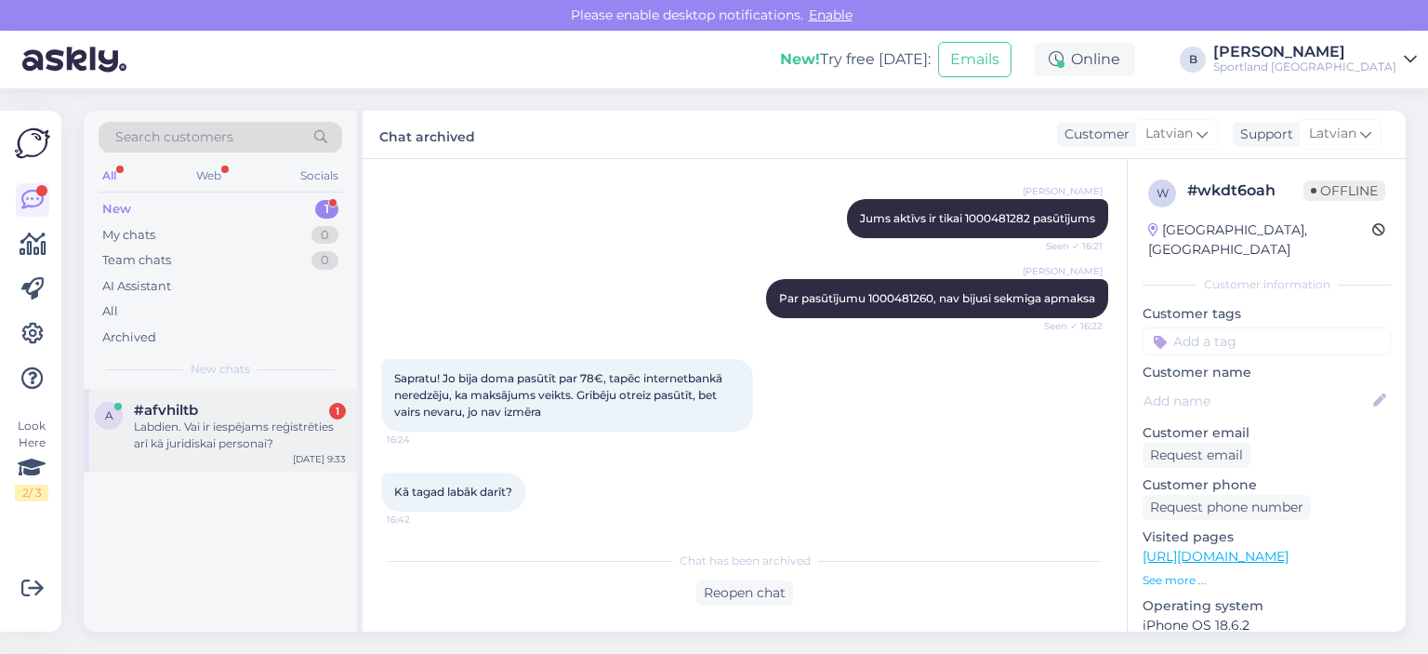
click at [184, 403] on span "#afvhiltb" at bounding box center [166, 410] width 64 height 17
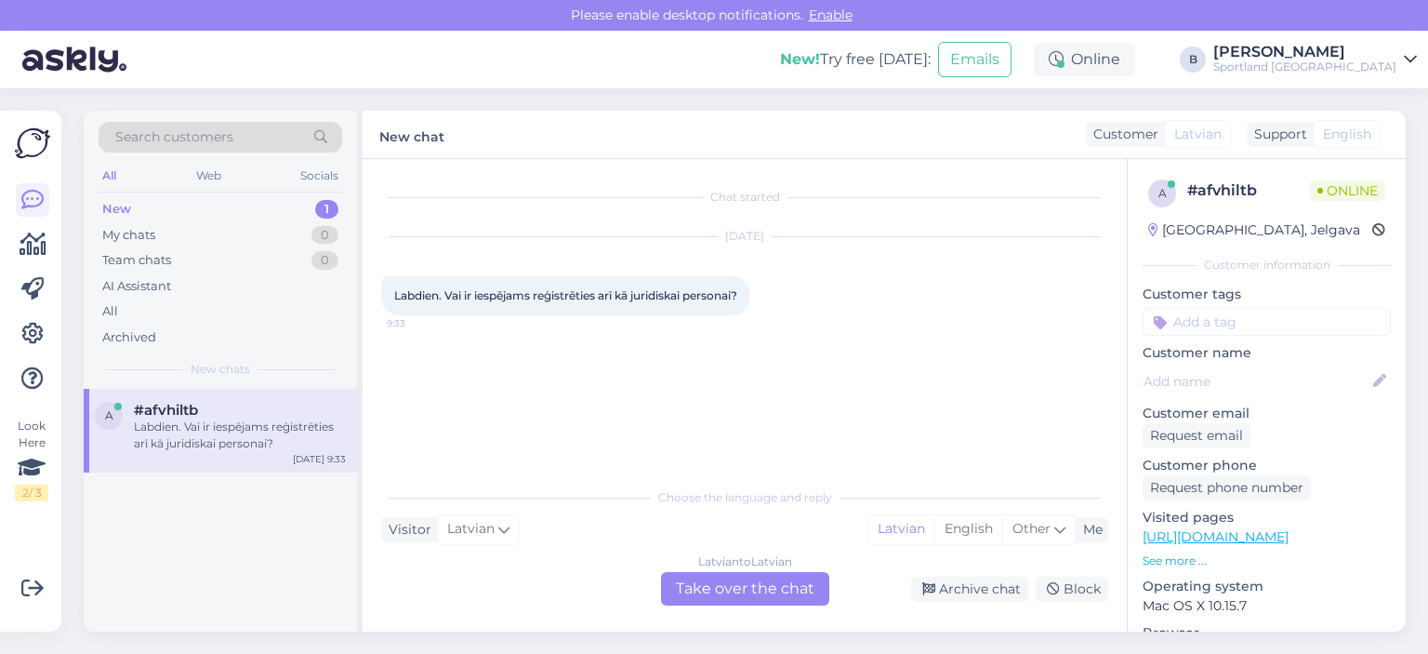
click at [757, 597] on div "Latvian to Latvian Take over the chat" at bounding box center [745, 588] width 168 height 33
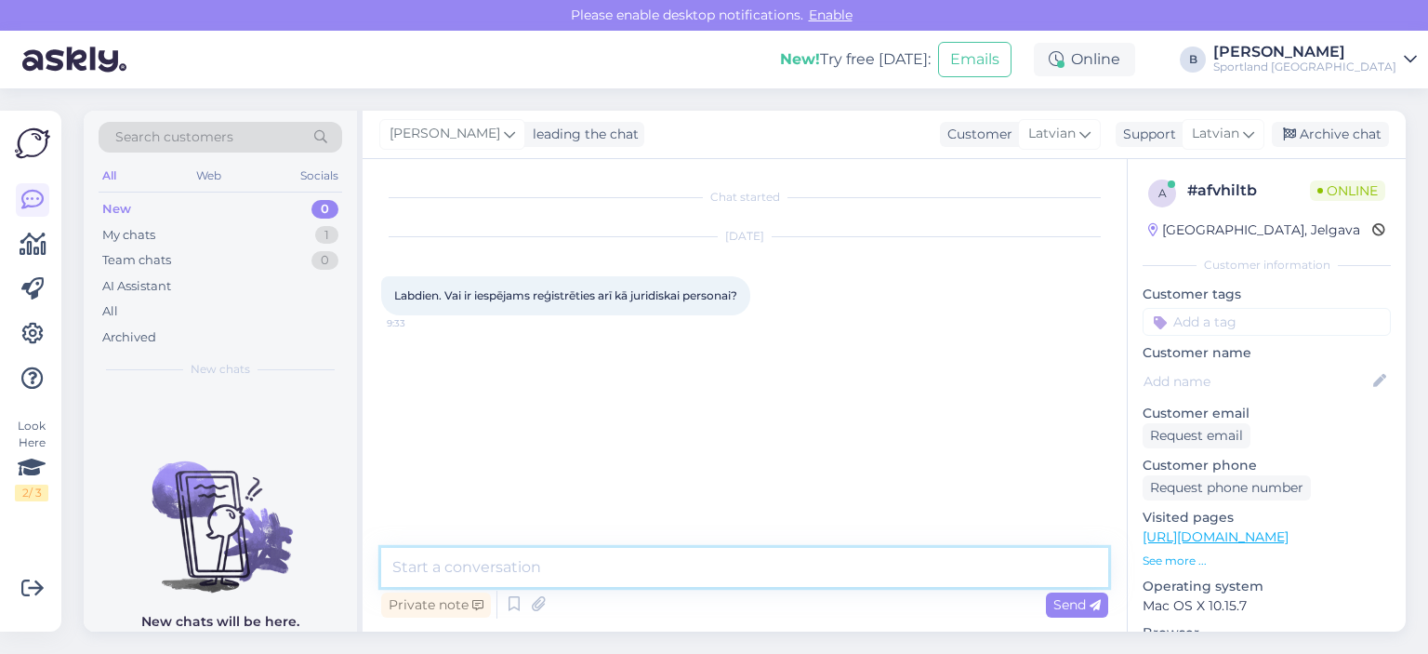
click at [763, 572] on textarea at bounding box center [744, 567] width 727 height 39
type textarea "Sveiki, diemžēl, neb"
type textarea "u"
type textarea "nebūs iespējams."
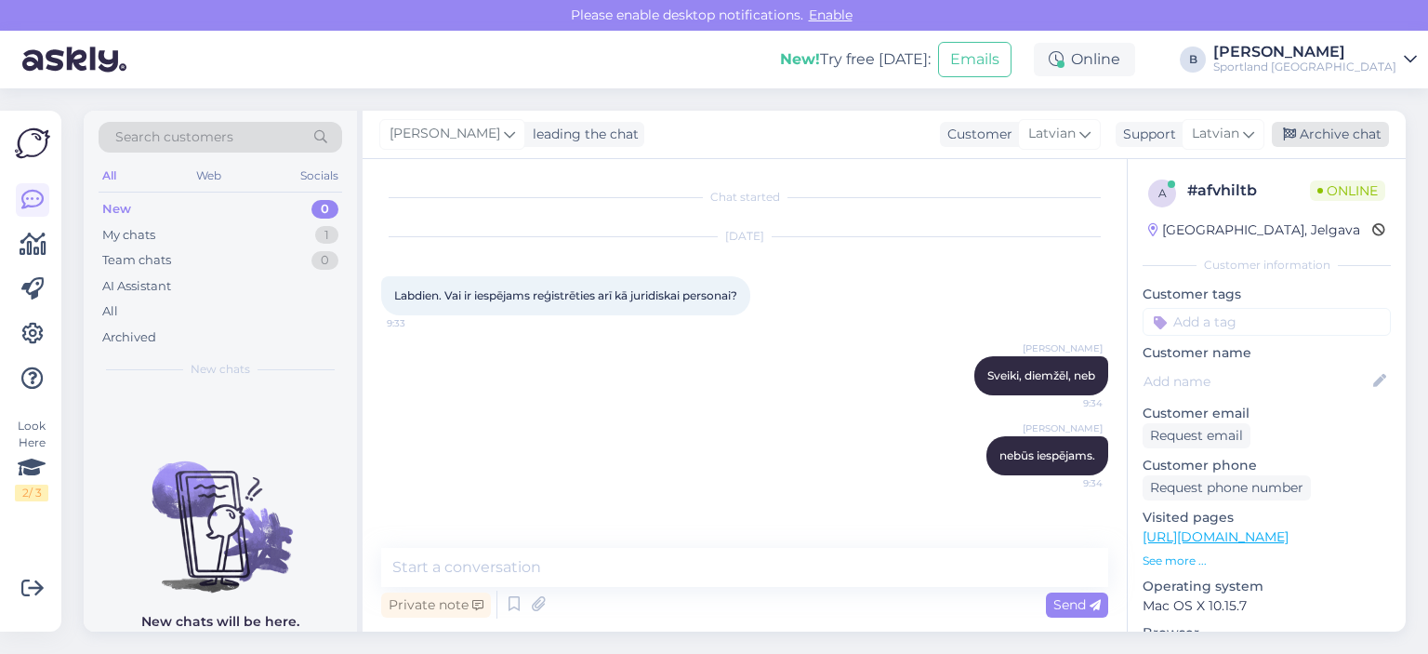
click at [877, 127] on div "Archive chat" at bounding box center [1330, 134] width 117 height 25
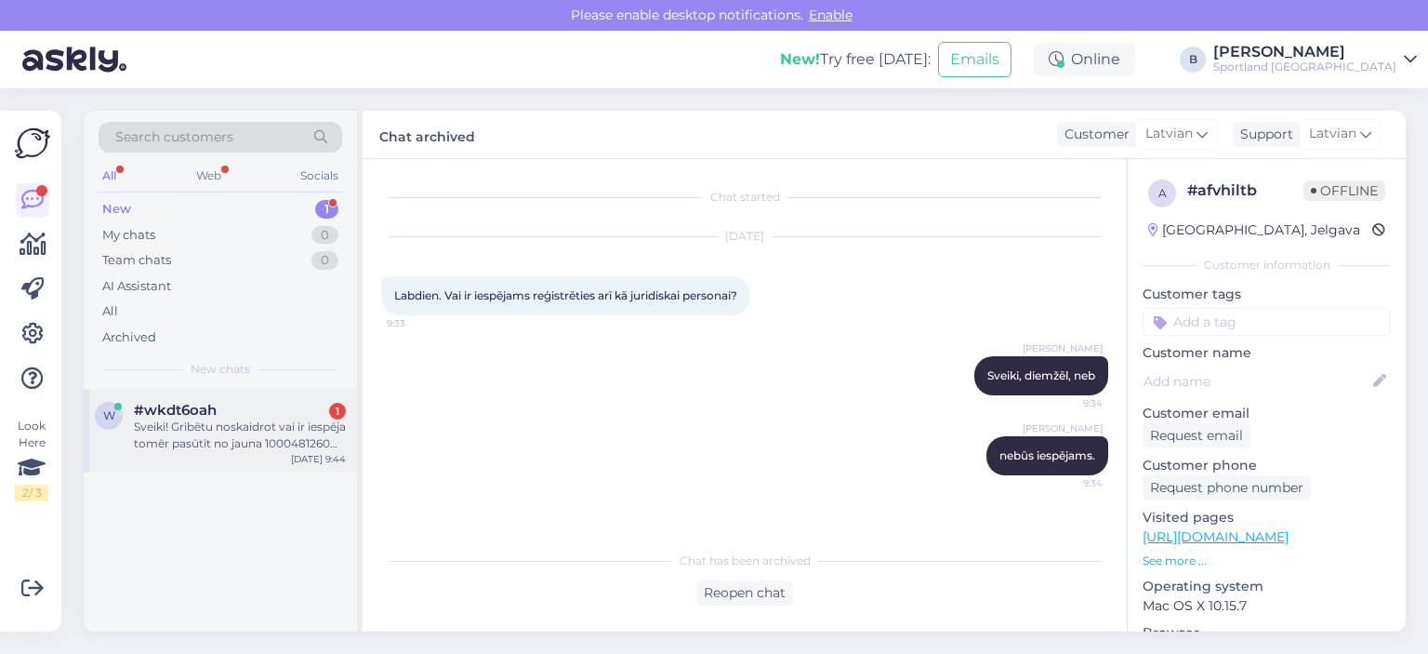
click at [223, 429] on div "Sveiki! Gribētu noskaidrot vai ir iespēja tomēr pasūtīt no jauna 1000481260 vai…" at bounding box center [240, 434] width 212 height 33
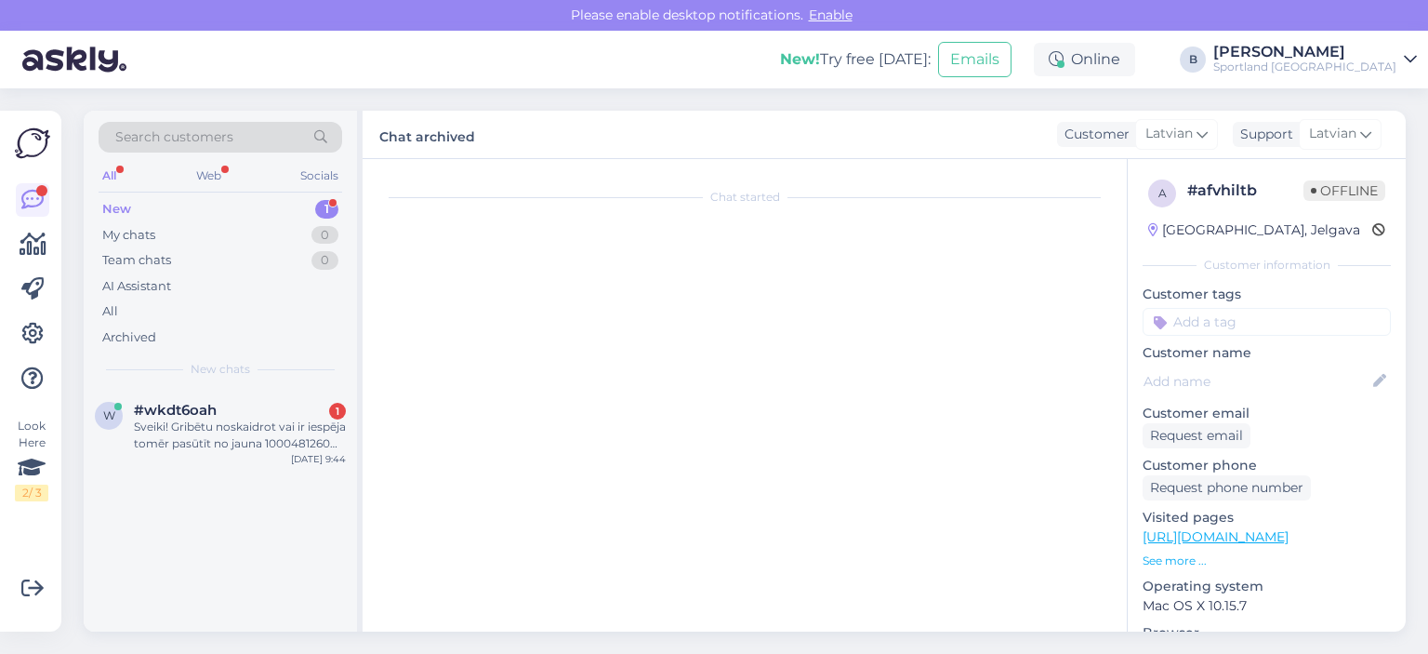
scroll to position [690, 0]
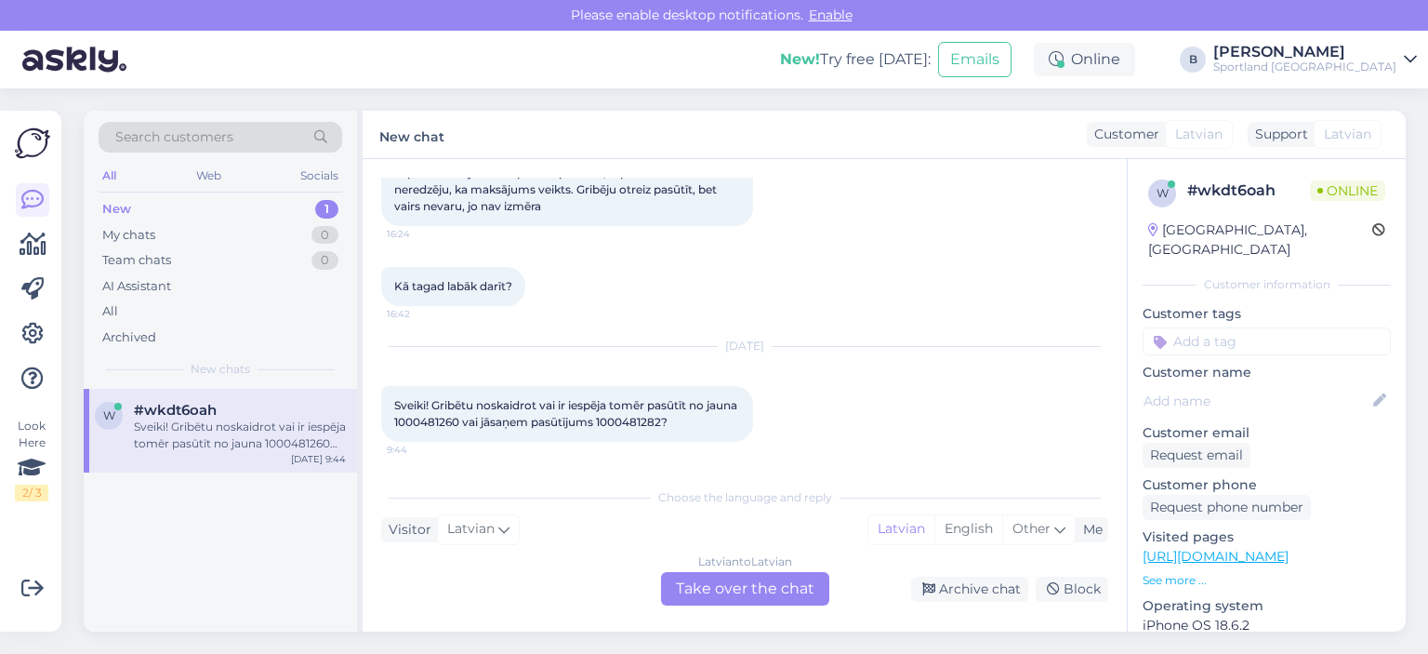
click at [788, 592] on div "Latvian to Latvian Take over the chat" at bounding box center [745, 588] width 168 height 33
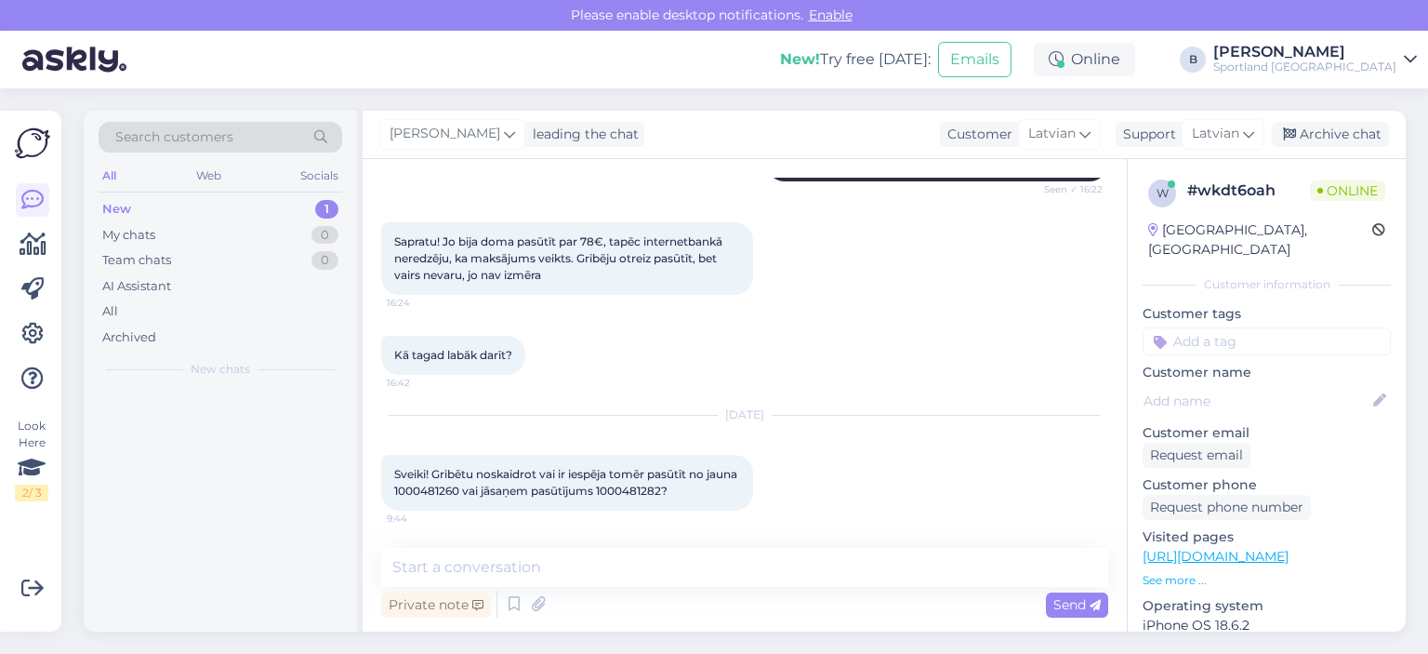
scroll to position [621, 0]
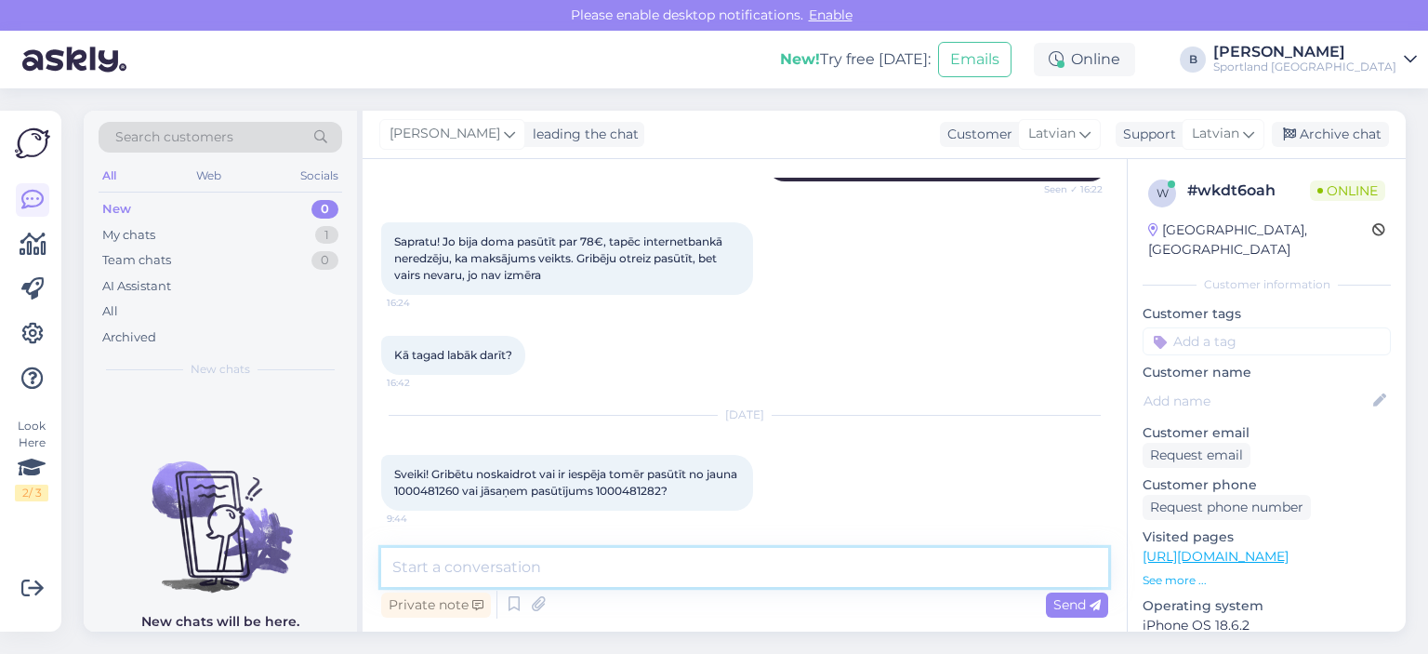
click at [786, 577] on textarea at bounding box center [744, 567] width 727 height 39
type textarea "Sveiki, pārbaudīsim"
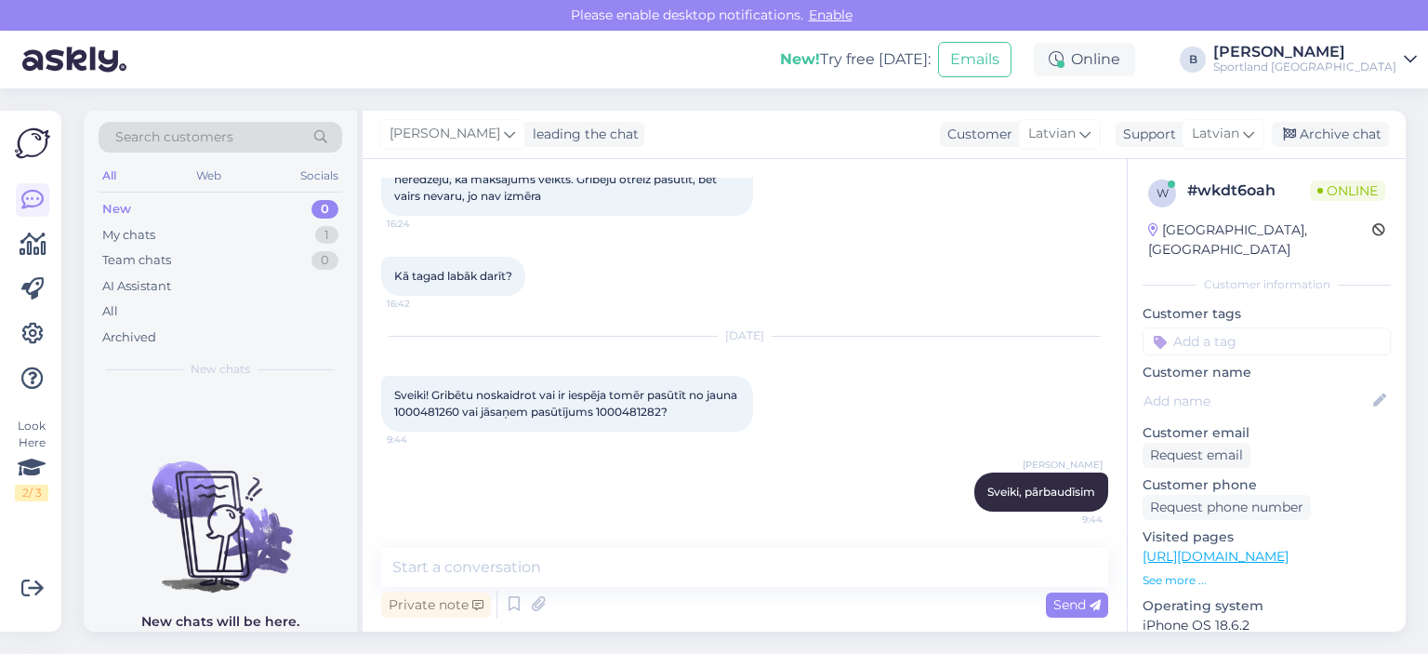
click at [477, 409] on span "Sveiki! Gribētu noskaidrot vai ir iespēja tomēr pasūtīt no jauna 1000481260 vai…" at bounding box center [567, 403] width 346 height 31
copy span "1000481260"
click at [654, 410] on span "Sveiki! Gribētu noskaidrot vai ir iespēja tomēr pasūtīt no jauna 1000481260 vai…" at bounding box center [567, 403] width 346 height 31
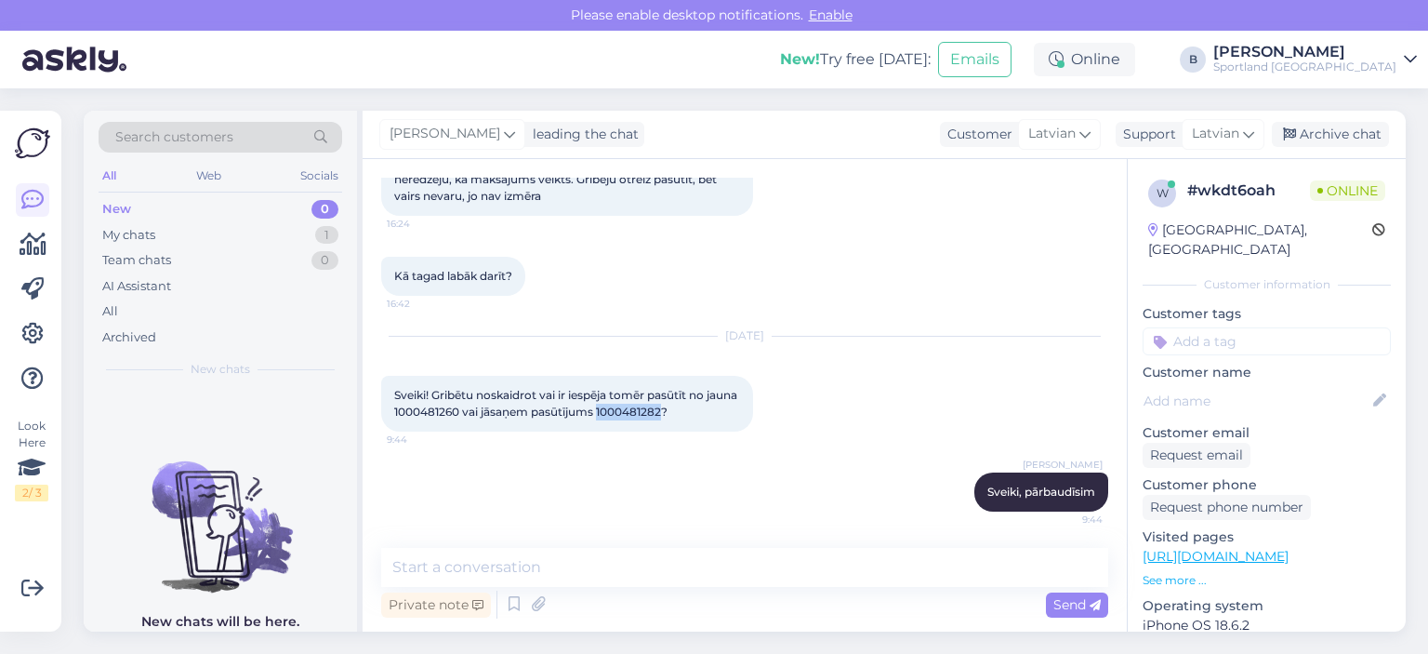
copy span "1000481282"
click at [475, 406] on span "Sveiki! Gribētu noskaidrot vai ir iespēja tomēr pasūtīt no jauna 1000481260 vai…" at bounding box center [567, 403] width 346 height 31
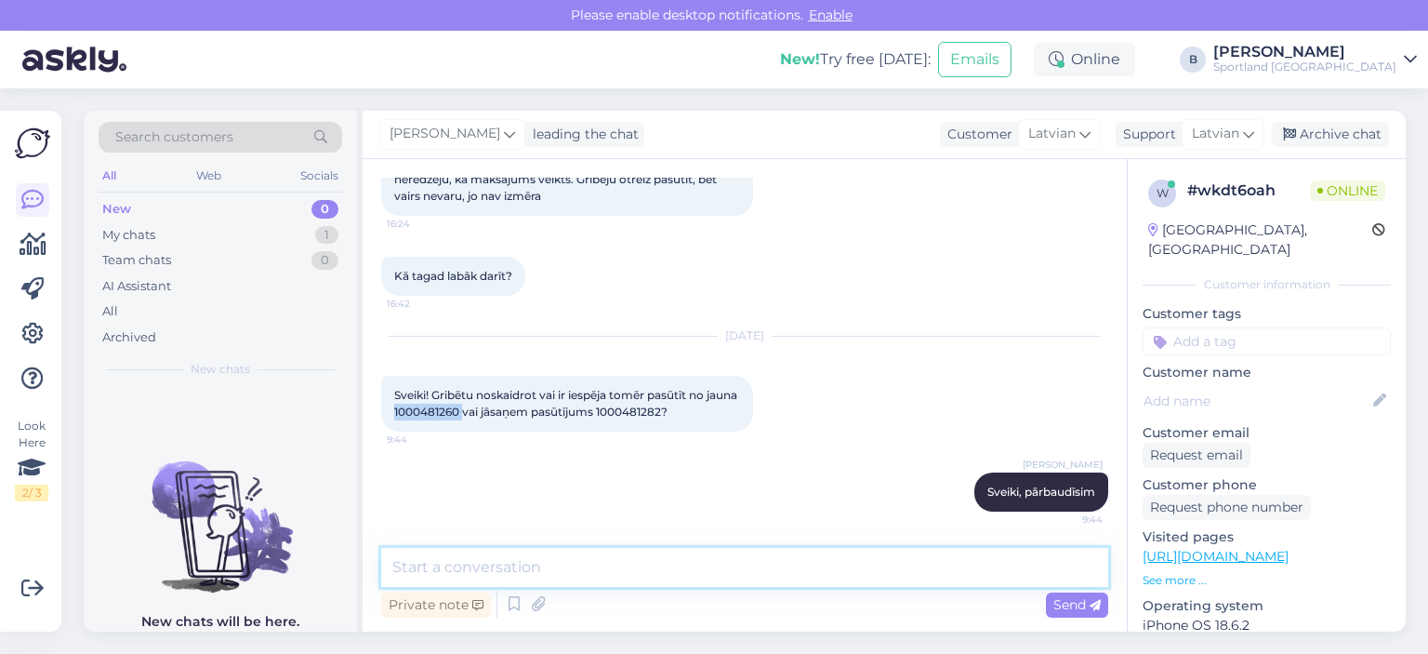
click at [547, 569] on textarea at bounding box center [744, 567] width 727 height 39
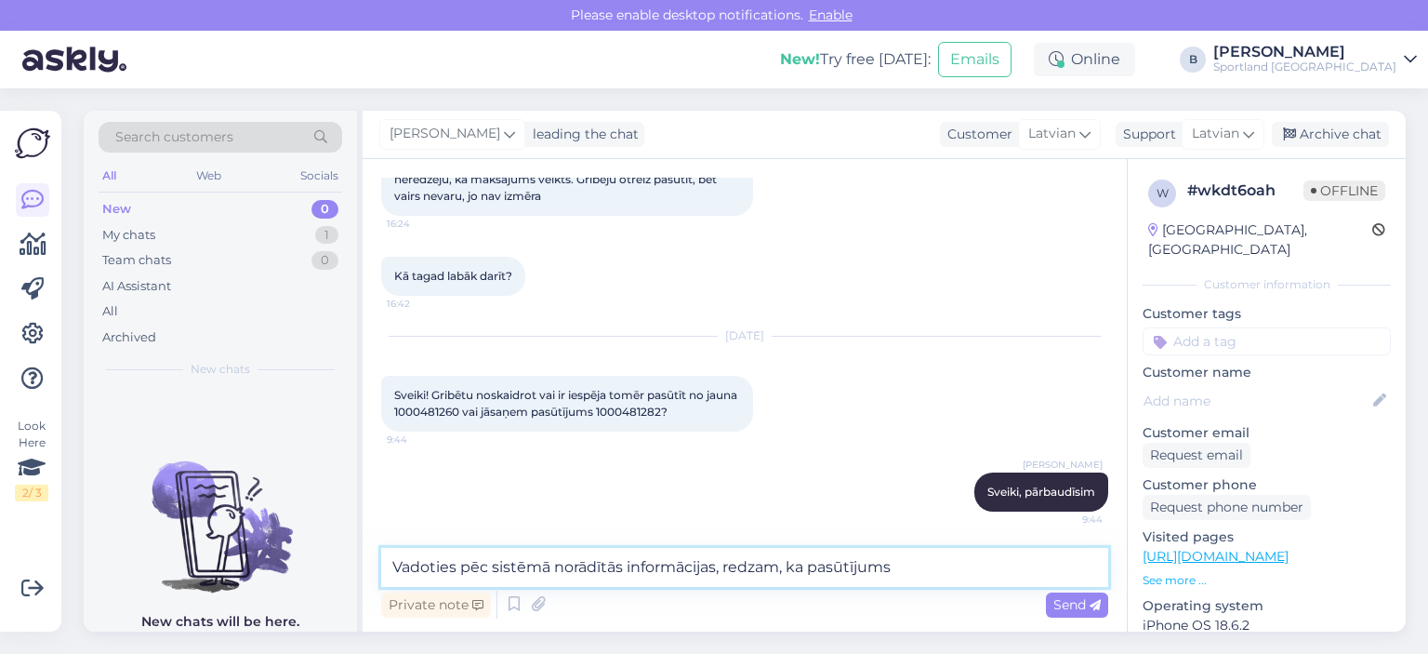
paste textarea "1000481282"
click at [458, 412] on span "Sveiki! Gribētu noskaidrot vai ir iespēja tomēr pasūtīt no jauna 1000481260 vai…" at bounding box center [567, 403] width 346 height 31
copy span "1000481260"
click at [877, 573] on textarea "Vadoties pēc sistēmā norādītās informācijas, redzam, ka pasūtījums" at bounding box center [744, 567] width 727 height 39
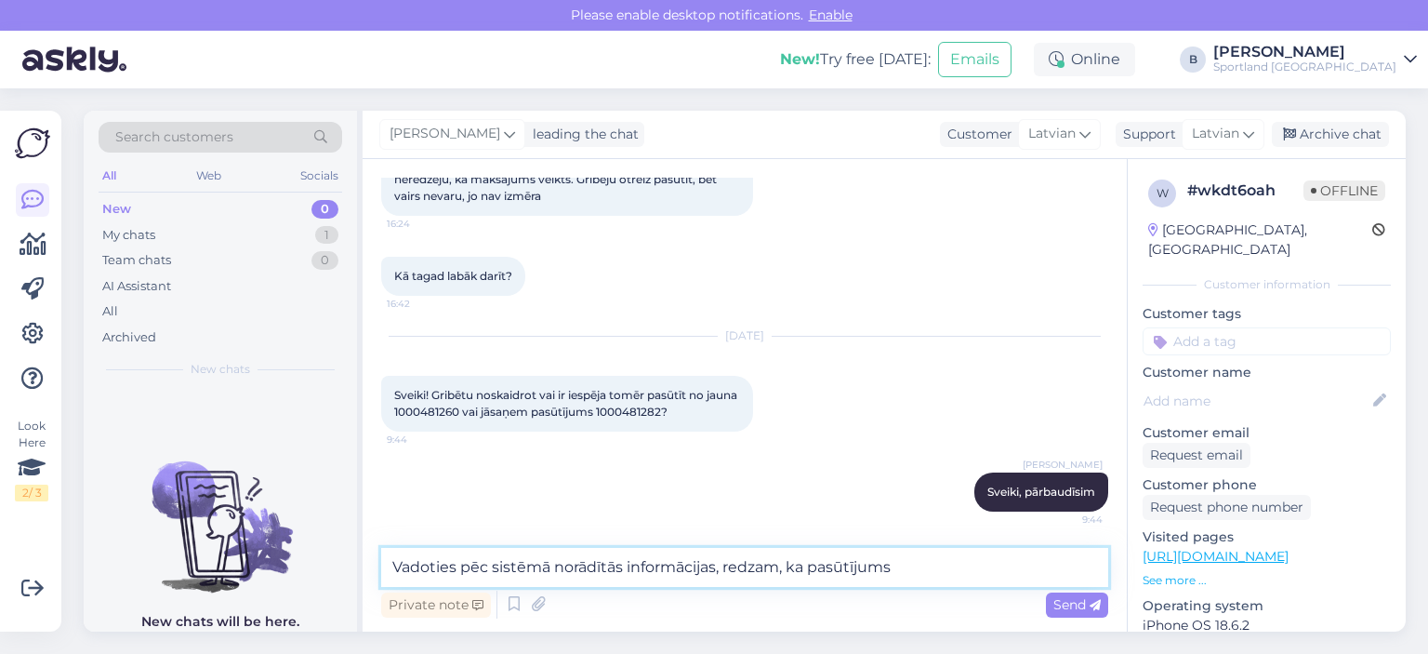
paste textarea "1000481260"
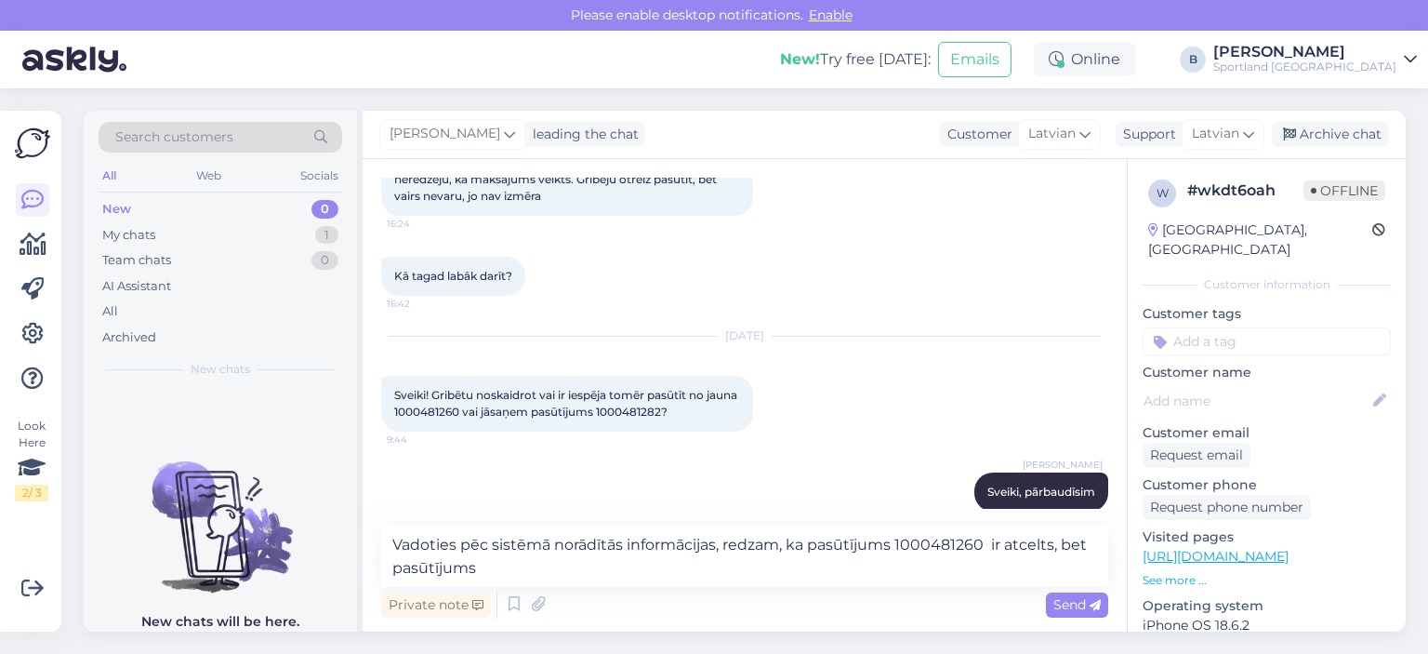
click at [682, 410] on span "Sveiki! Gribētu noskaidrot vai ir iespēja tomēr pasūtīt no jauna 1000481260 vai…" at bounding box center [567, 403] width 346 height 31
copy span "1000481282"
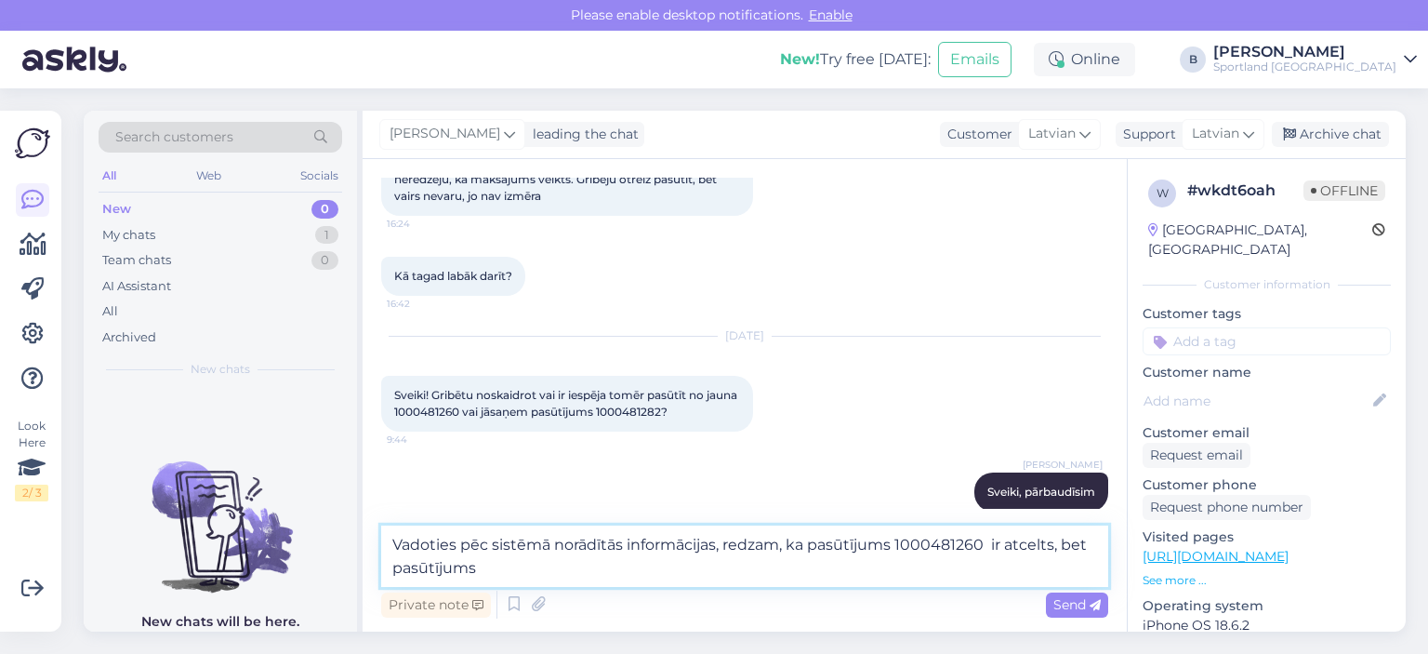
click at [640, 570] on textarea "Vadoties pēc sistēmā norādītās informācijas, redzam, ka pasūtījums 1000481260 i…" at bounding box center [744, 555] width 727 height 61
paste textarea "1000481282"
type textarea "Vadoties pēc sistēmā norādītās informācijas, redzam, ka pasūtījums 1000481260 i…"
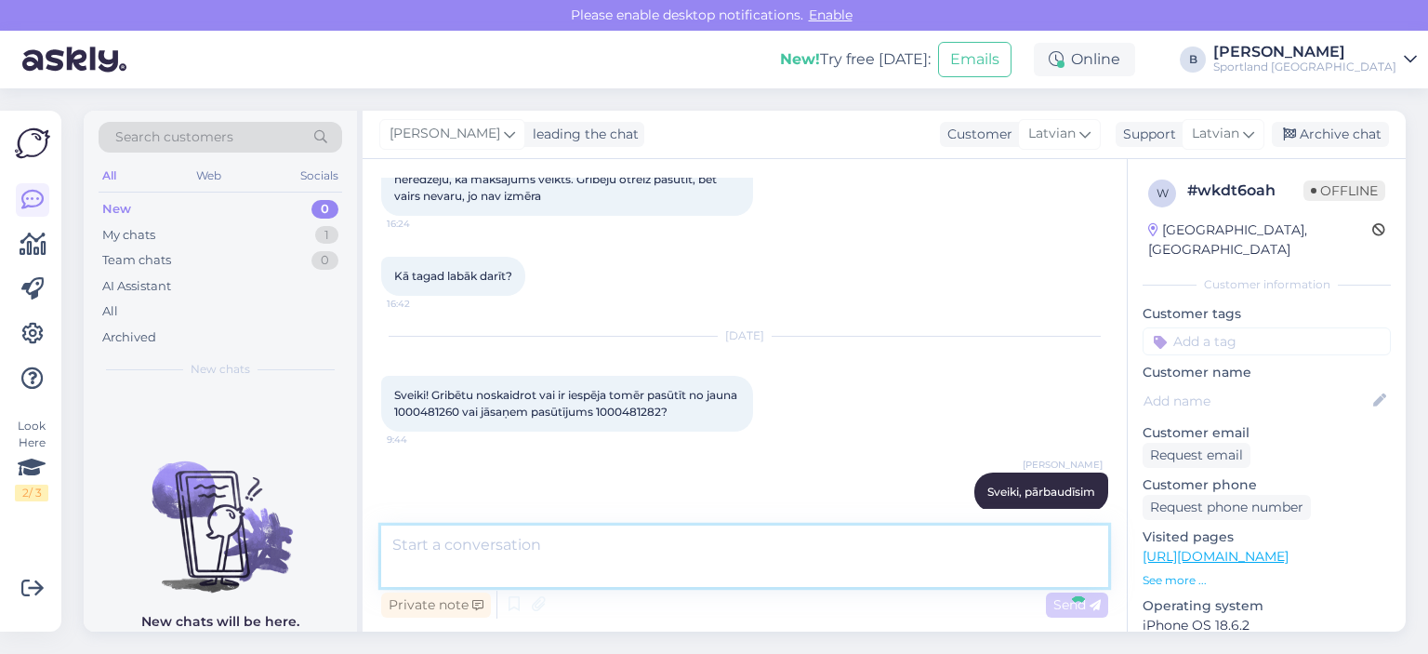
scroll to position [815, 0]
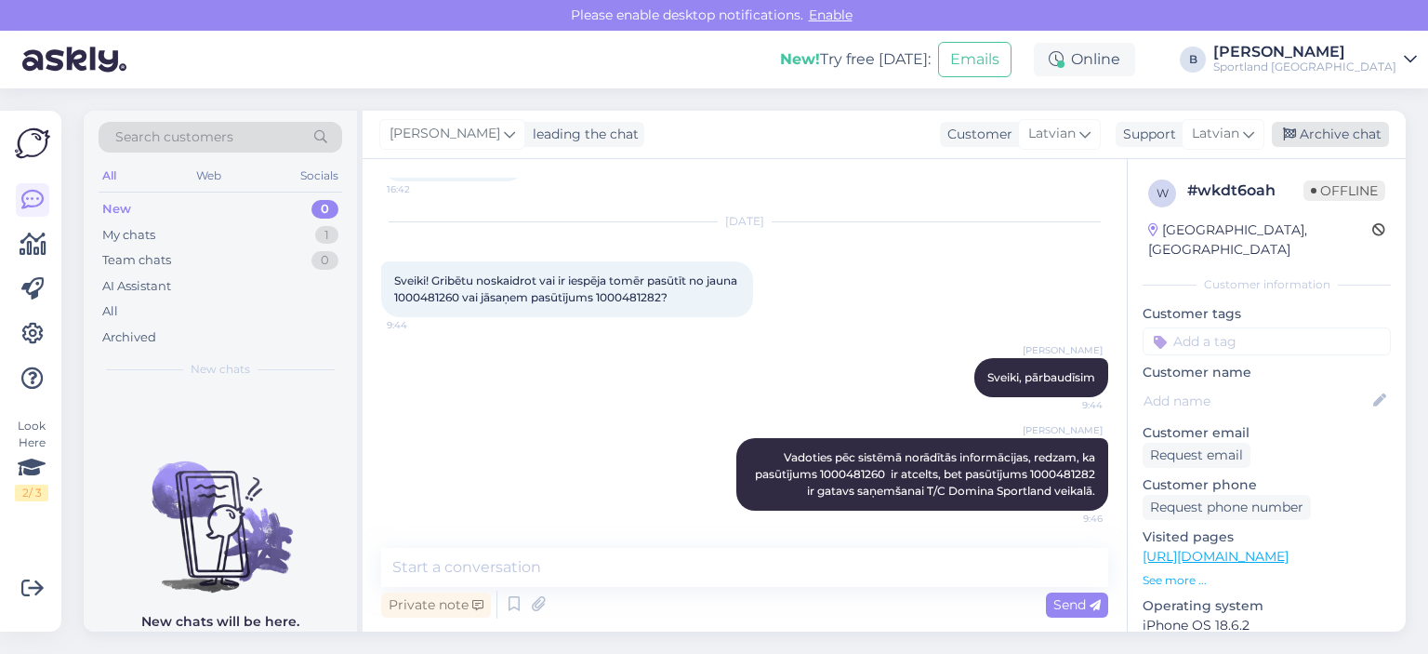
click at [877, 127] on div "Archive chat" at bounding box center [1330, 134] width 117 height 25
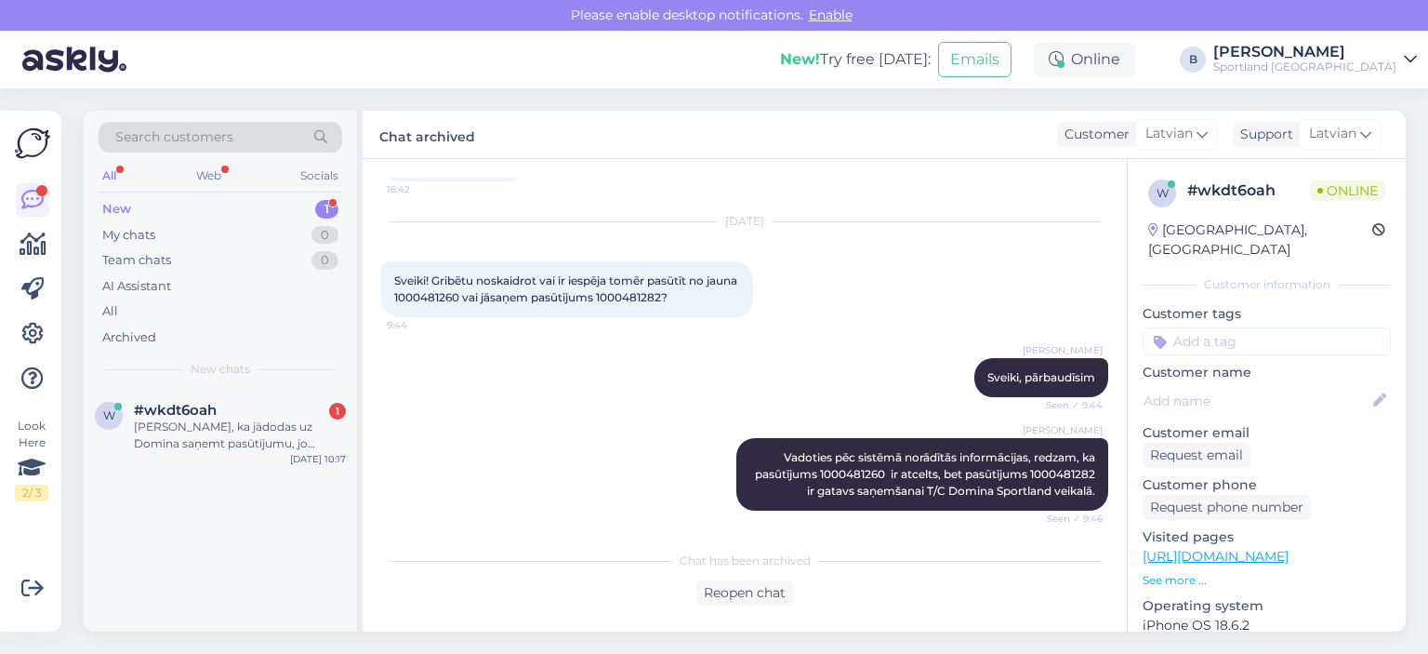
scroll to position [917, 0]
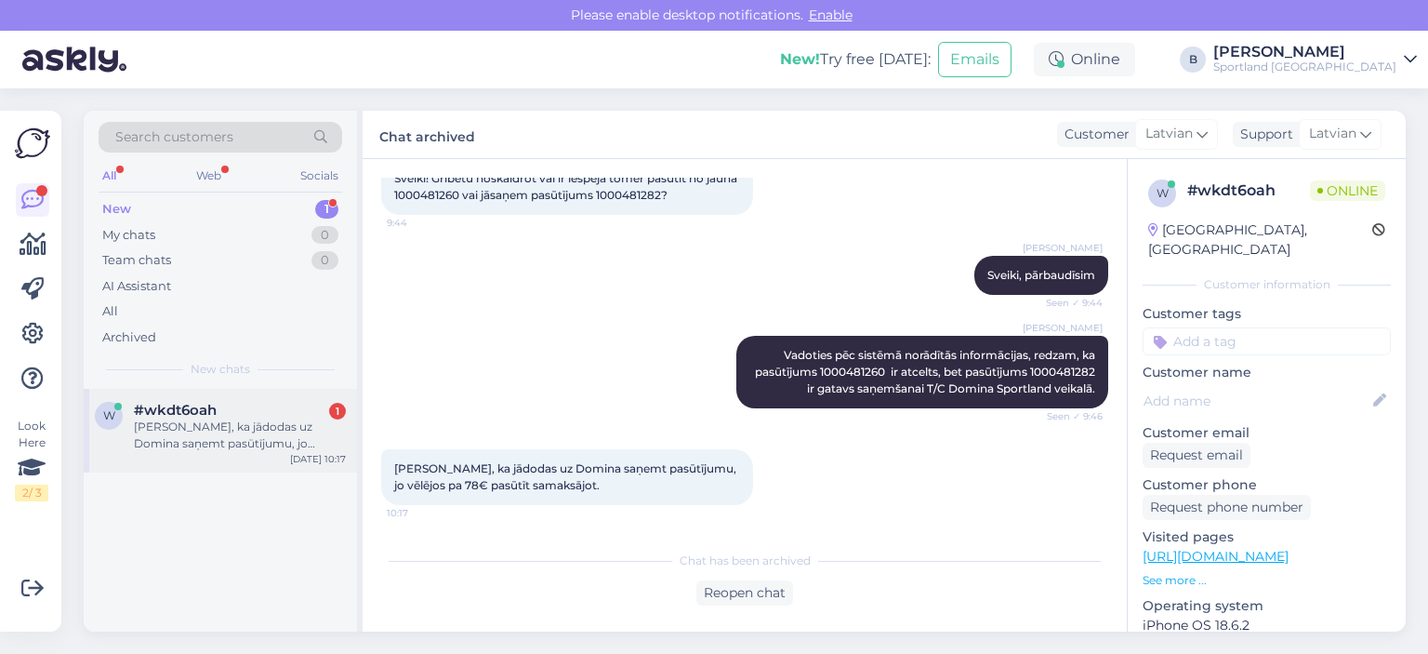
click at [218, 449] on div "[PERSON_NAME], ka jādodas uz Domina saņemt pasūtījumu, jo vēlējos pa 78€ pasūtī…" at bounding box center [240, 434] width 212 height 33
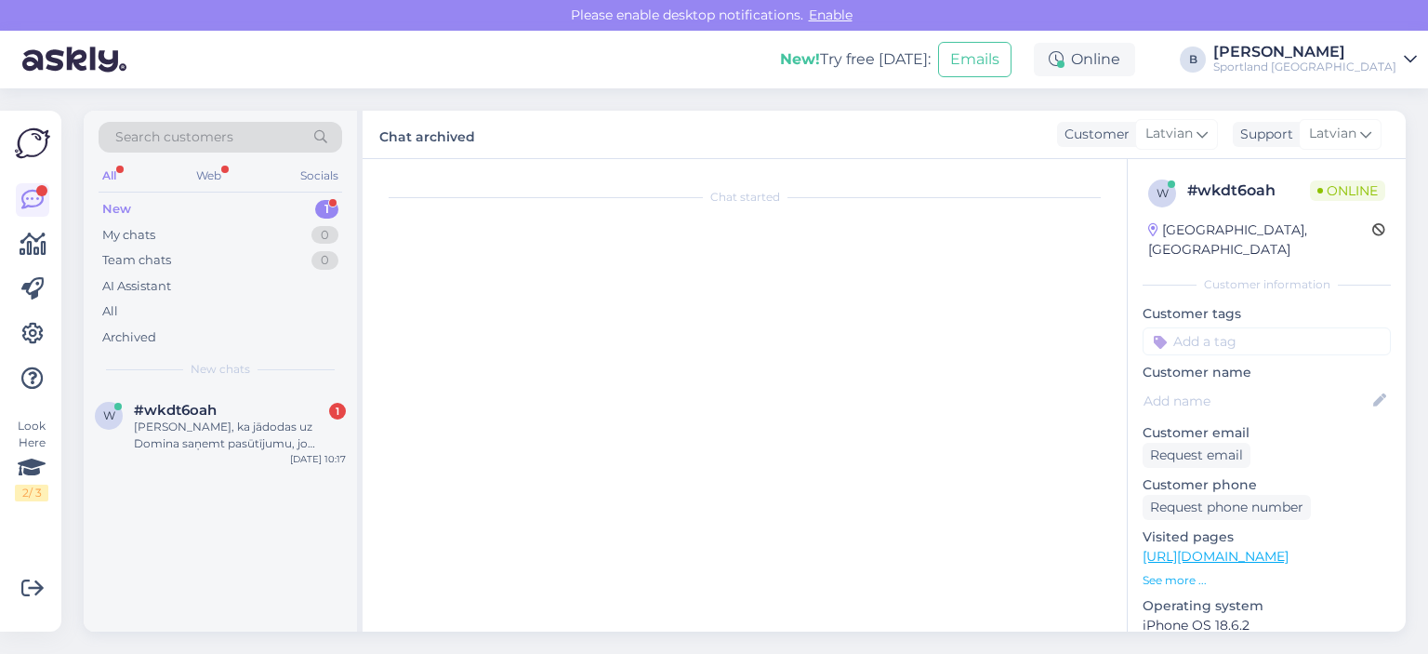
scroll to position [980, 0]
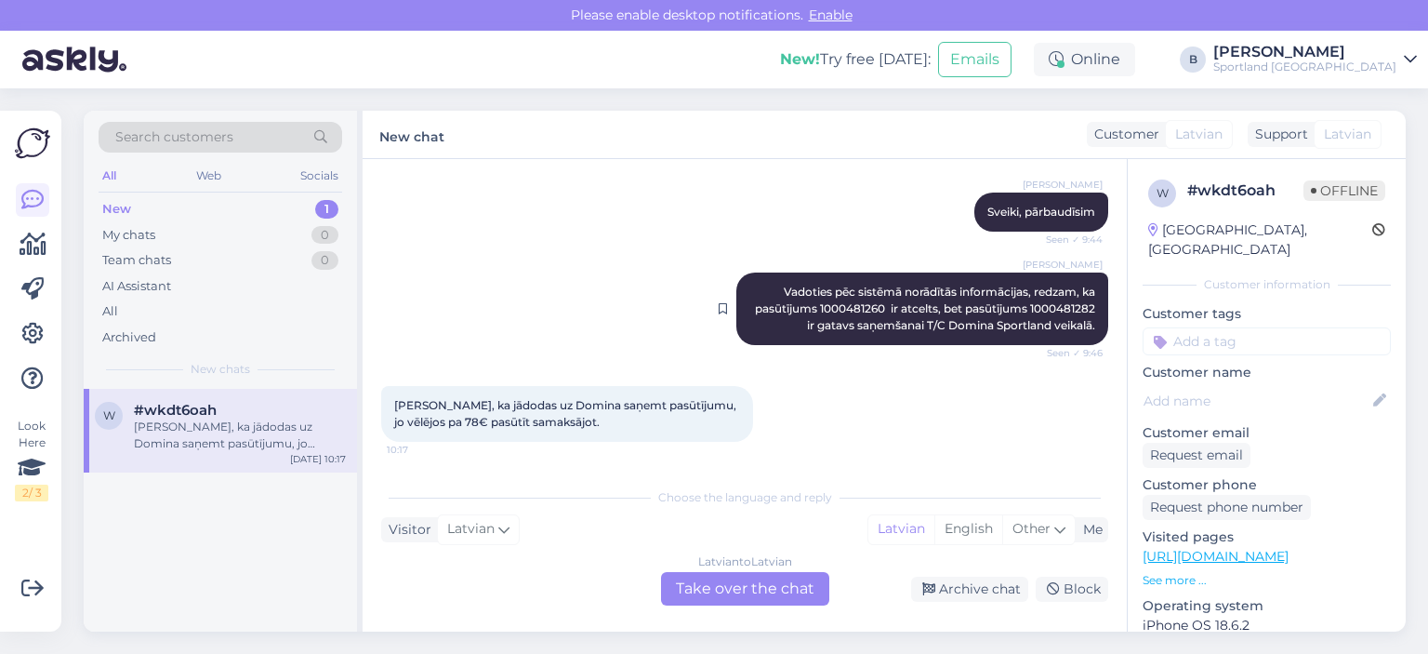
click at [877, 308] on span "Vadoties pēc sistēmā norādītās informācijas, redzam, ka pasūtījums 1000481260 i…" at bounding box center [926, 308] width 343 height 47
copy span "1000481282"
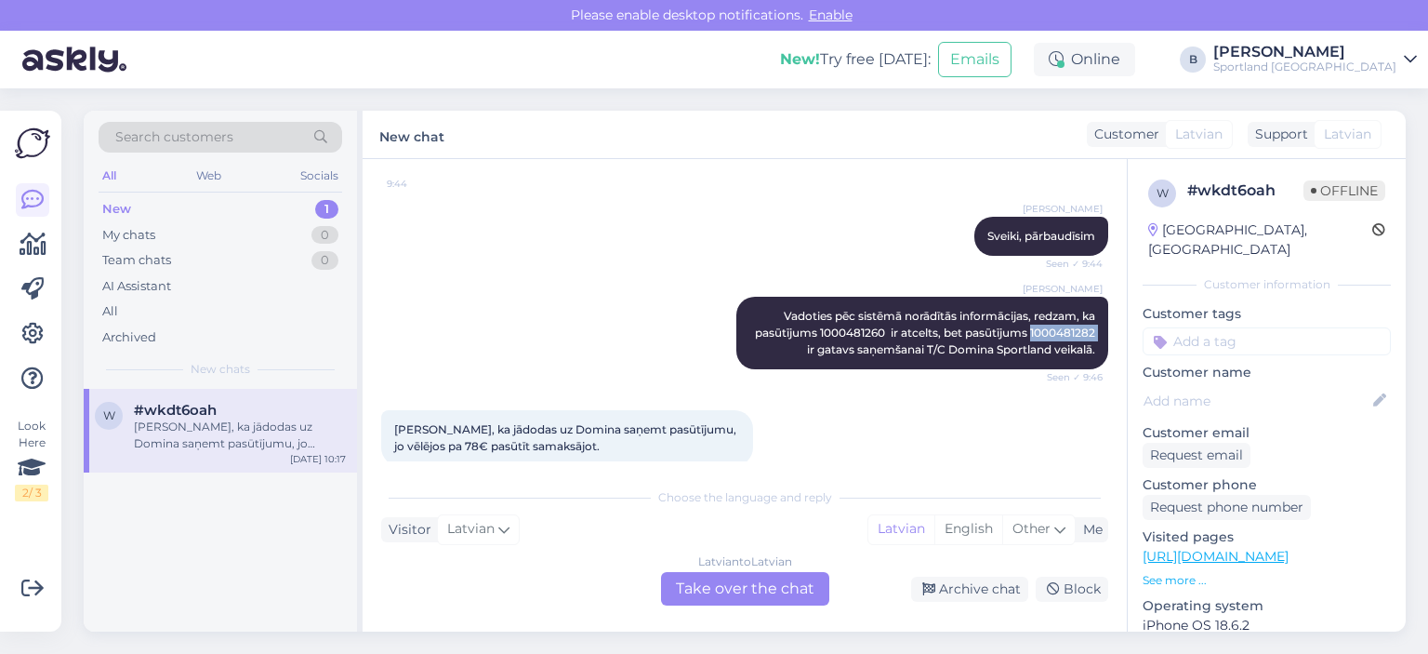
scroll to position [887, 0]
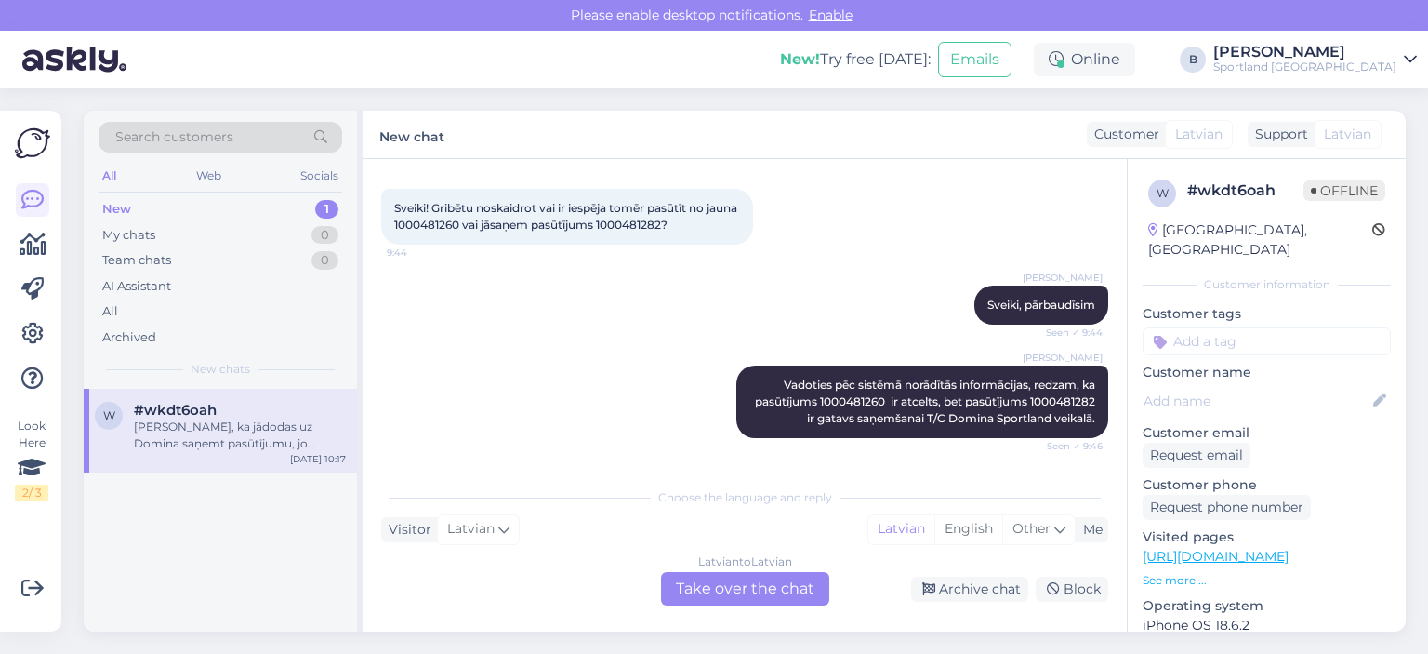
click at [692, 319] on div "[PERSON_NAME], pārbaudīsim Seen ✓ 9:44" at bounding box center [744, 305] width 727 height 80
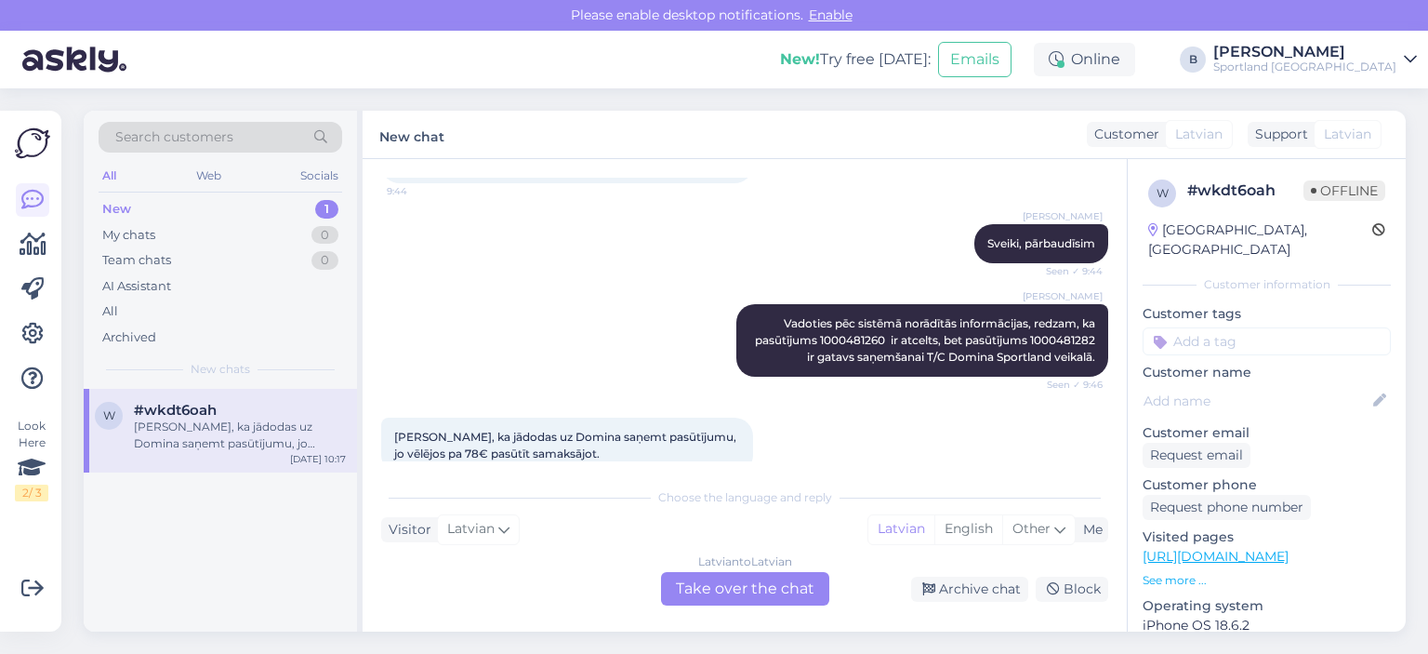
scroll to position [980, 0]
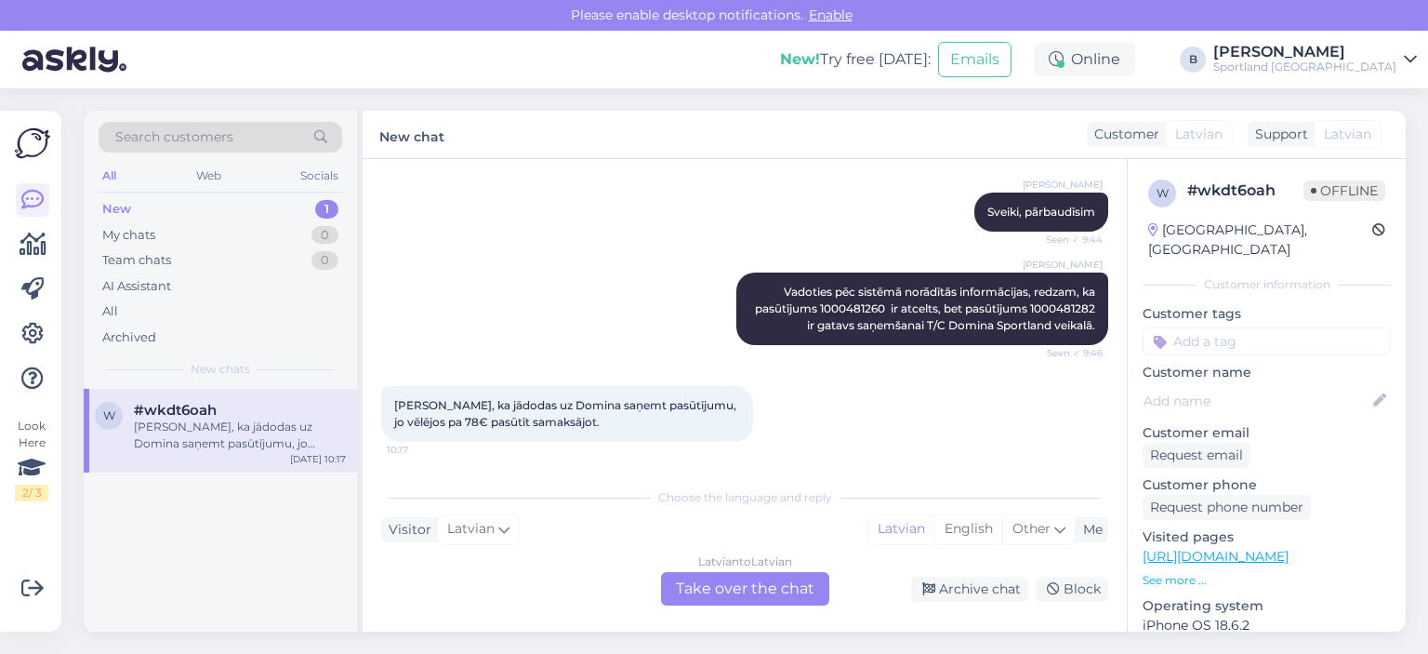
click at [800, 578] on div "Latvian to Latvian Take over the chat" at bounding box center [745, 588] width 168 height 33
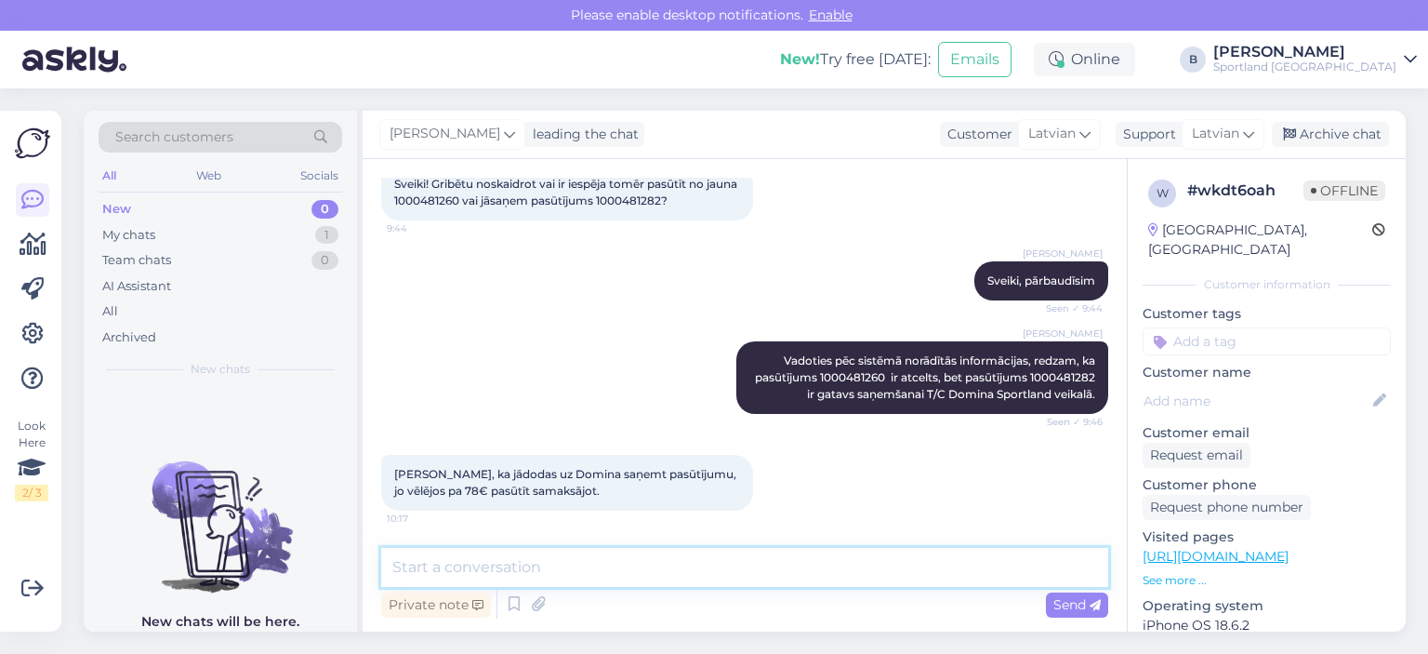
click at [728, 558] on textarea at bounding box center [744, 567] width 727 height 39
click at [877, 373] on span "Vadoties pēc sistēmā norādītās informācijas, redzam, ka pasūtījums 1000481260 i…" at bounding box center [926, 376] width 343 height 47
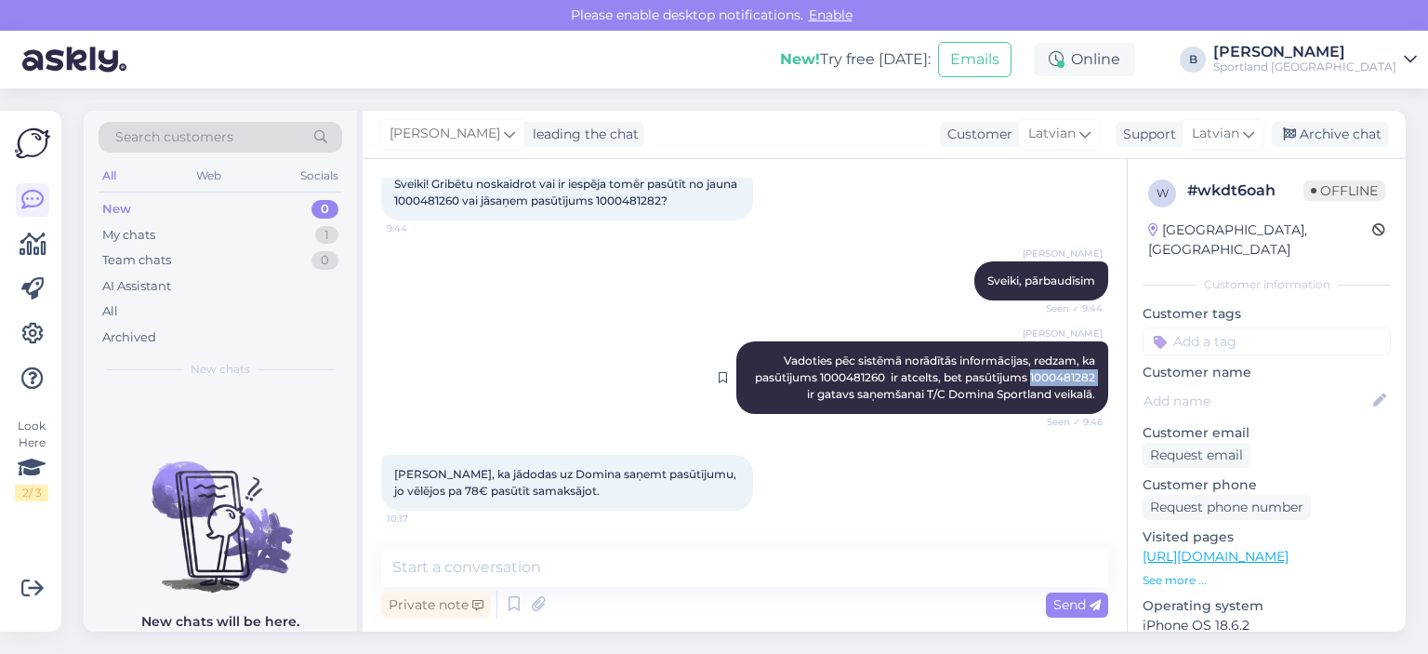
click at [877, 373] on span "Vadoties pēc sistēmā norādītās informācijas, redzam, ka pasūtījums 1000481260 i…" at bounding box center [926, 376] width 343 height 47
copy span "1000481282"
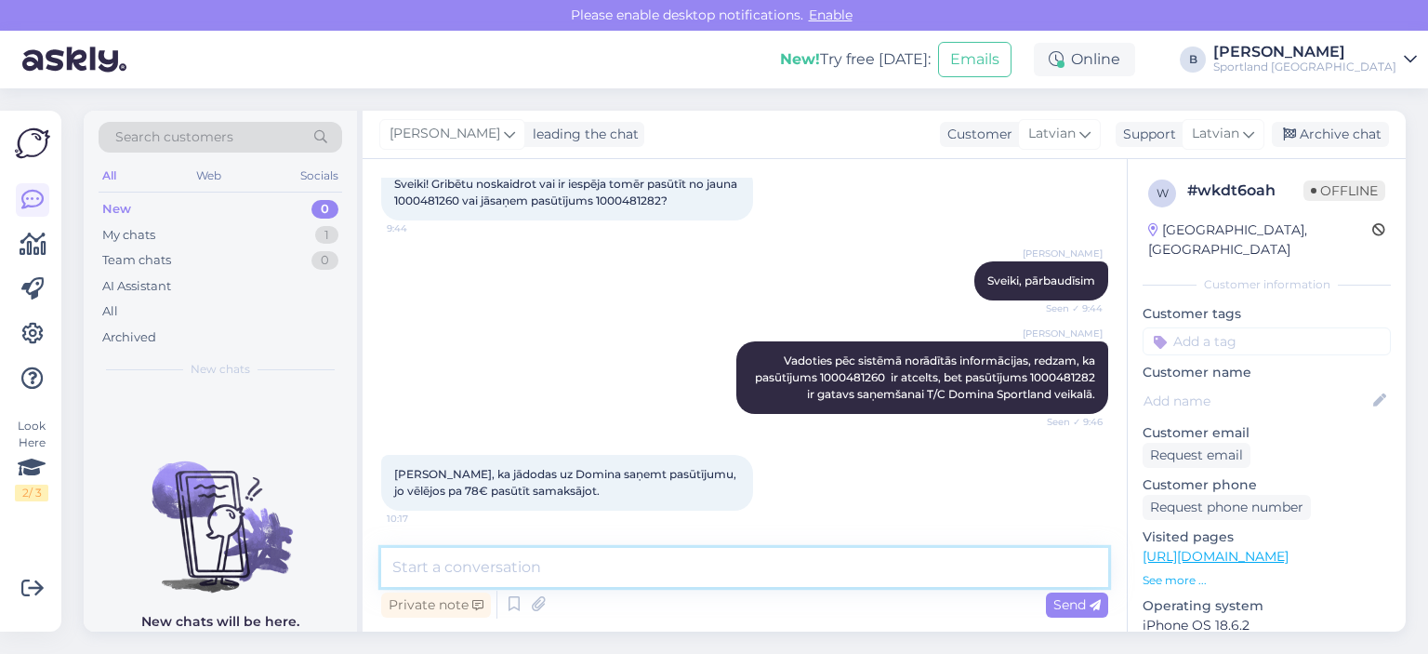
click at [729, 575] on textarea at bounding box center [744, 567] width 727 height 39
paste textarea "1000481282"
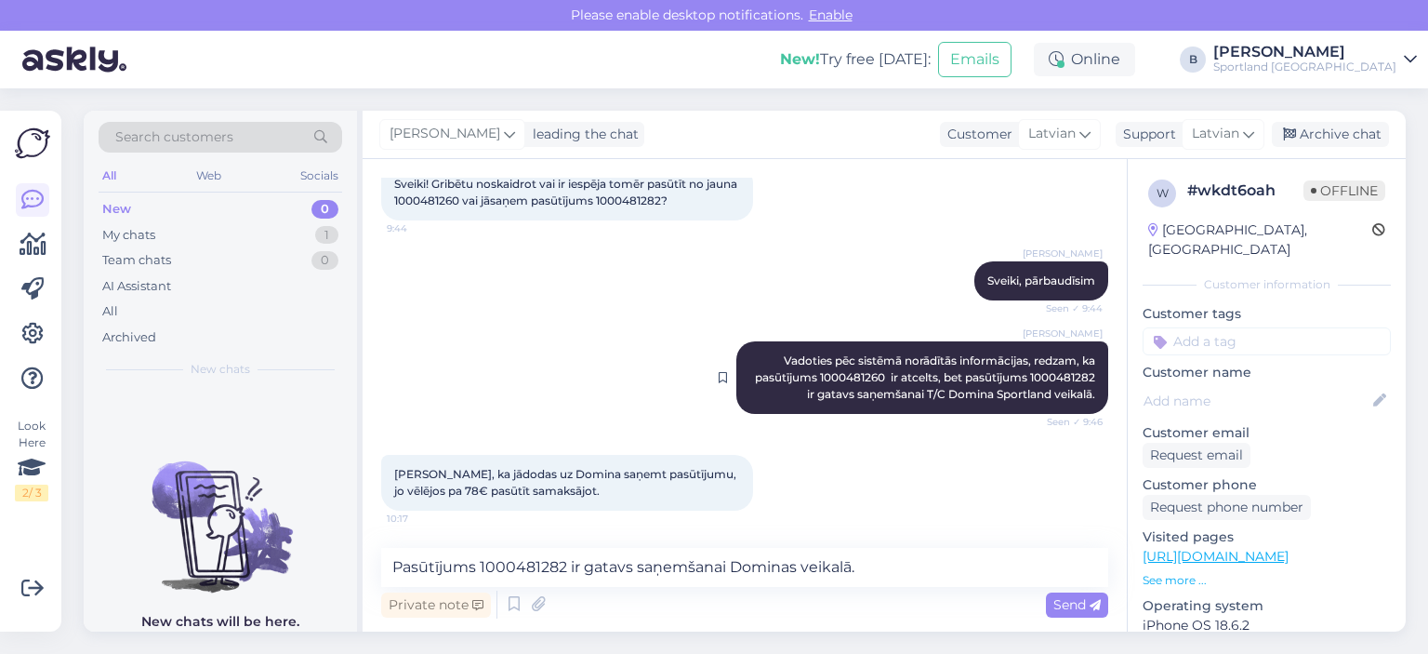
click at [833, 373] on span "Vadoties pēc sistēmā norādītās informācijas, redzam, ka pasūtījums 1000481260 i…" at bounding box center [926, 376] width 343 height 47
click at [877, 573] on textarea "Pasūtījums 1000481282 ir gatavs saņemšanai Dominas veikalā." at bounding box center [744, 567] width 727 height 39
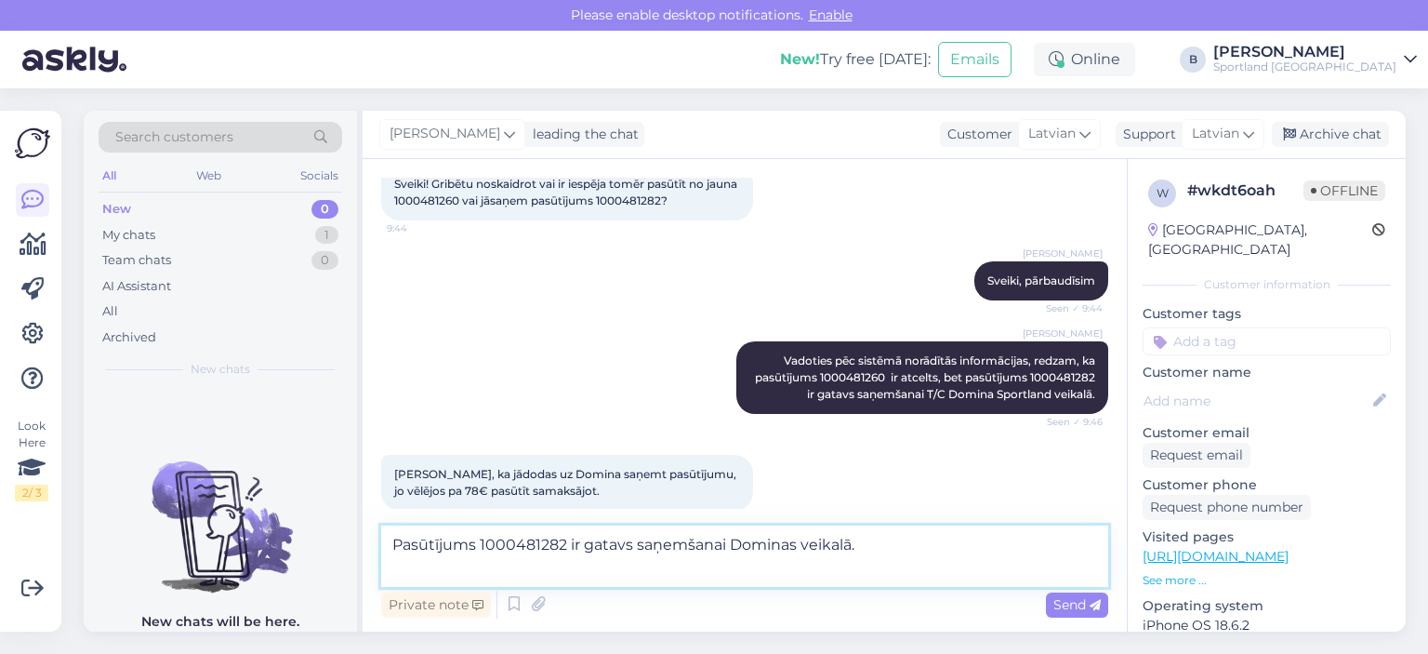
scroll to position [934, 0]
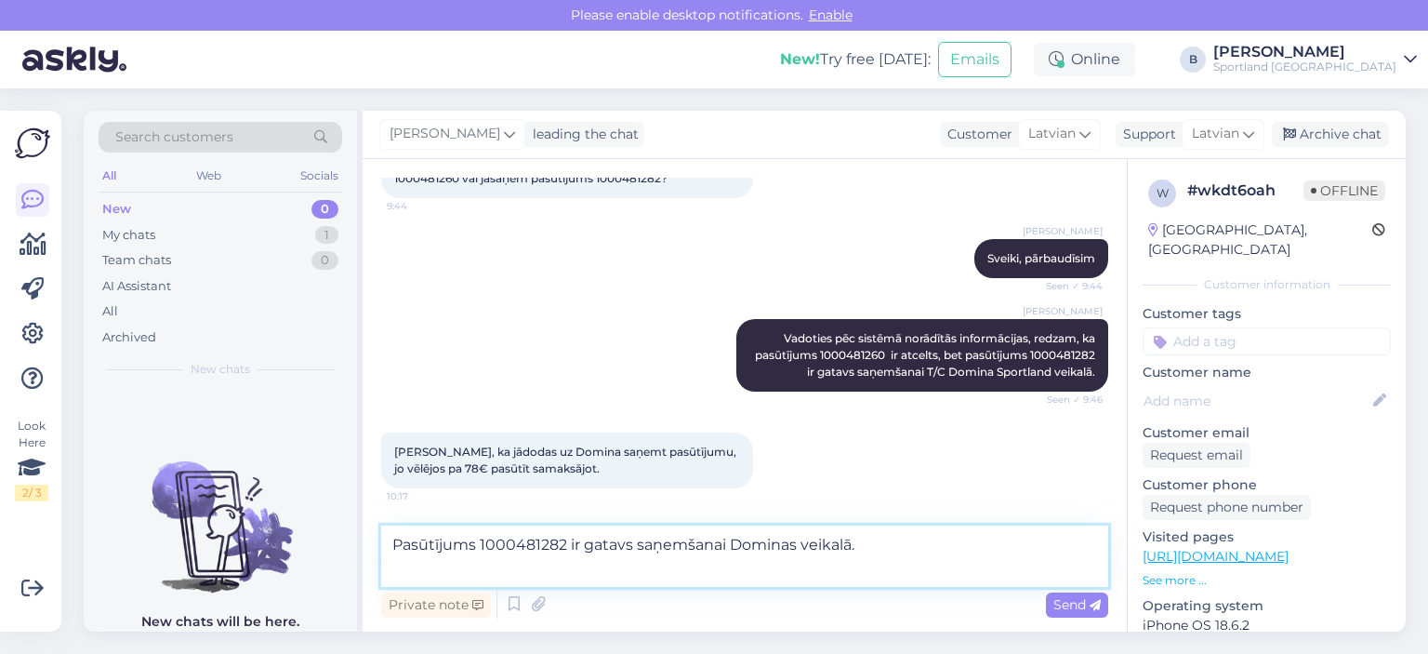
paste textarea "1000481260"
type textarea "Pasūtījums 1000481282 ir gatavs saņemšanai Dominas veikalā. 1000481260 nav aktī…"
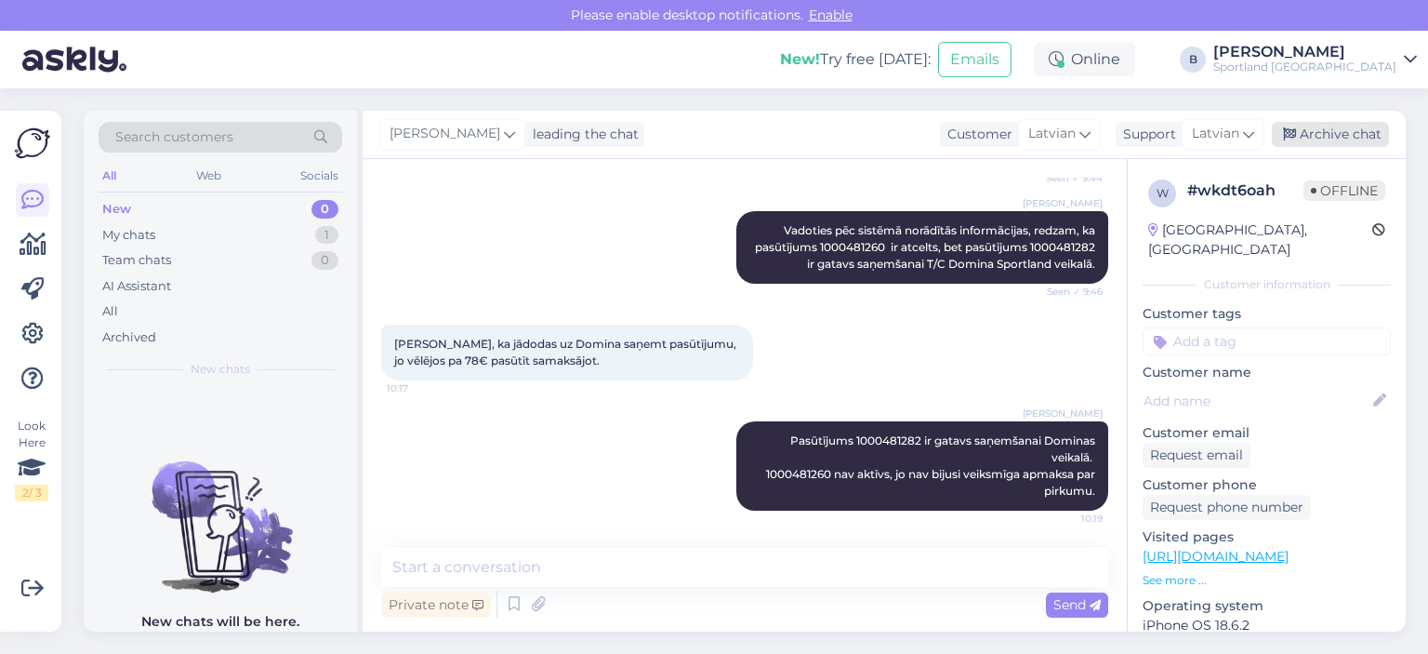
click at [877, 139] on div "Archive chat" at bounding box center [1330, 134] width 117 height 25
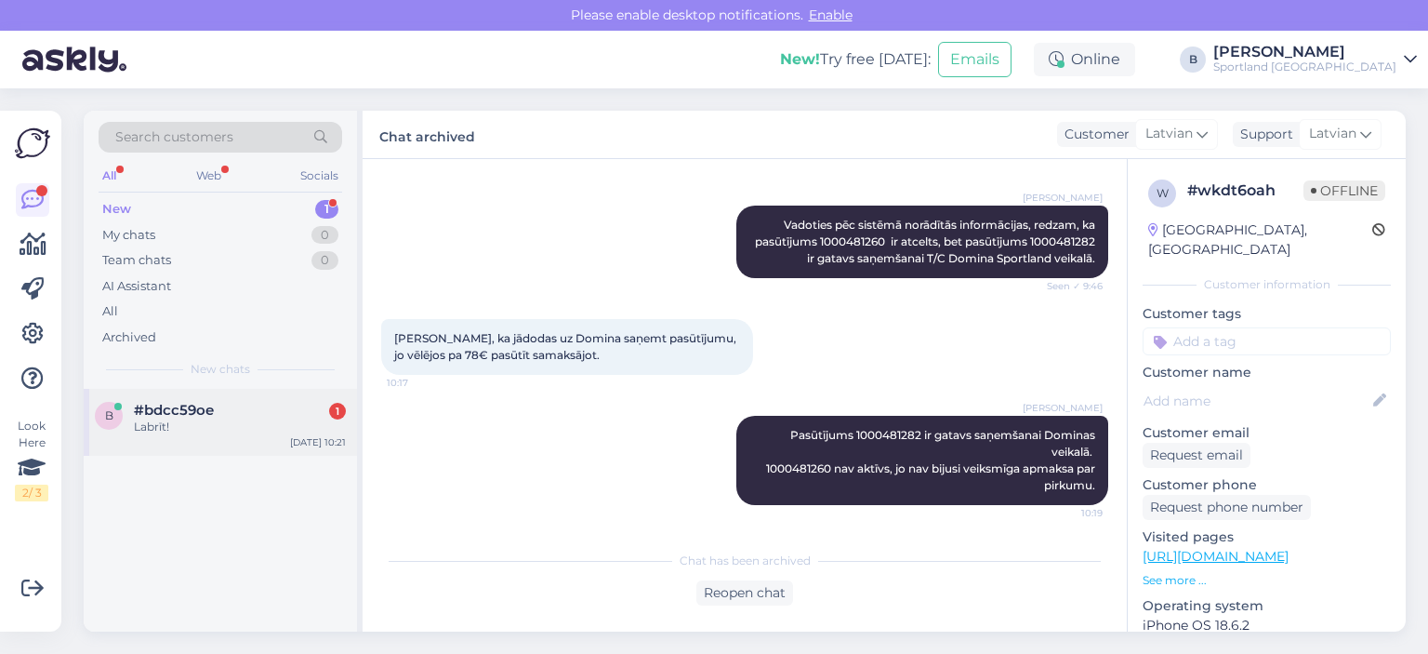
click at [205, 399] on div "b #bdcc59oe 1 Labrīt! [DATE] 10:21" at bounding box center [220, 422] width 273 height 67
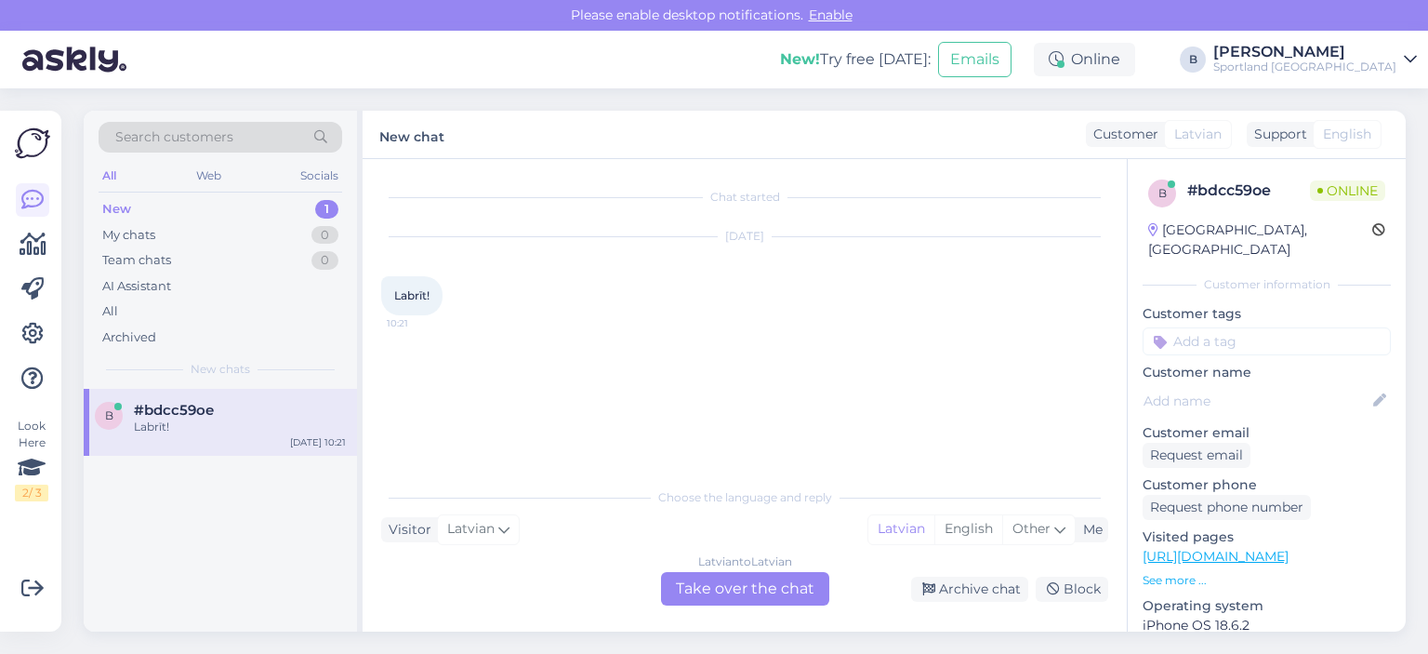
click at [732, 587] on div "Latvian to Latvian Take over the chat" at bounding box center [745, 588] width 168 height 33
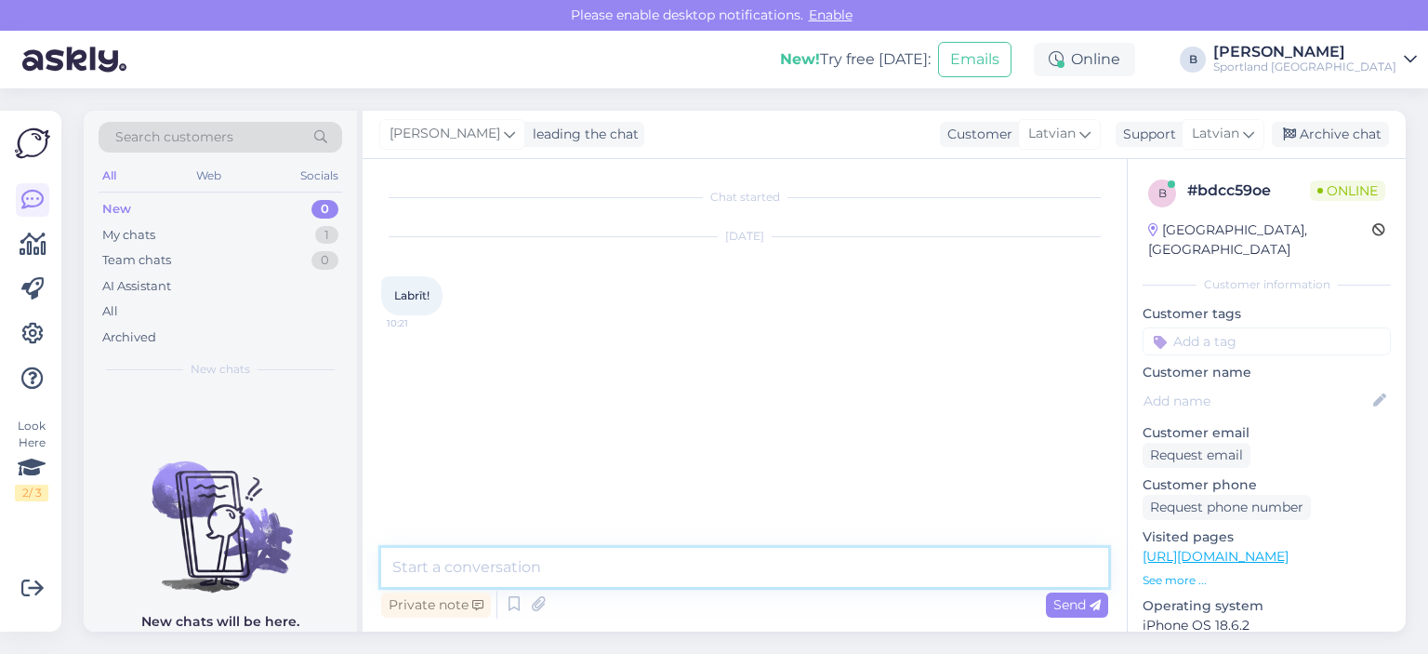
click at [736, 570] on textarea at bounding box center [744, 567] width 727 height 39
type textarea "Sveiki, kā varam Jums palīdzēt?"
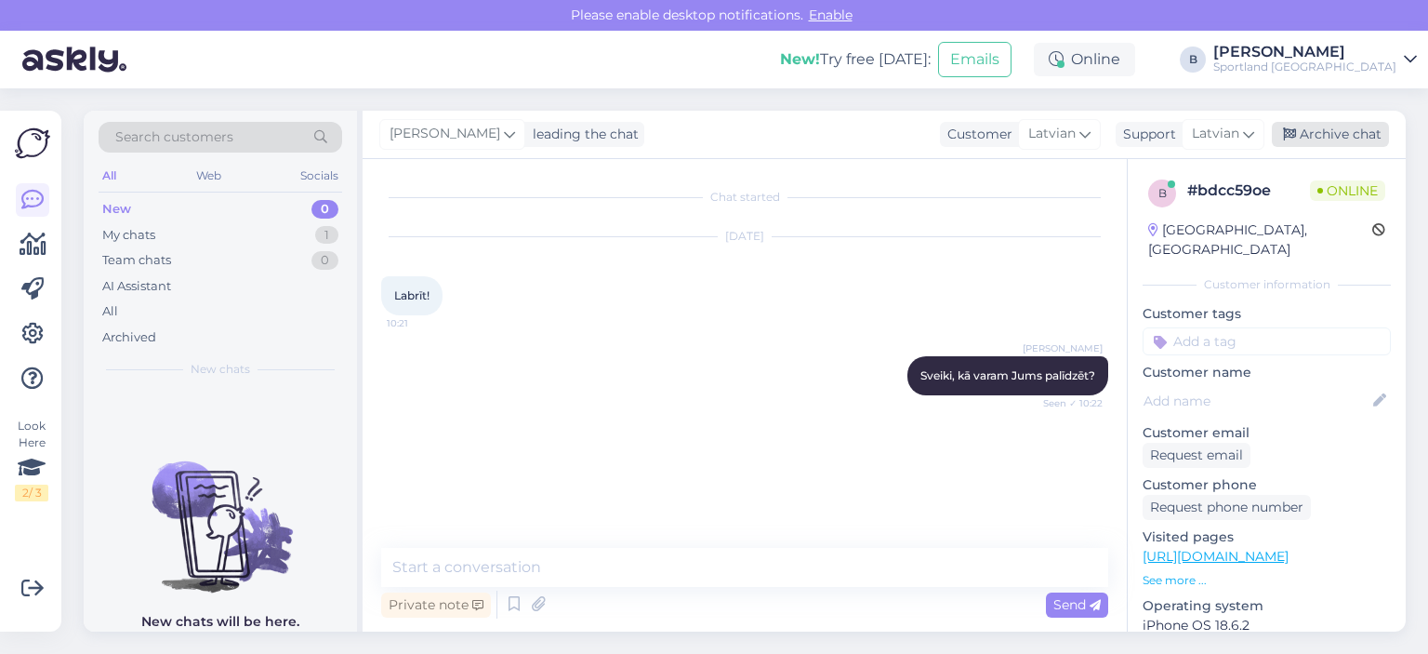
click at [877, 139] on div "Archive chat" at bounding box center [1330, 134] width 117 height 25
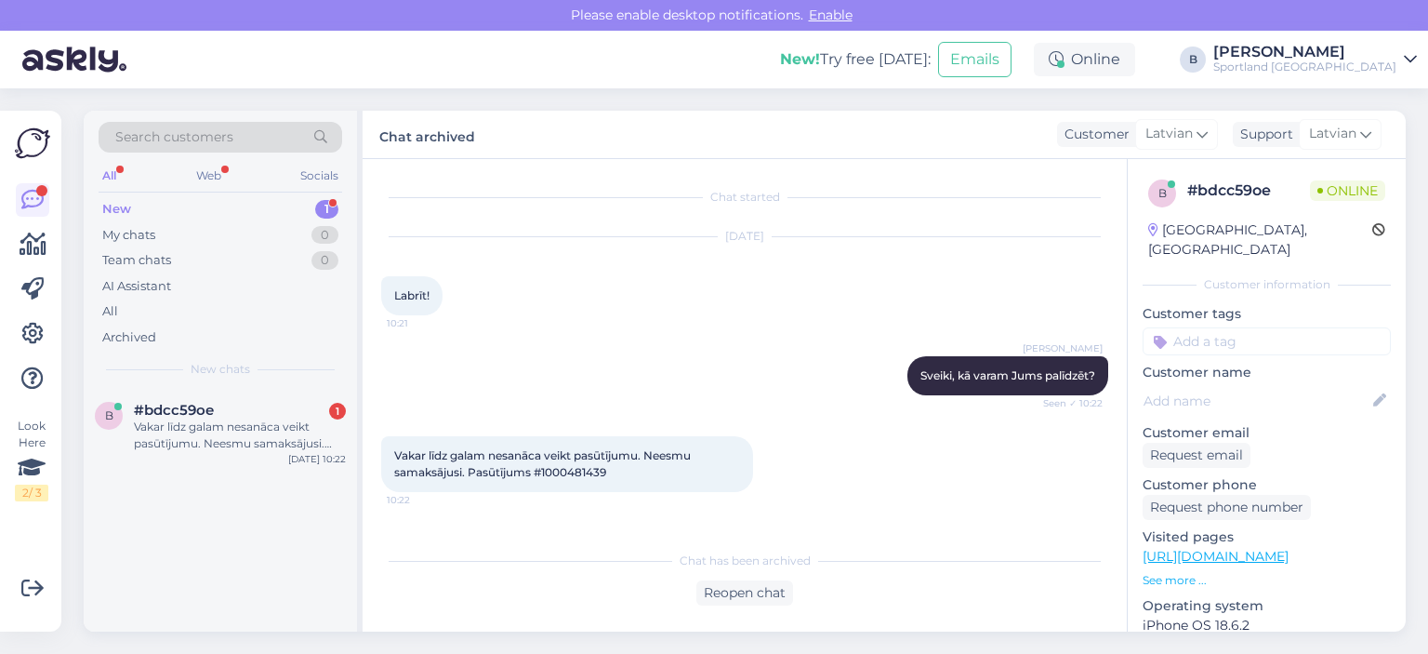
click at [575, 471] on span "Vakar līdz galam nesanāca veikt pasūtījumu. Neesmu samaksājusi. Pasūtījums #100…" at bounding box center [543, 463] width 299 height 31
click at [755, 590] on div "Reopen chat" at bounding box center [744, 592] width 97 height 25
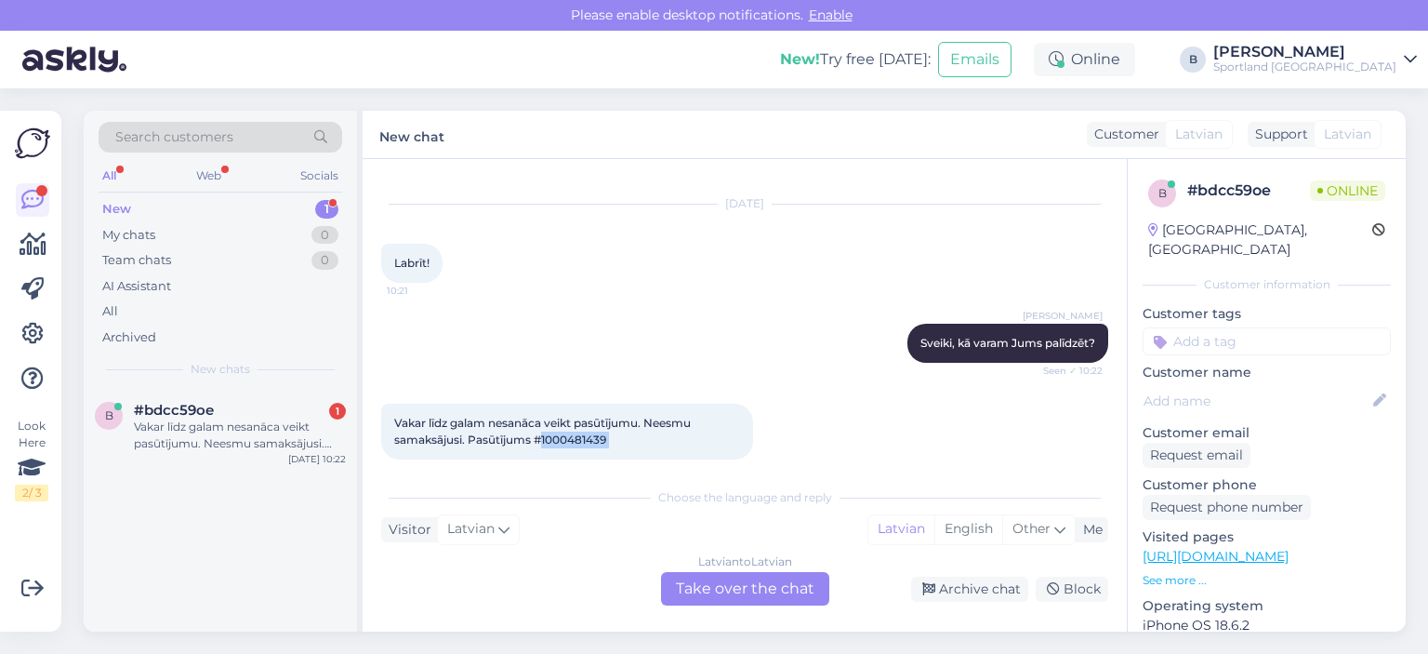
scroll to position [50, 0]
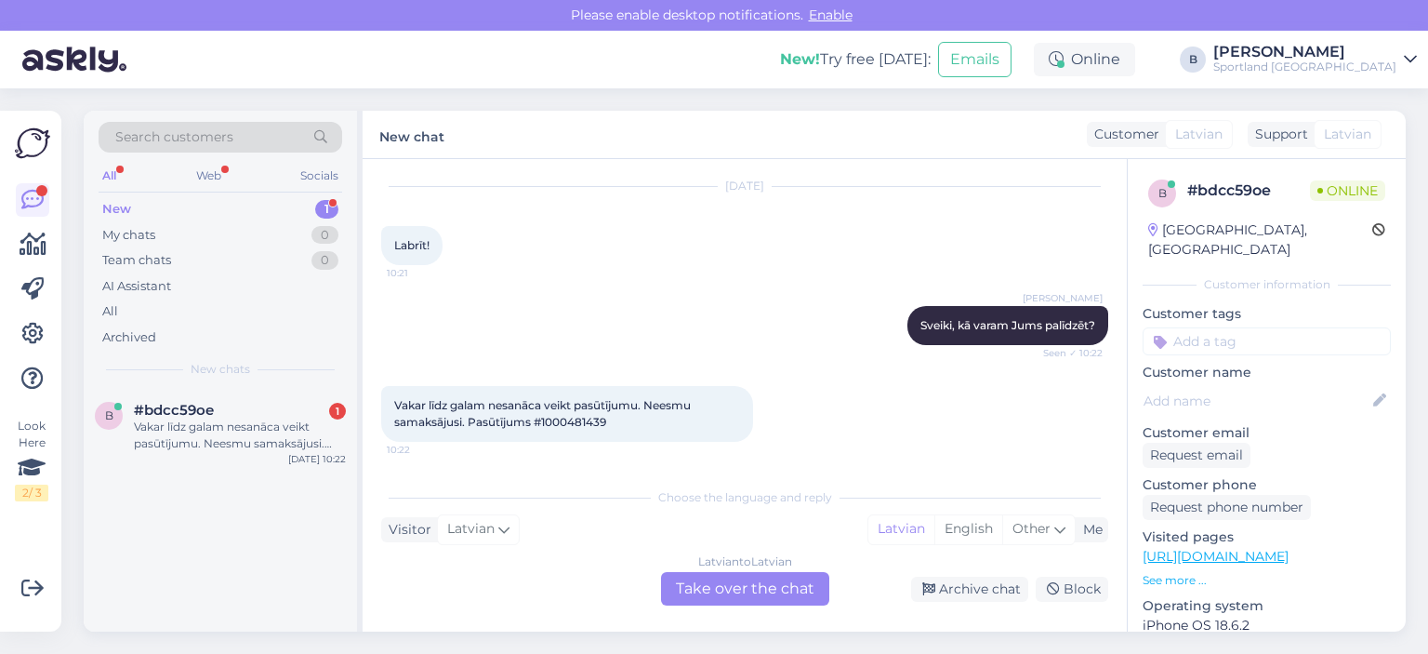
click at [725, 587] on div "Latvian to Latvian Take over the chat" at bounding box center [745, 588] width 168 height 33
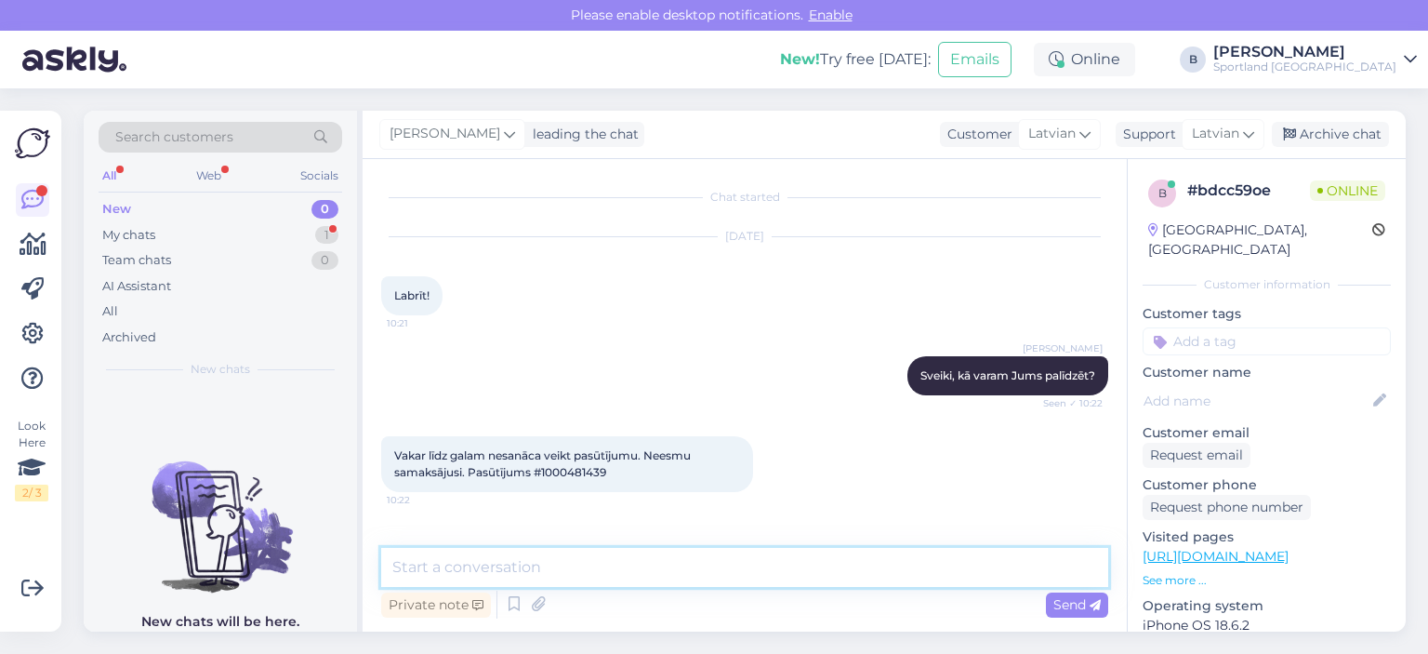
click at [725, 579] on textarea at bounding box center [744, 567] width 727 height 39
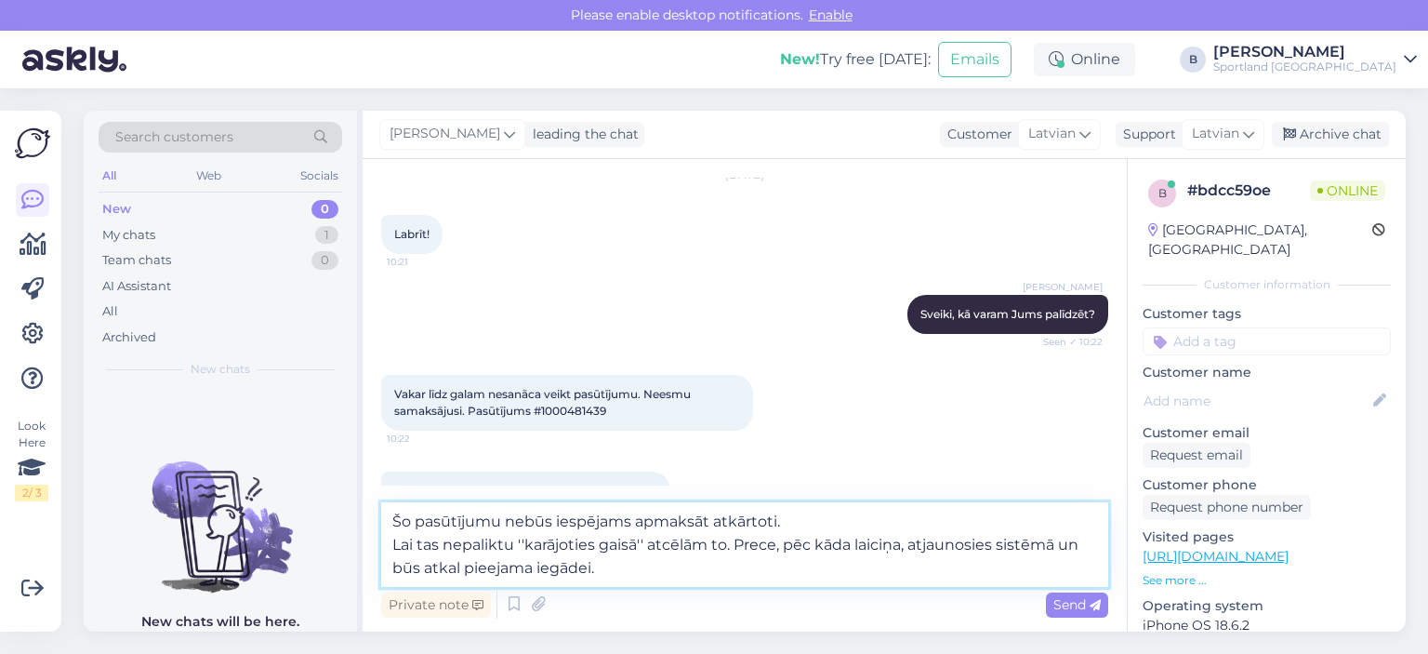
type textarea "Šo pasūtījumu nebūs iespējams apmaksāt atkārtoti. Lai tas nepaliktu ''karājotie…"
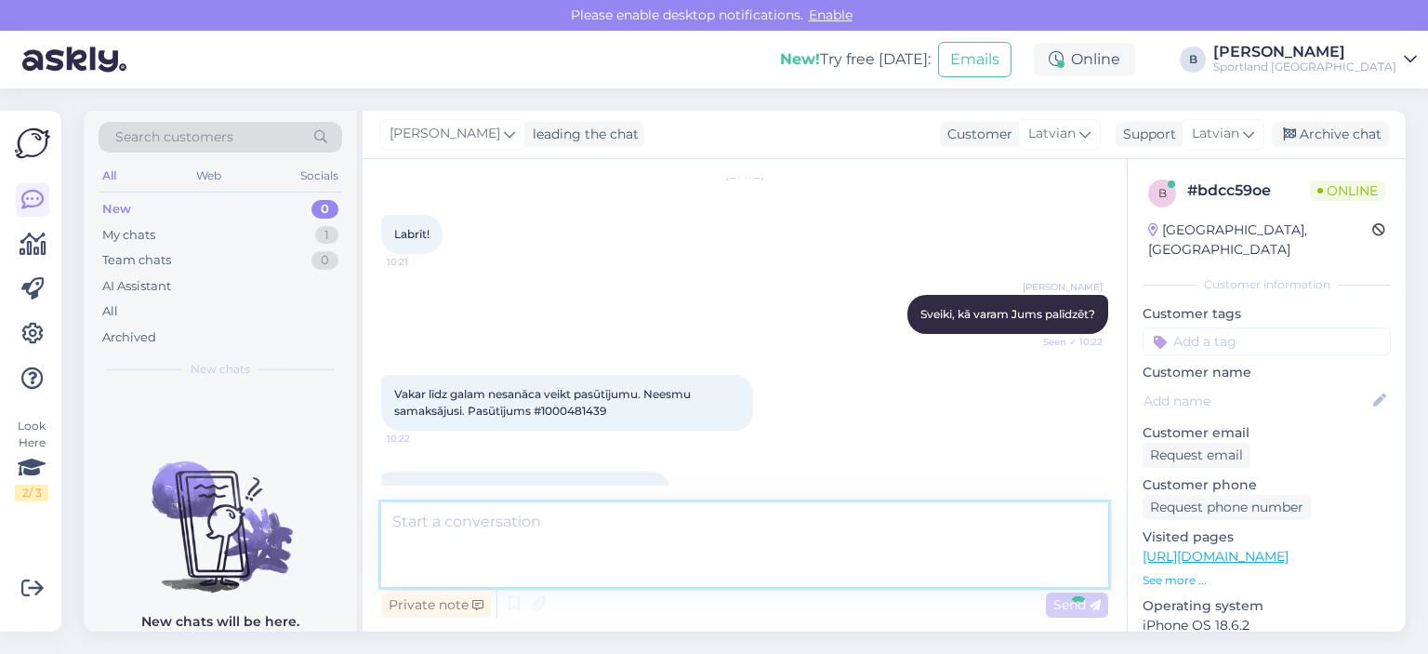
scroll to position [192, 0]
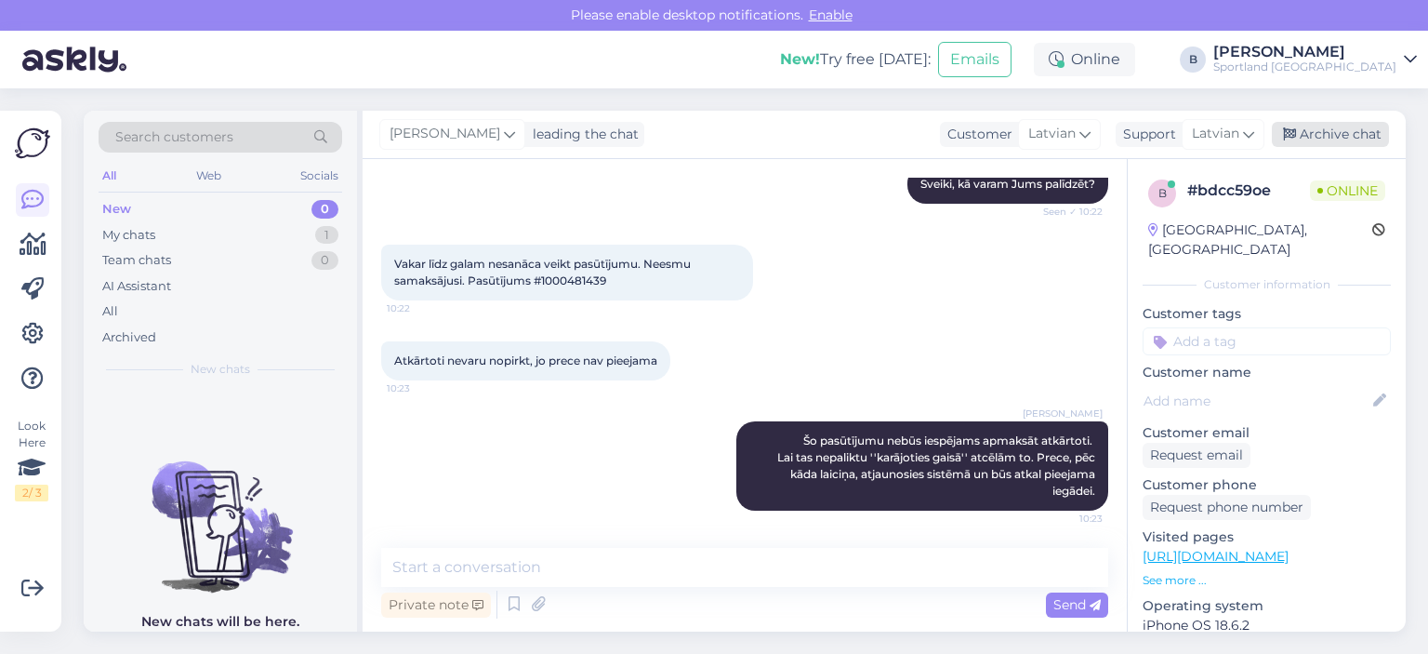
click at [877, 138] on div "Archive chat" at bounding box center [1330, 134] width 117 height 25
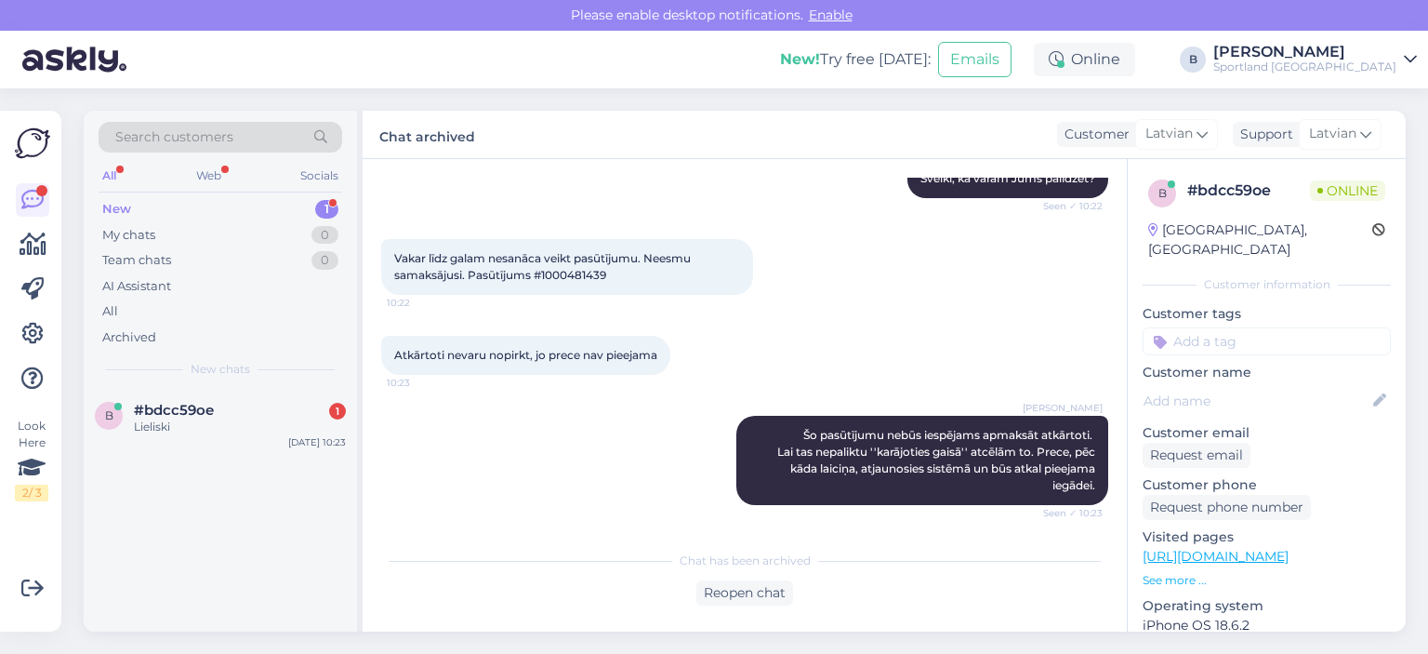
scroll to position [277, 0]
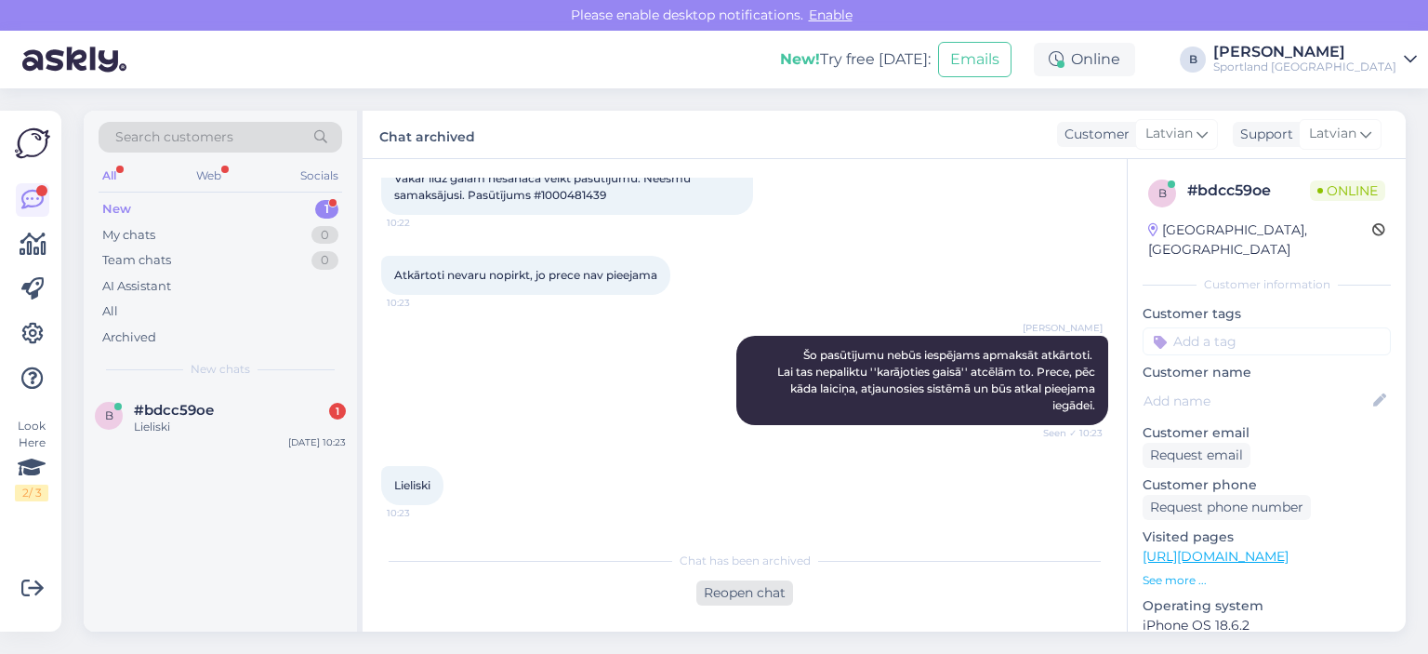
click at [754, 594] on div "Reopen chat" at bounding box center [744, 592] width 97 height 25
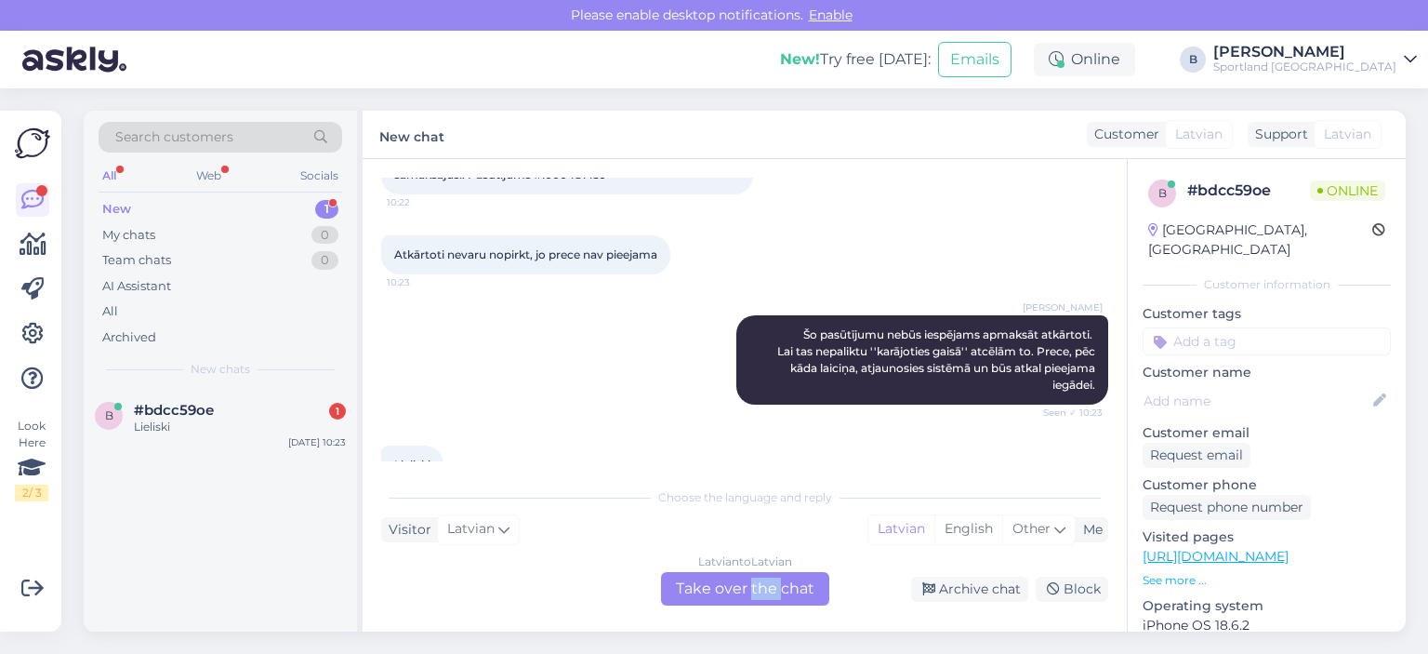
click at [754, 594] on div "Latvian to Latvian Take over the chat" at bounding box center [745, 588] width 168 height 33
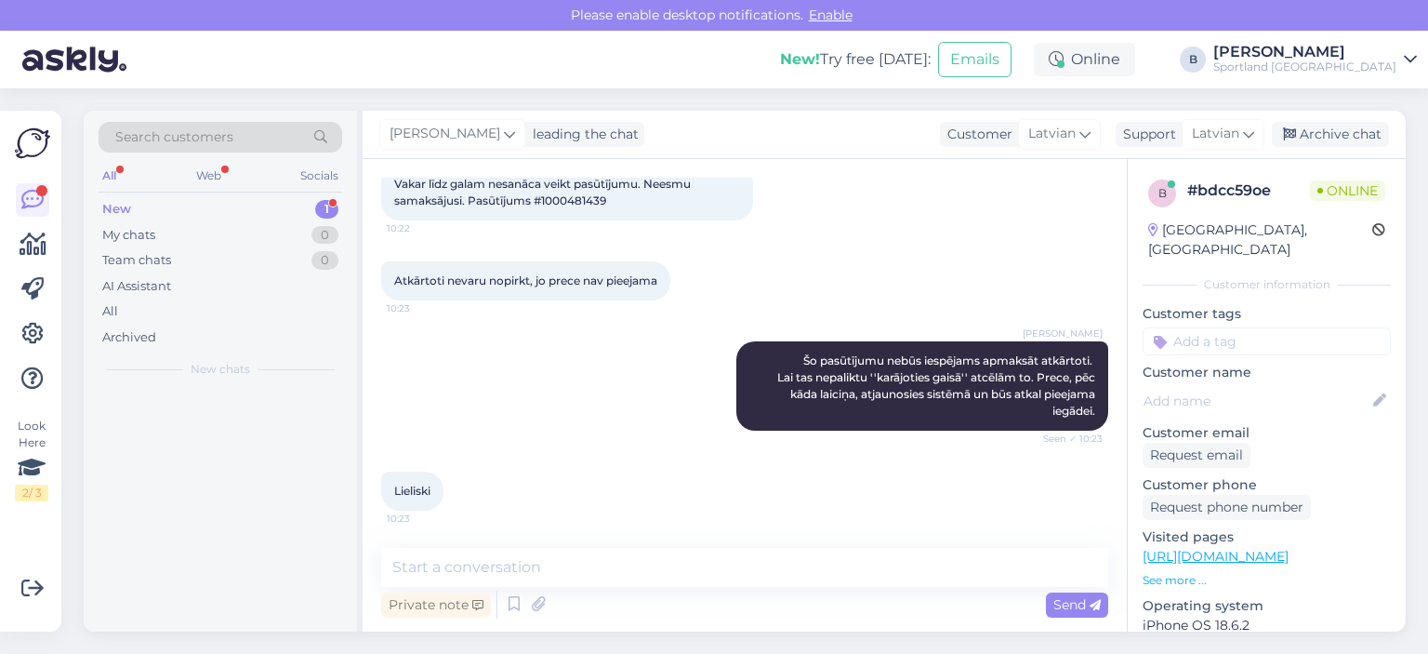
scroll to position [272, 0]
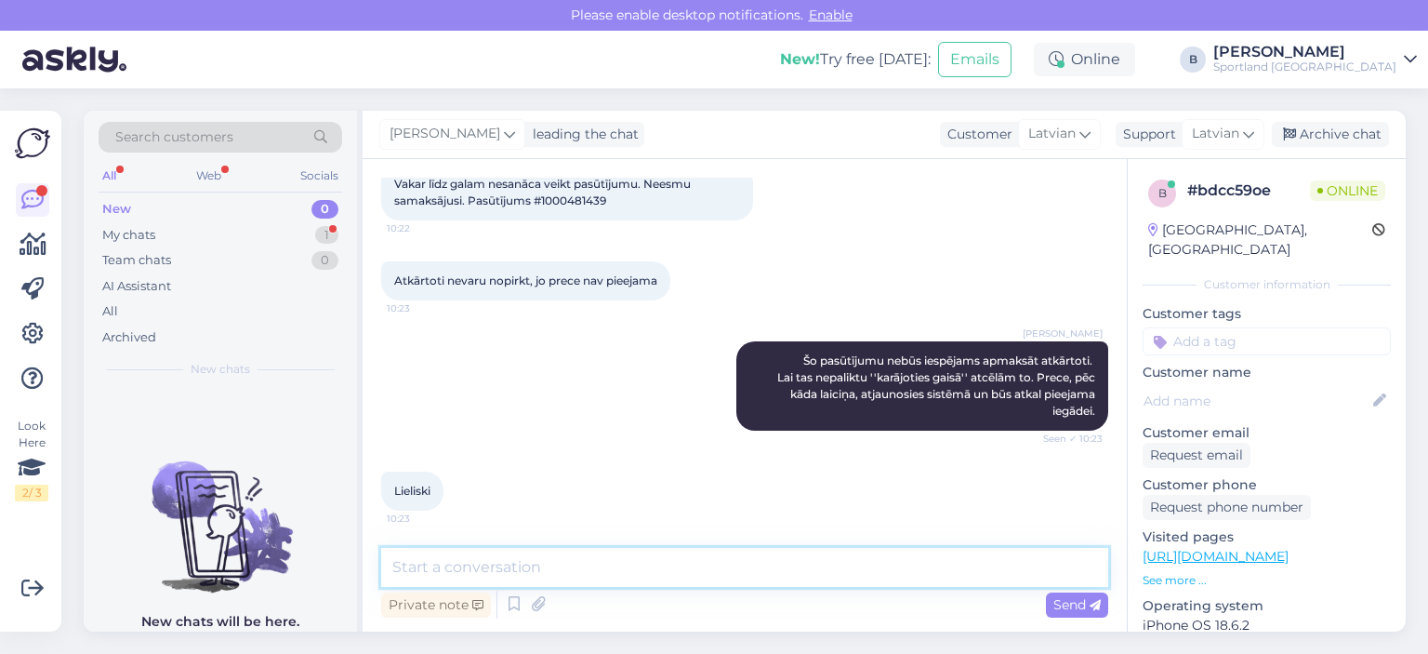
click at [759, 572] on textarea at bounding box center [744, 567] width 727 height 39
type textarea "Jauku Jums dienu! :)"
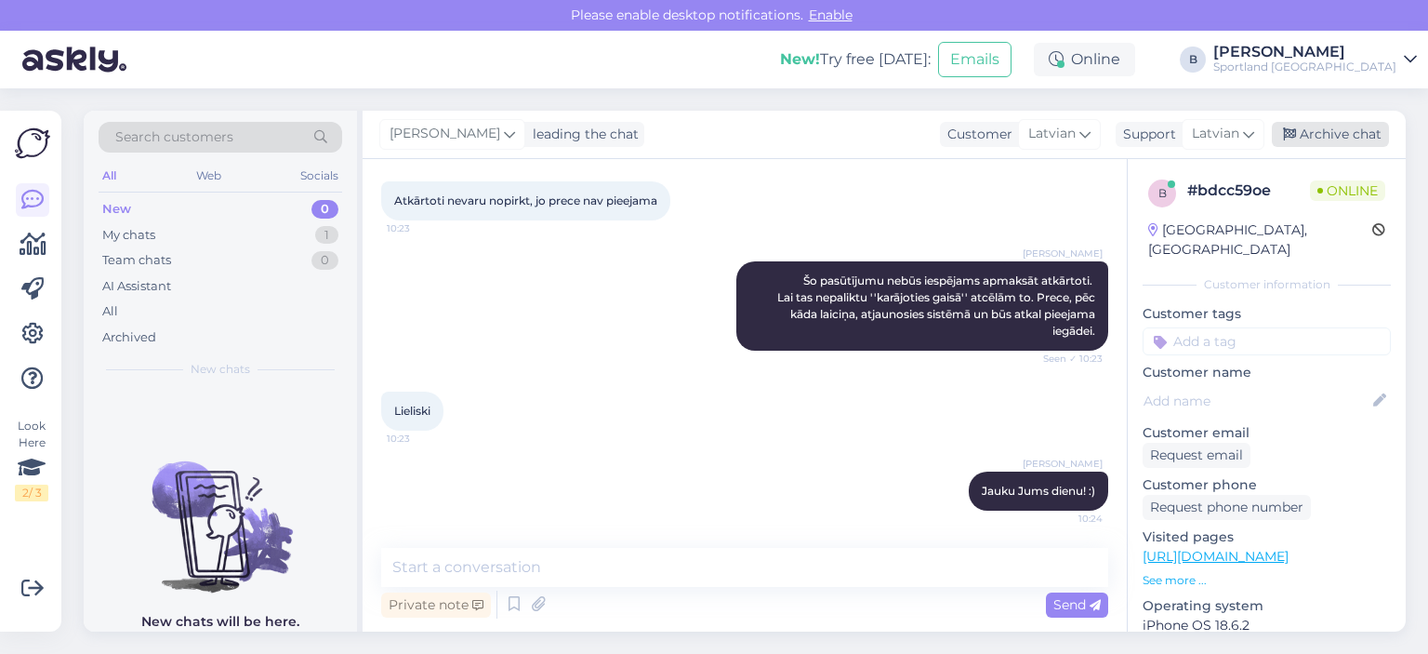
click at [877, 137] on icon at bounding box center [1289, 134] width 13 height 13
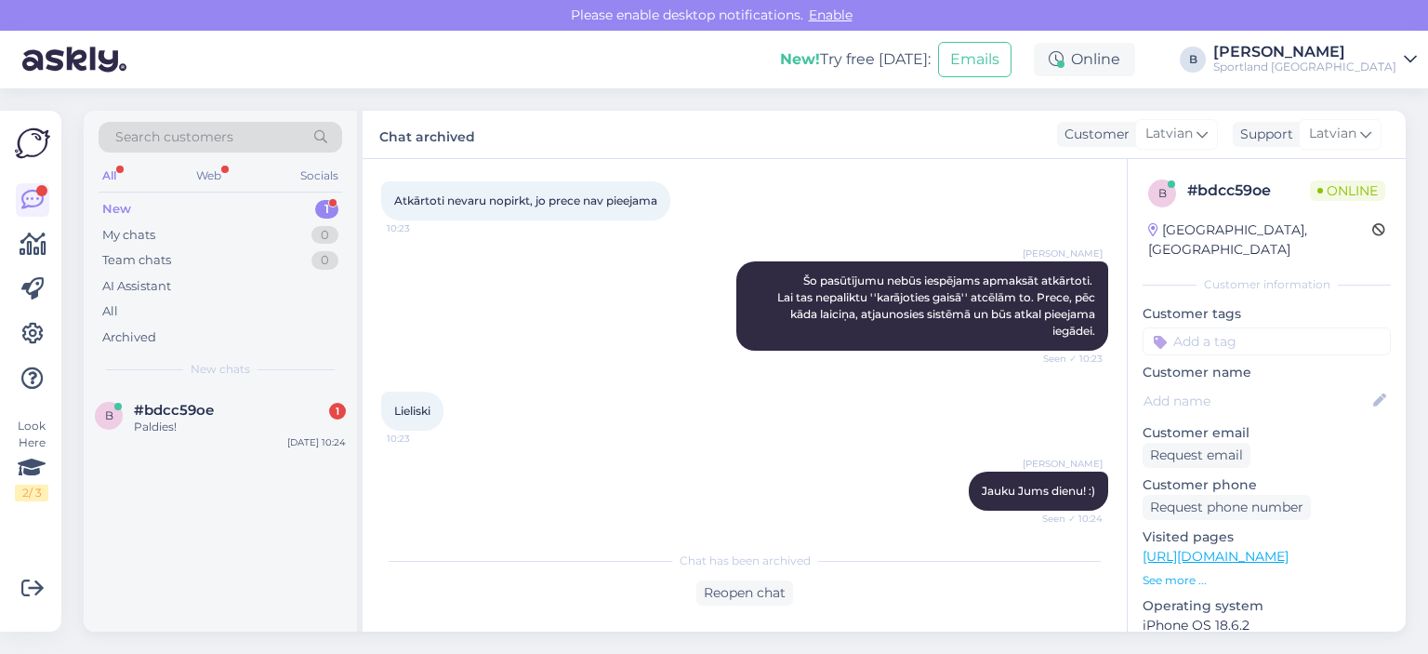
scroll to position [437, 0]
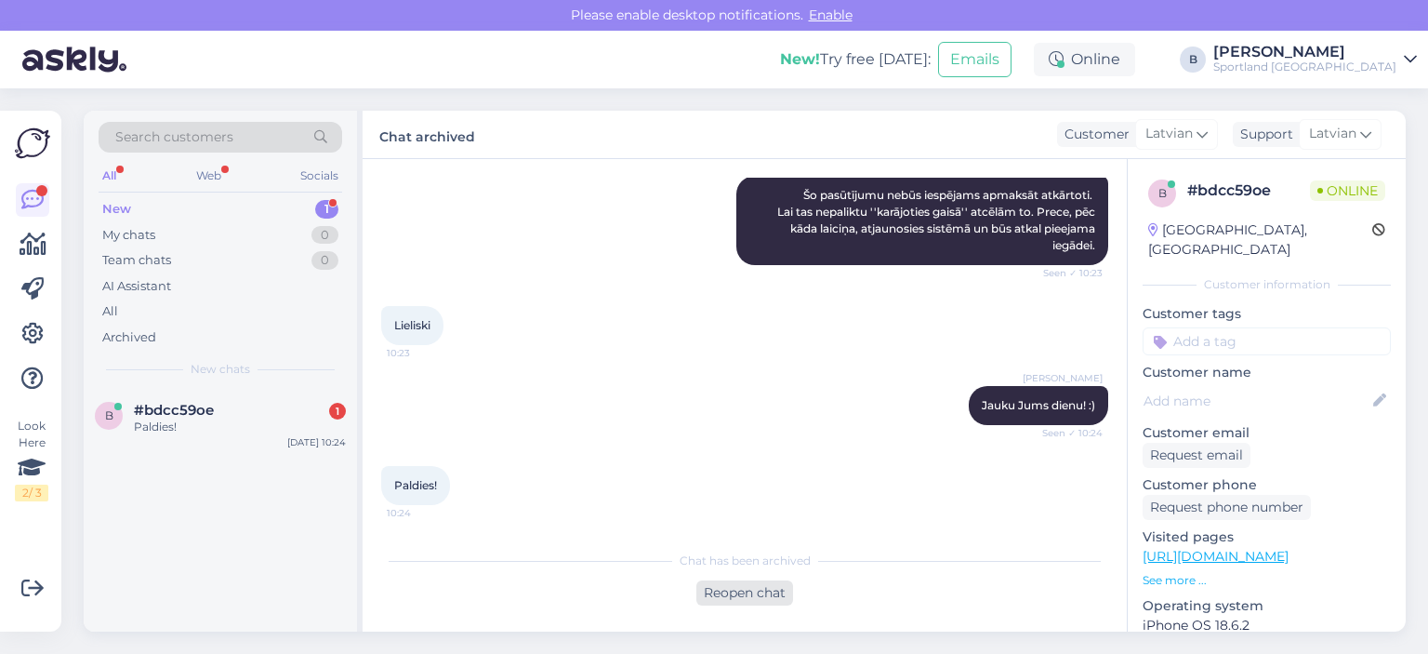
click at [733, 581] on div "Reopen chat" at bounding box center [744, 592] width 97 height 25
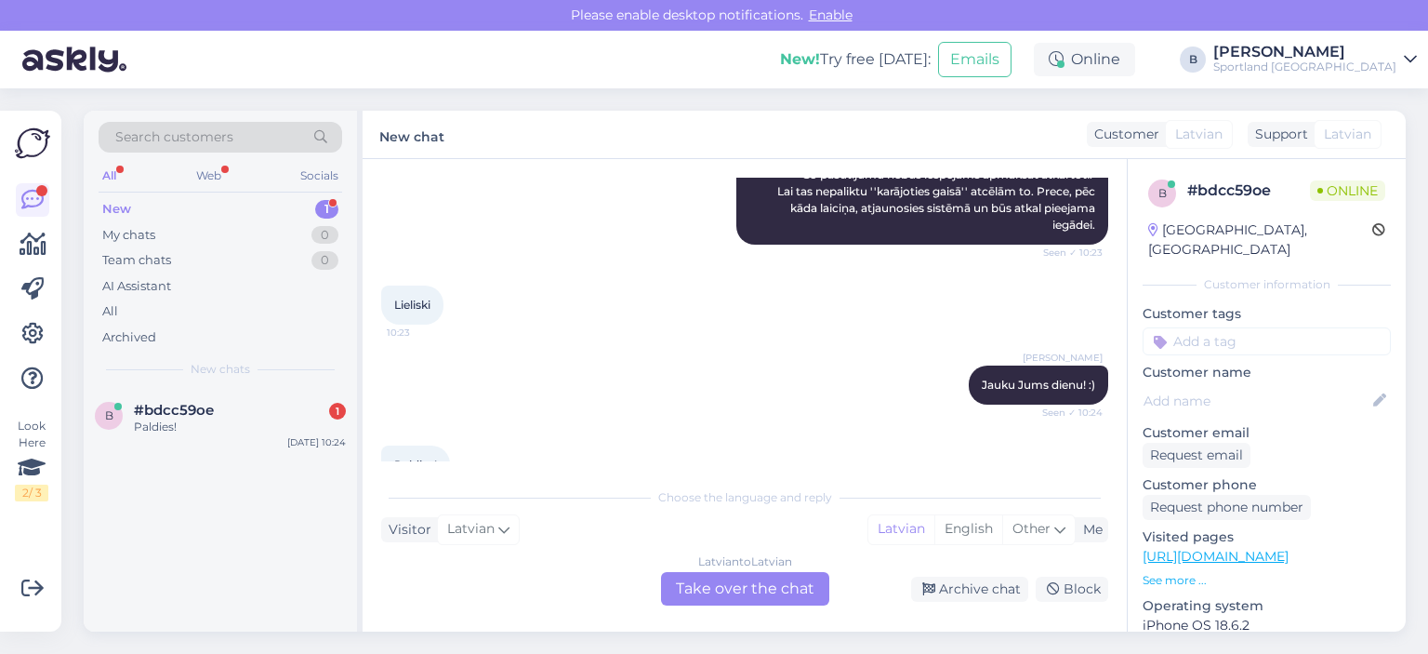
click at [751, 590] on div "Latvian to Latvian Take over the chat" at bounding box center [745, 588] width 168 height 33
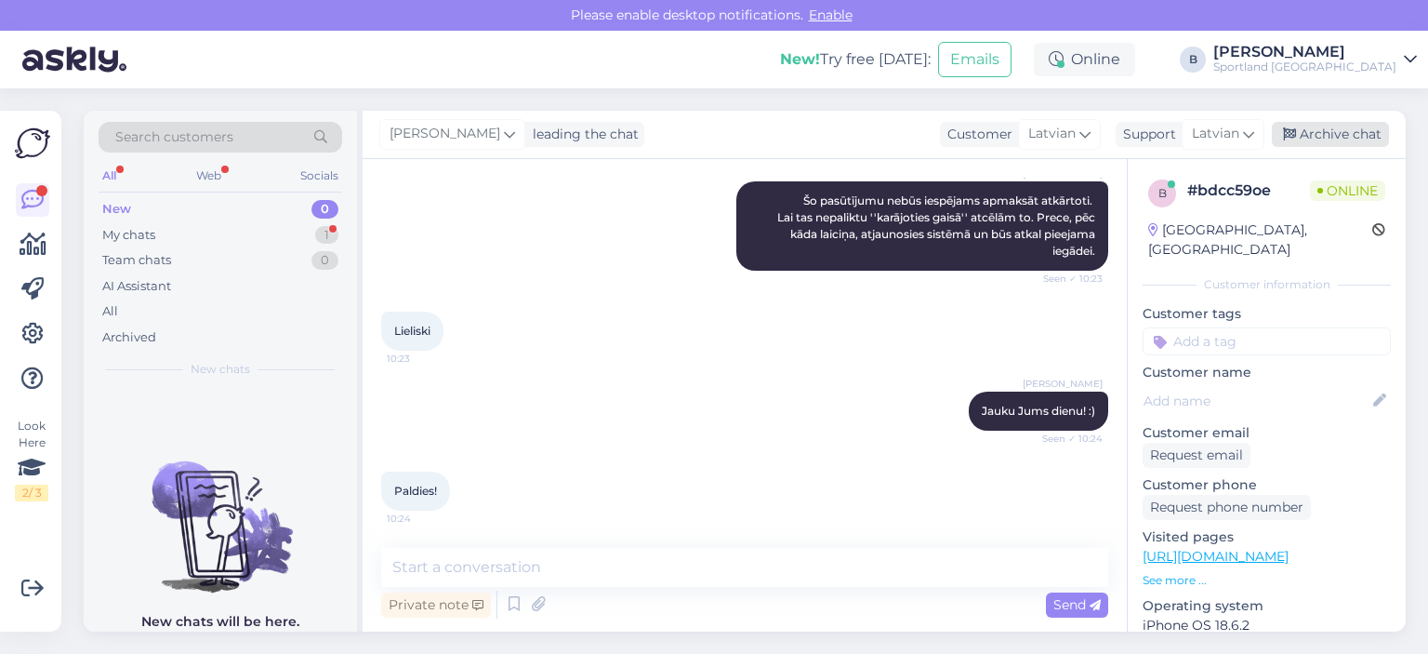
click at [877, 134] on div "Archive chat" at bounding box center [1330, 134] width 117 height 25
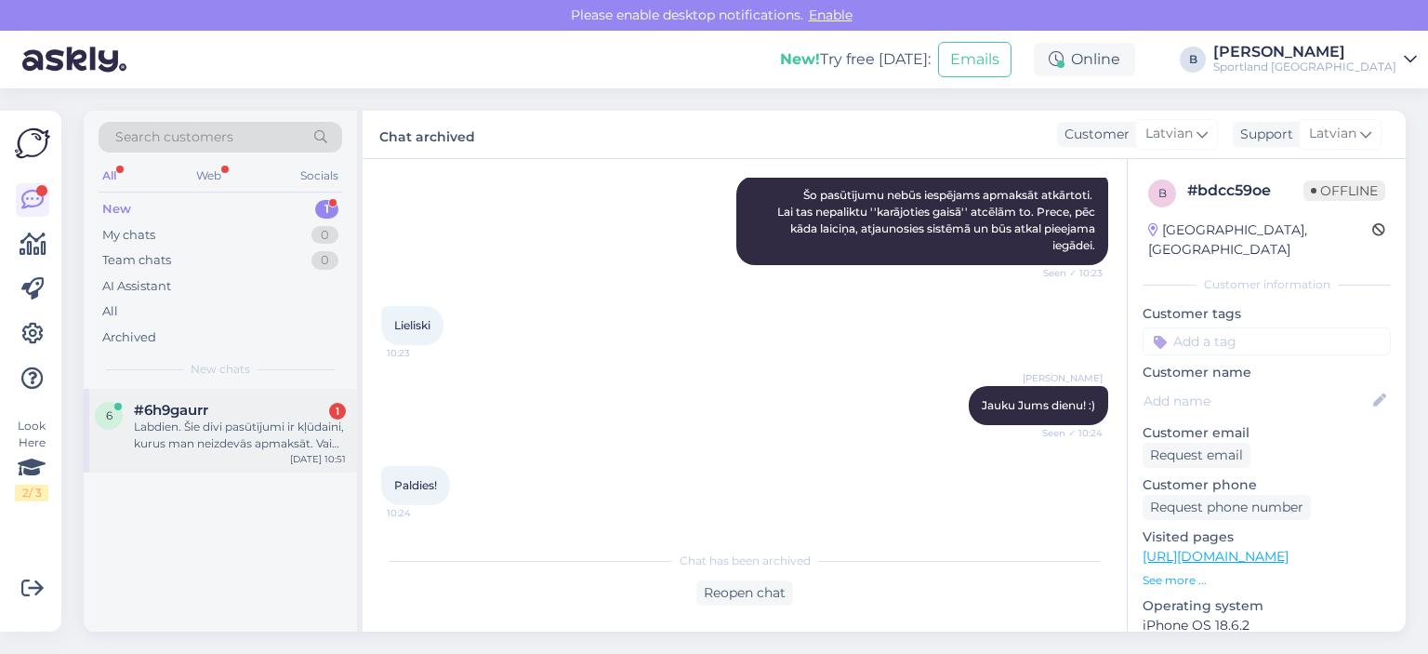
click at [224, 423] on div "Labdien. Šie divi pasūtījumi ir kļūdaini, kurus man neizdevās apmaksāt. Vai Jum…" at bounding box center [240, 434] width 212 height 33
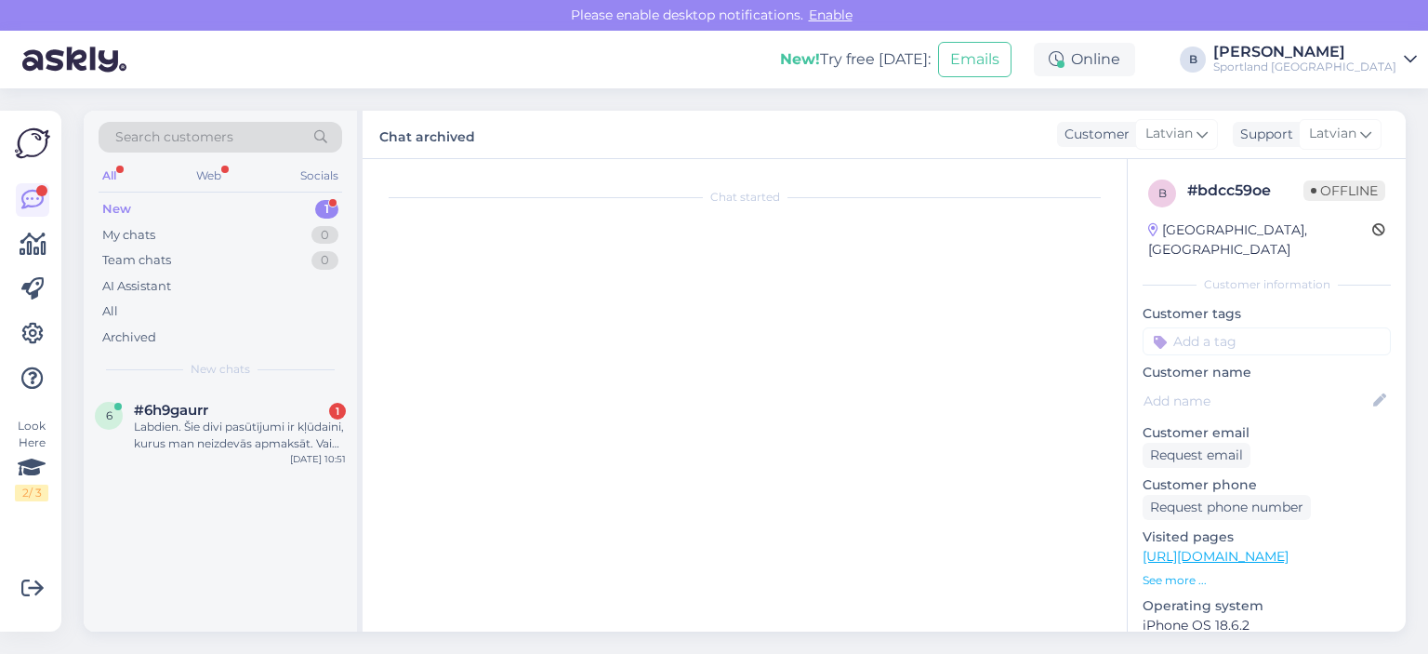
scroll to position [39, 0]
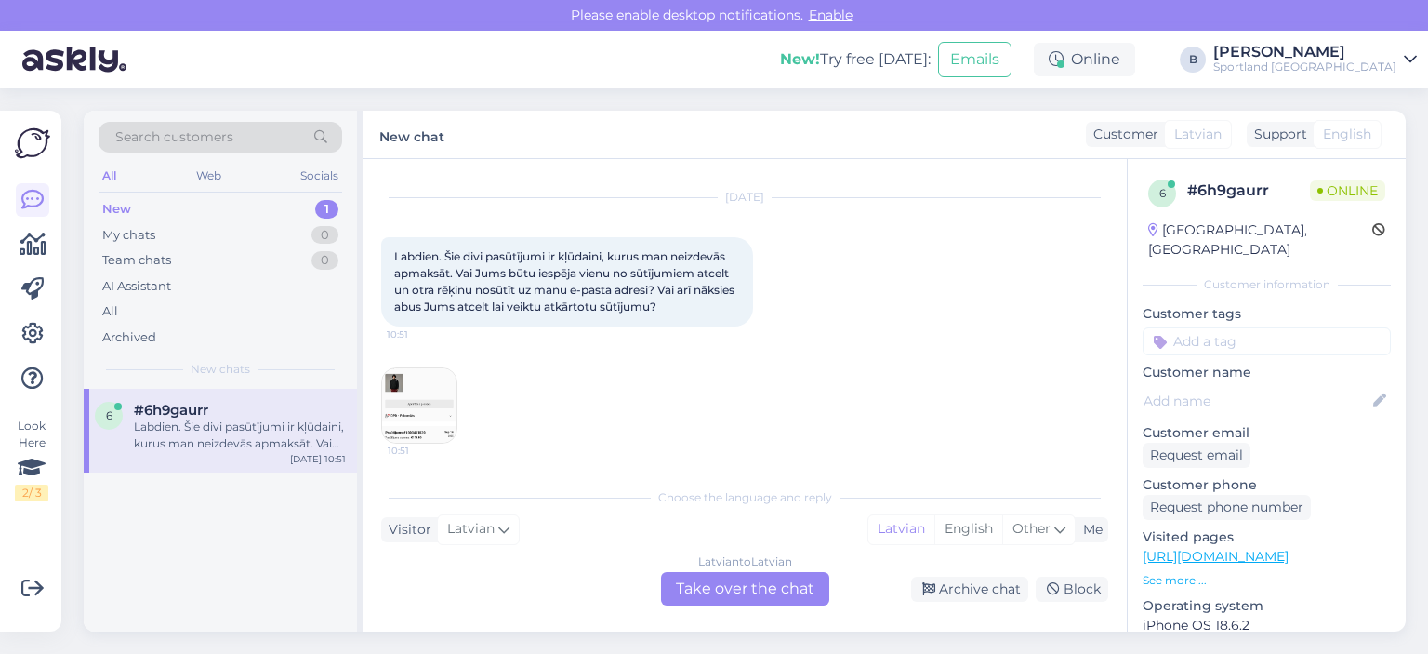
click at [446, 405] on img at bounding box center [419, 405] width 74 height 74
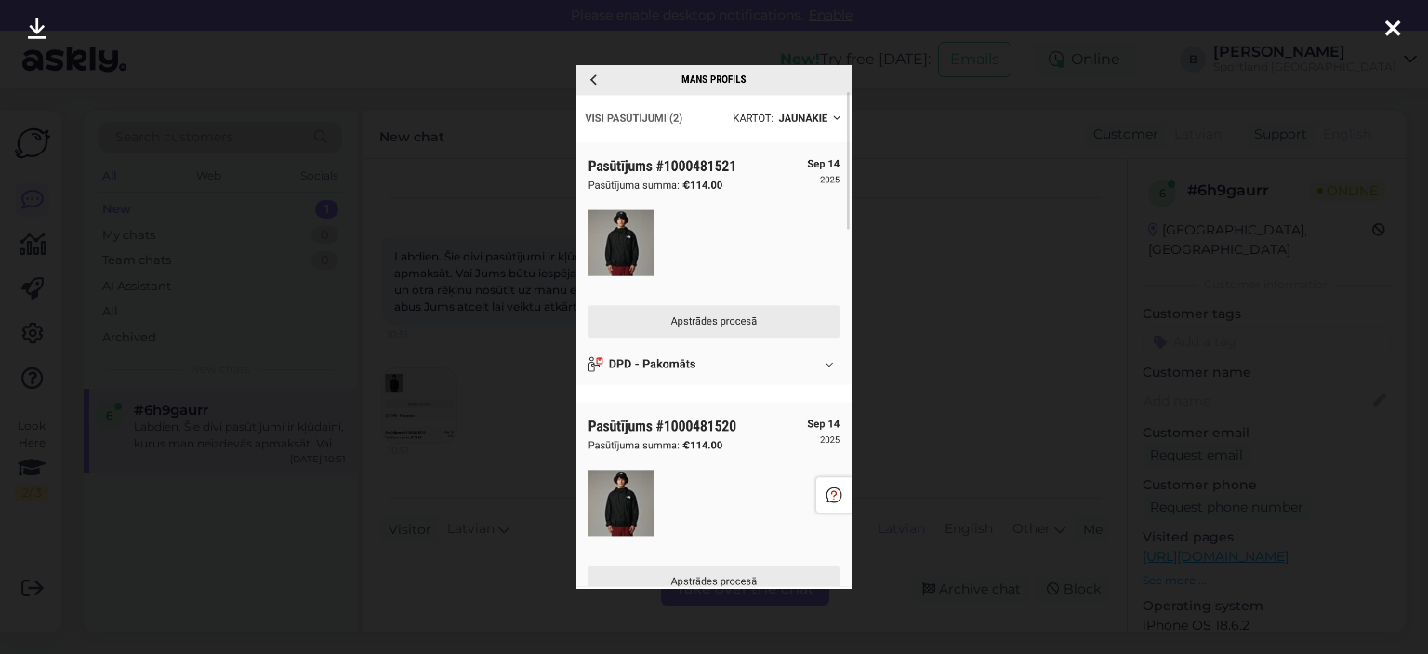
click at [877, 300] on div at bounding box center [714, 327] width 1428 height 654
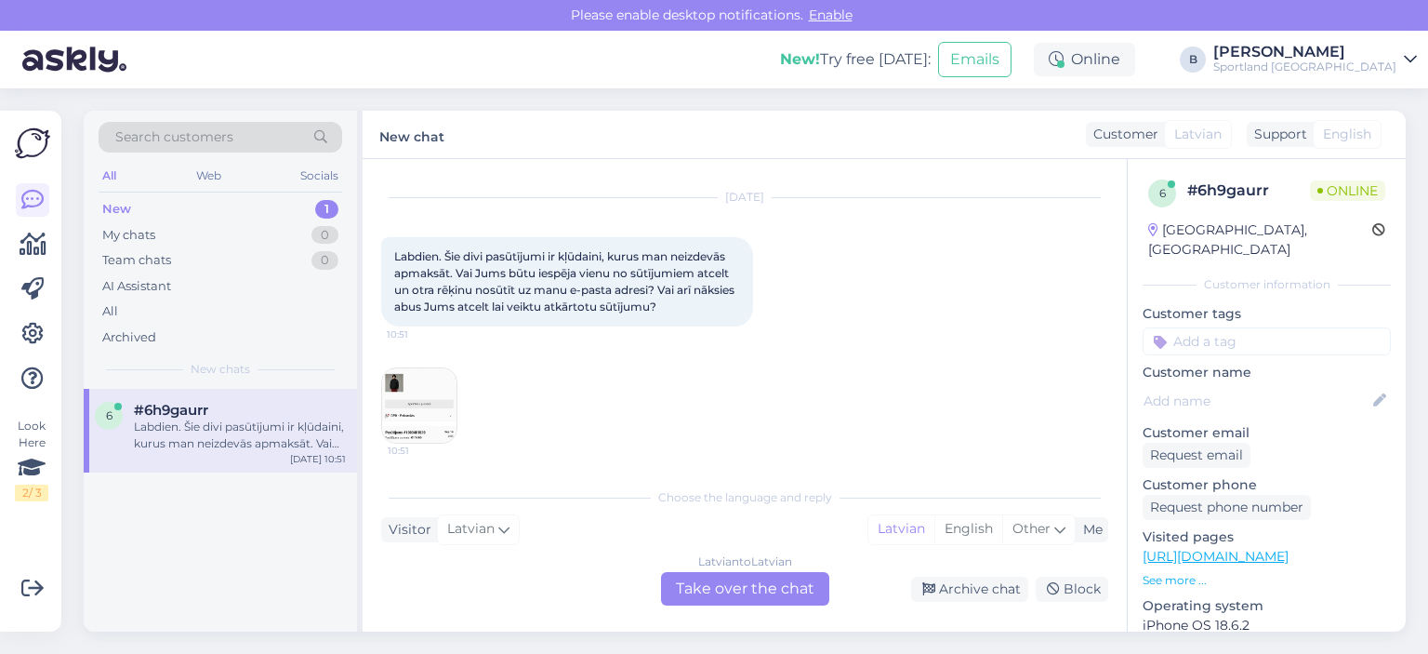
click at [770, 598] on div "Latvian to Latvian Take over the chat" at bounding box center [745, 588] width 168 height 33
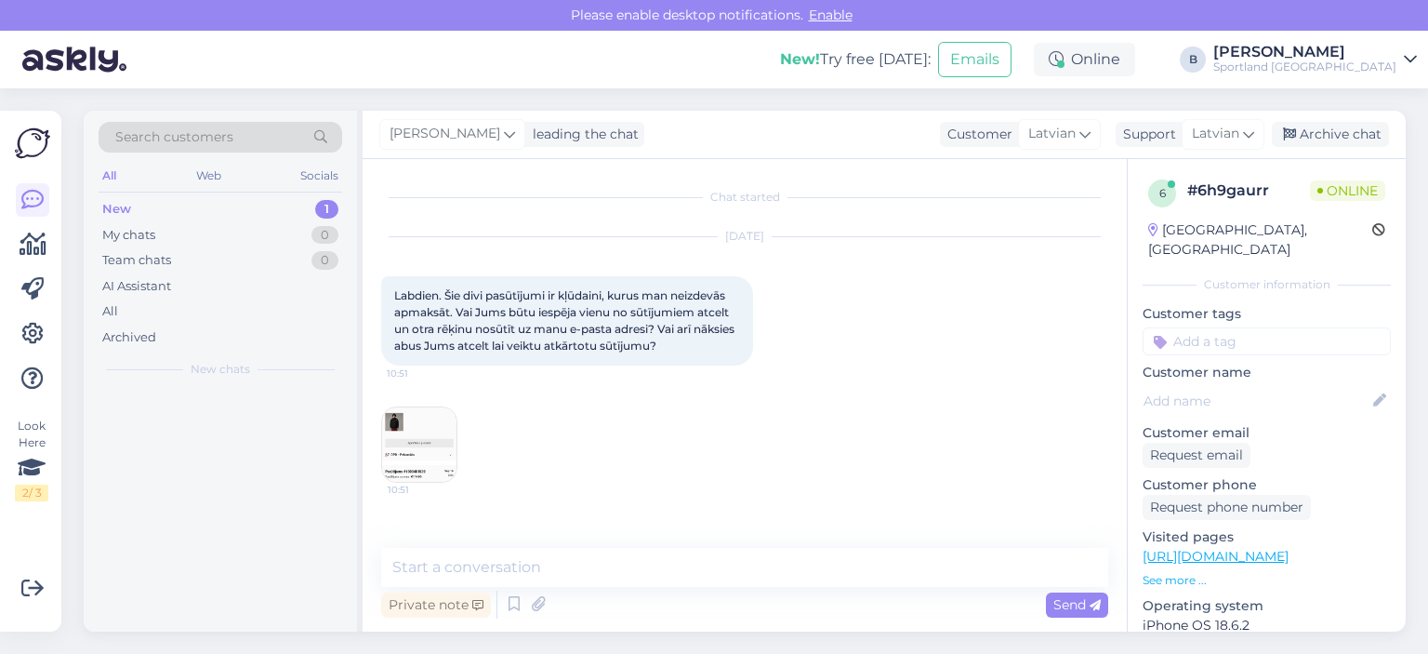
scroll to position [0, 0]
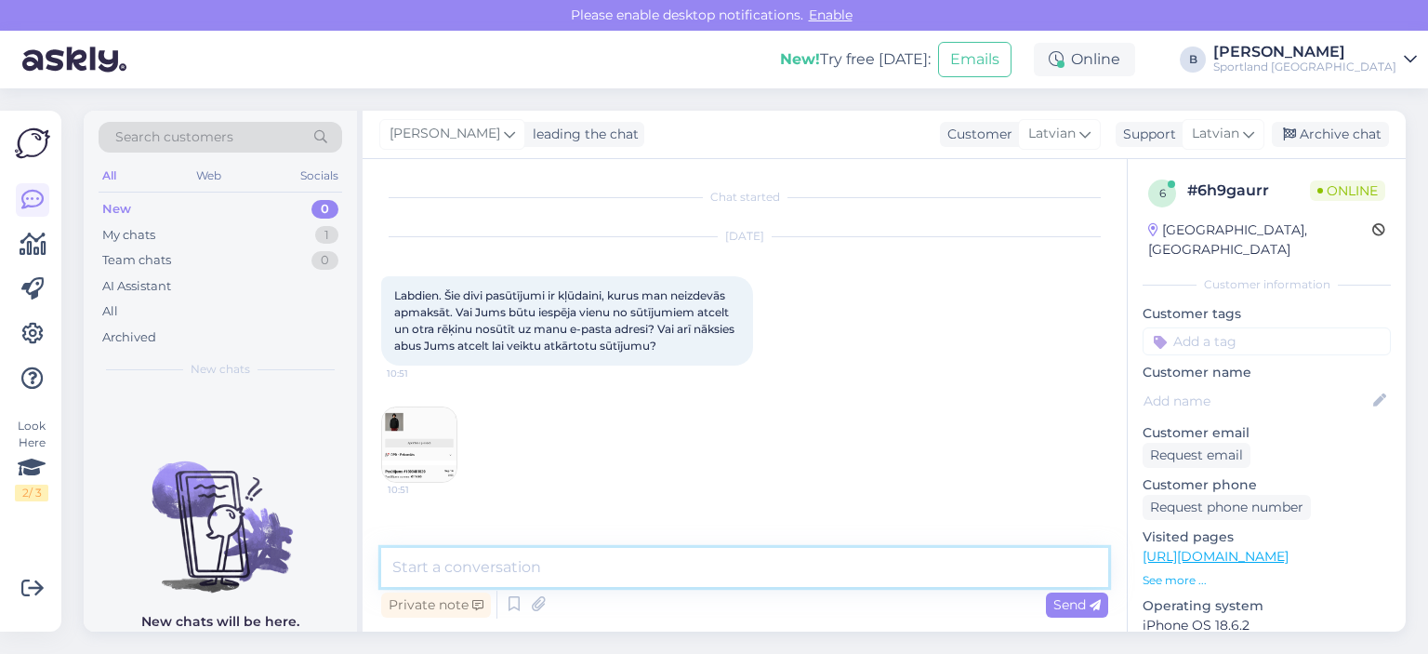
click at [771, 580] on textarea at bounding box center [744, 567] width 727 height 39
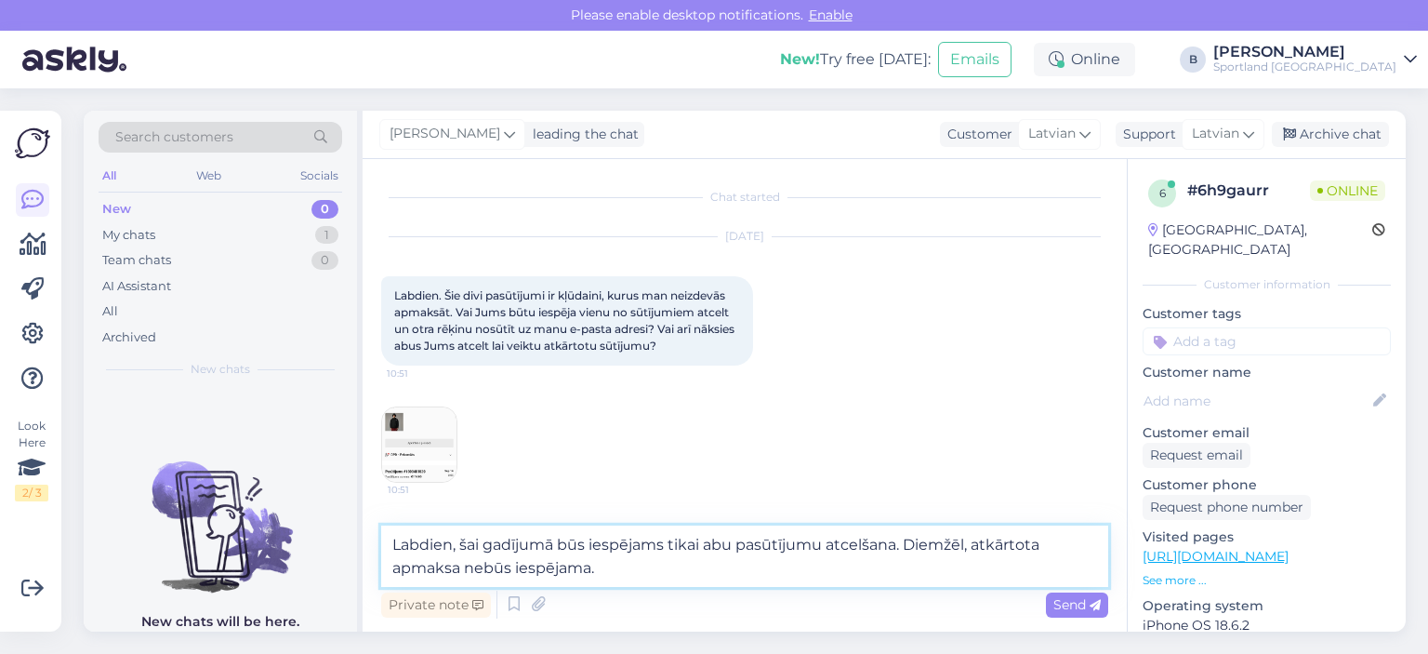
type textarea "Labdien, šai gadījumā būs iespējams tikai abu pasūtījumu atcelšana. Diemžēl, at…"
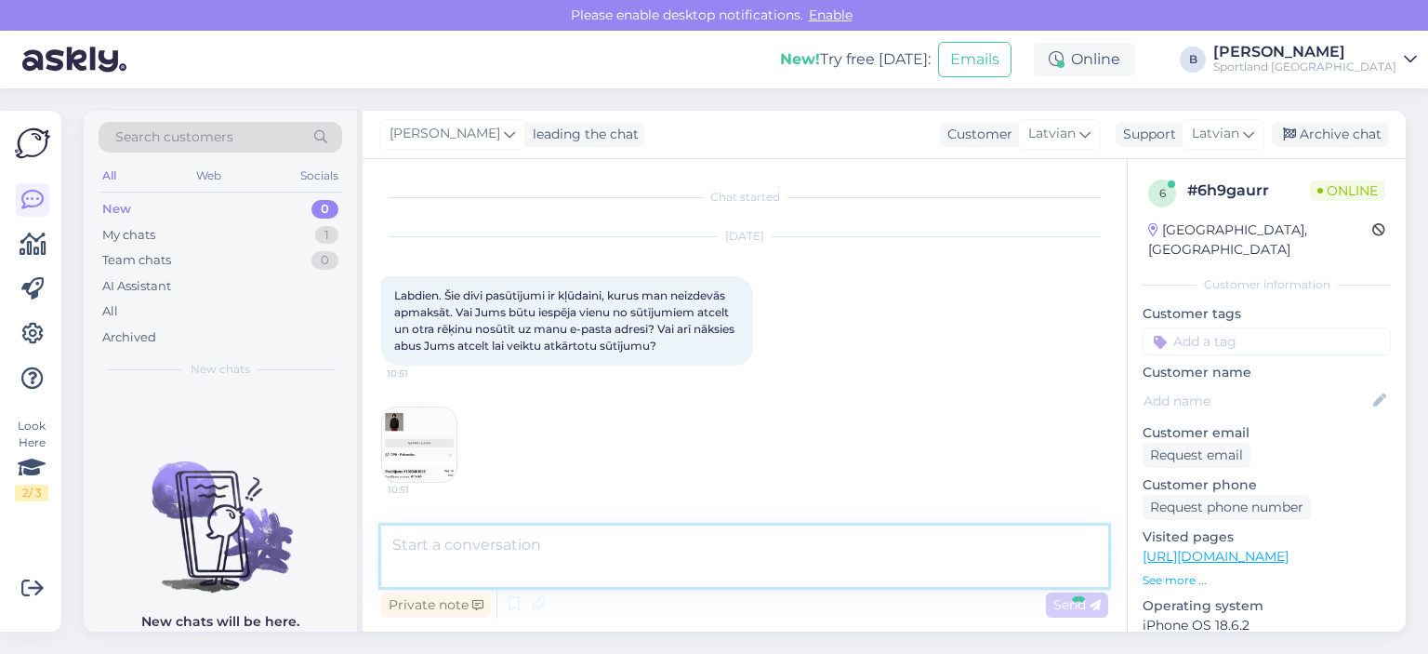
scroll to position [68, 0]
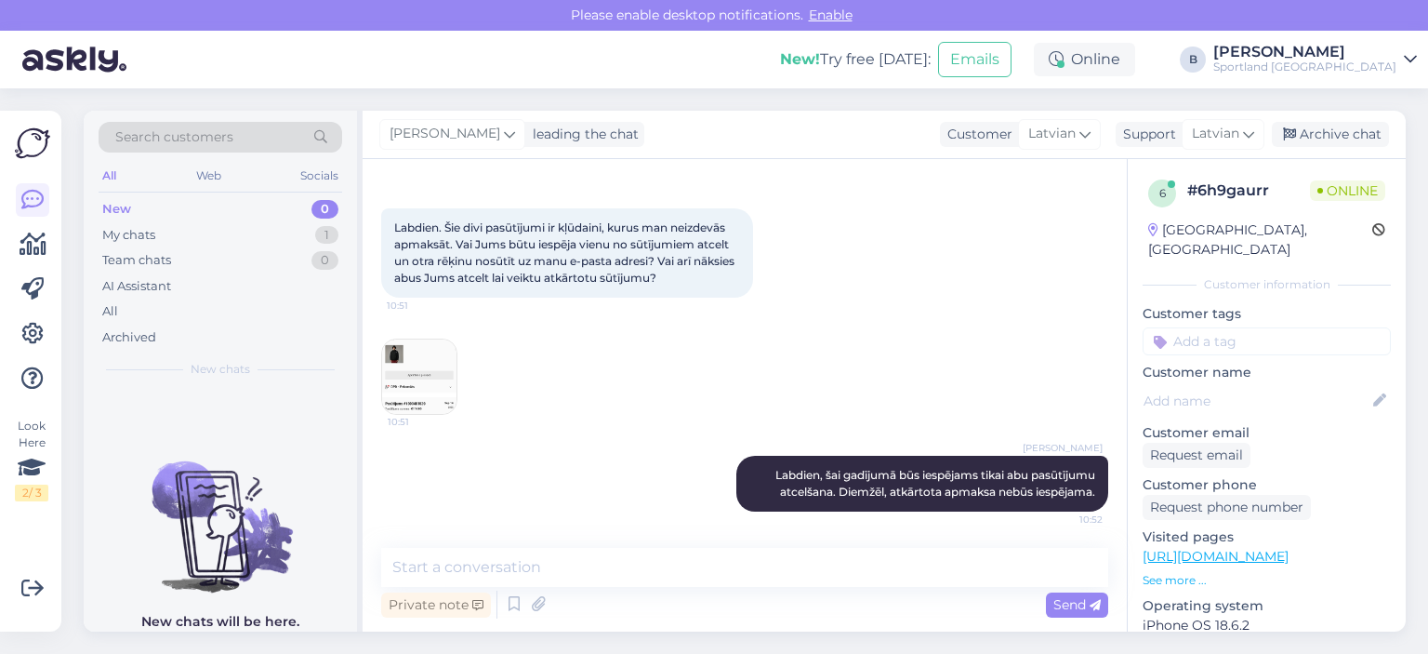
click at [414, 378] on img at bounding box center [419, 376] width 74 height 74
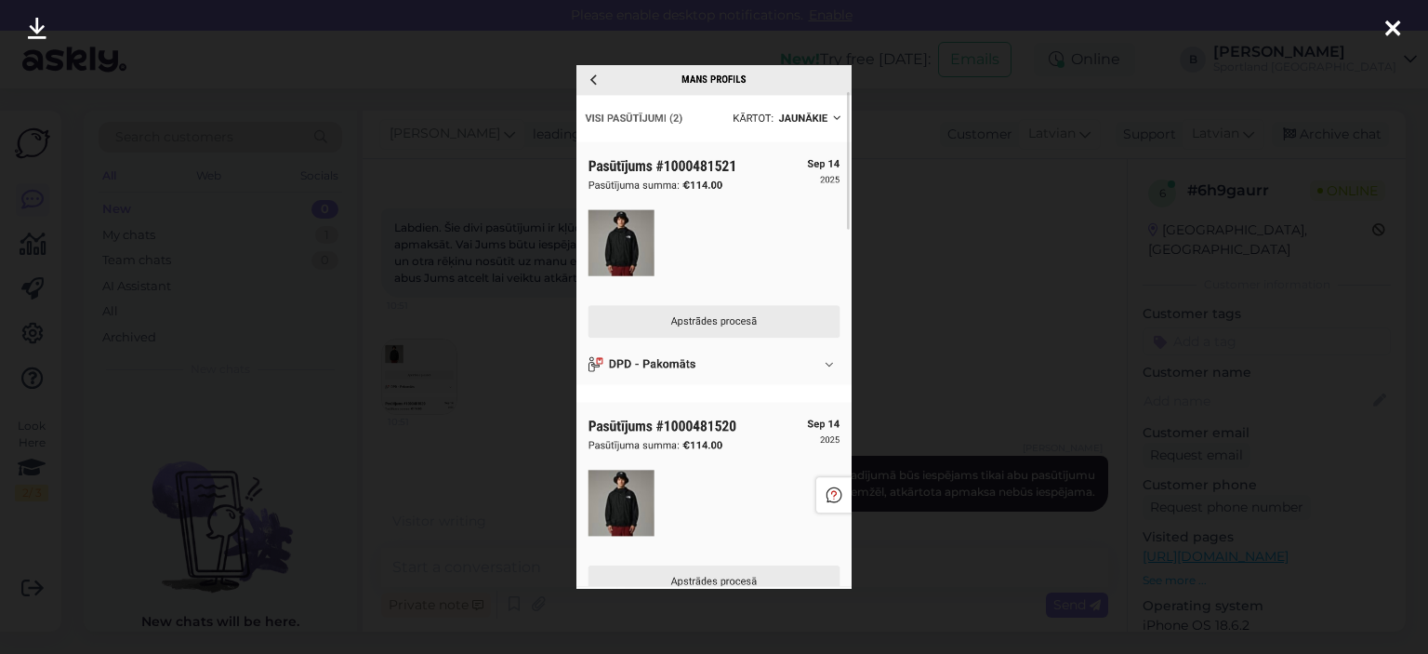
scroll to position [87, 0]
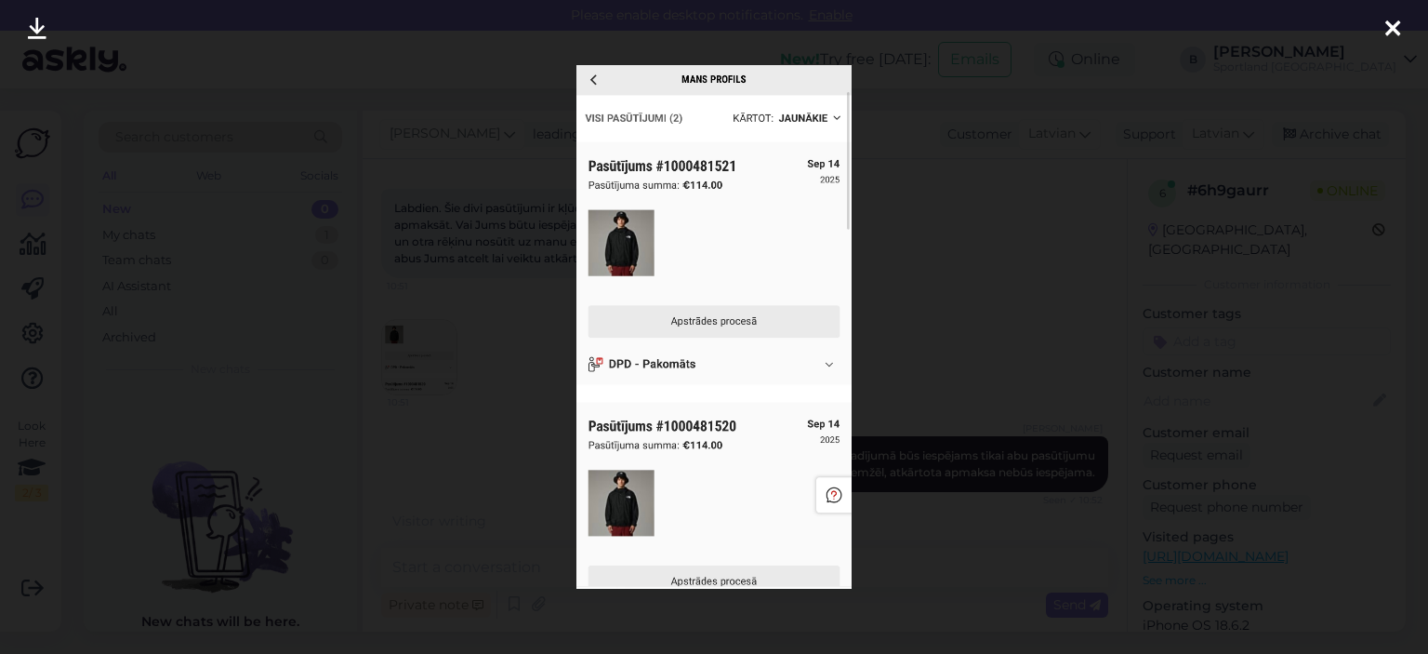
click at [877, 220] on div at bounding box center [714, 327] width 1428 height 654
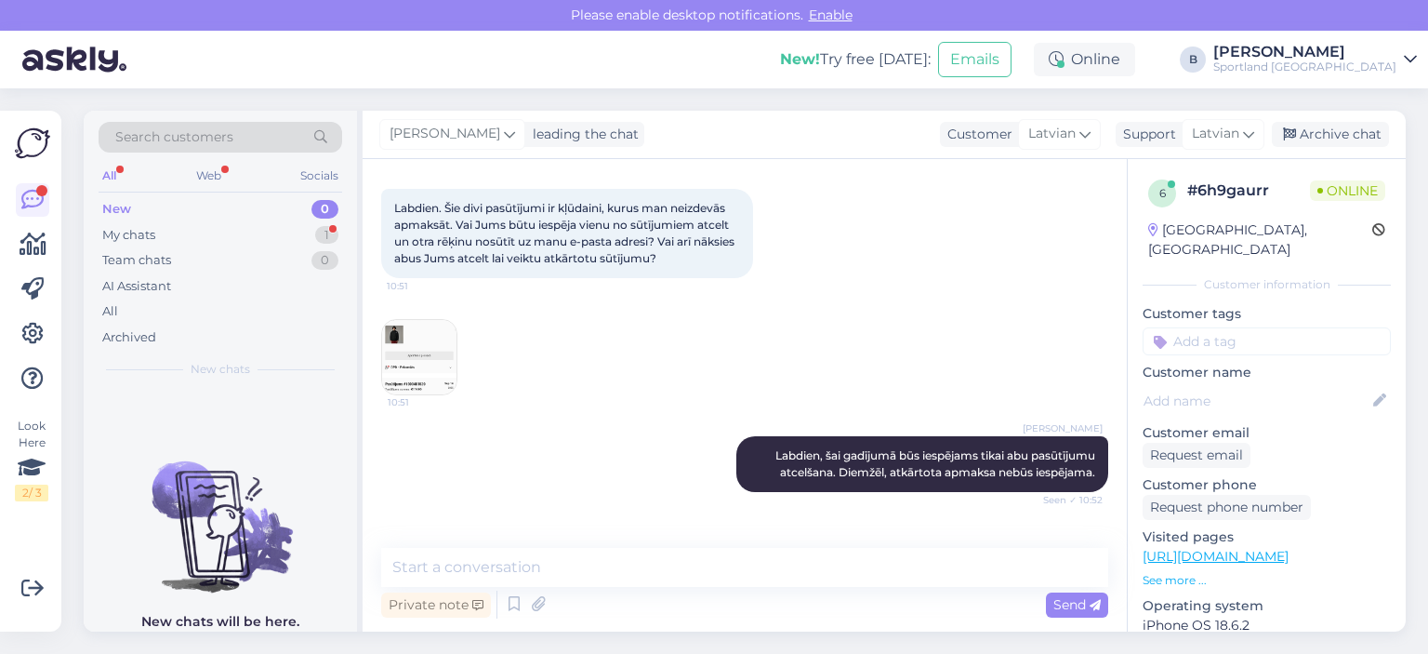
scroll to position [182, 0]
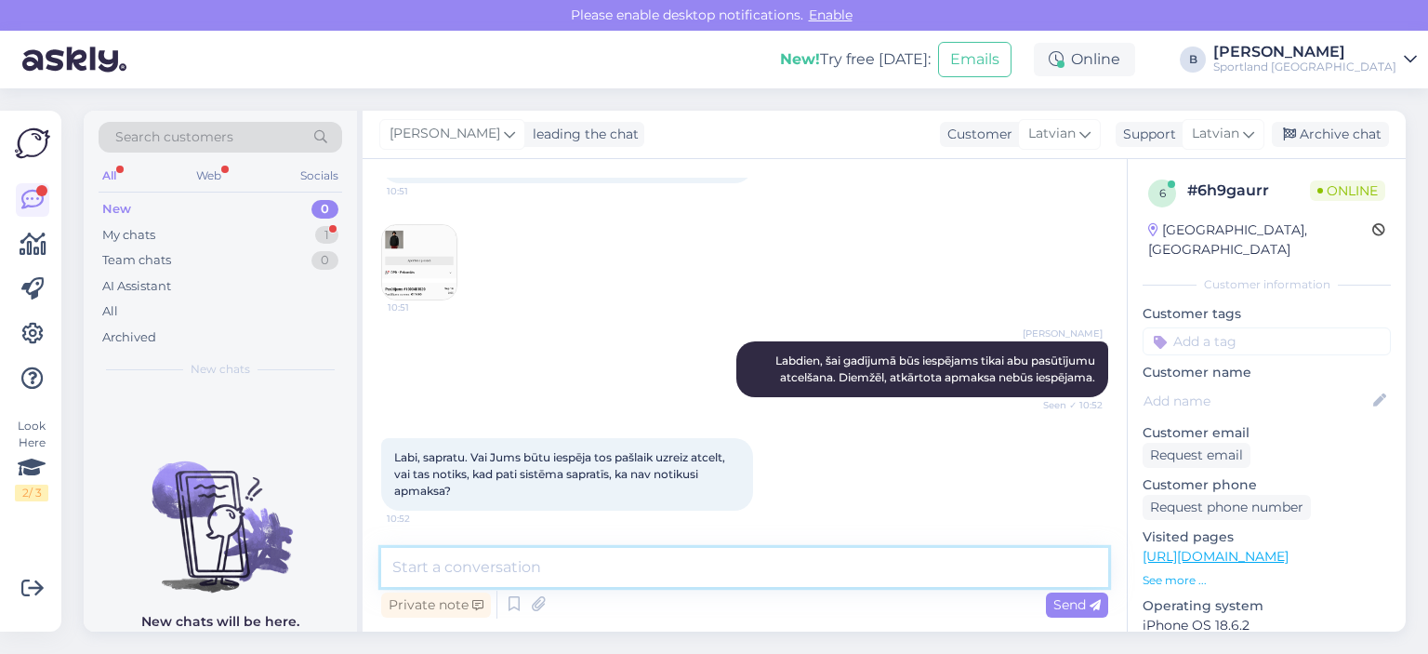
click at [657, 557] on textarea at bounding box center [744, 567] width 727 height 39
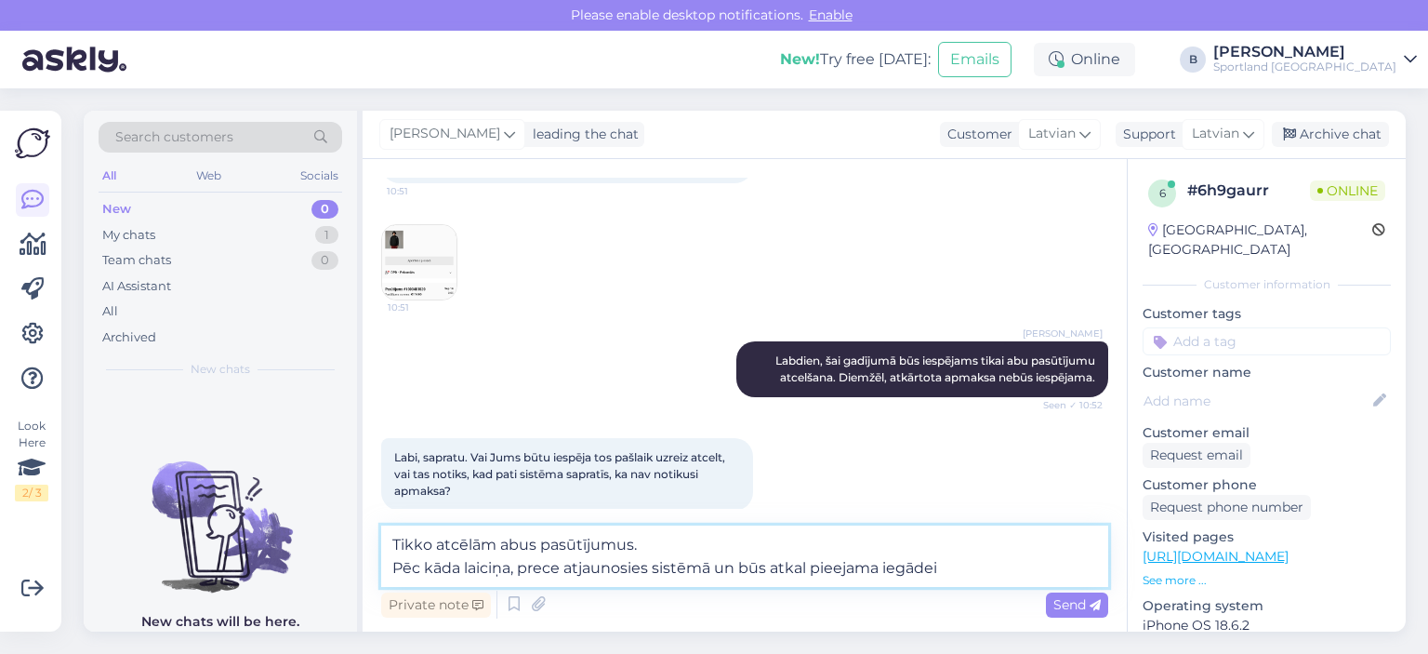
type textarea "Tikko atcēlām abus pasūtījumus. Pēc kāda laiciņa, prece atjaunosies sistēmā un …"
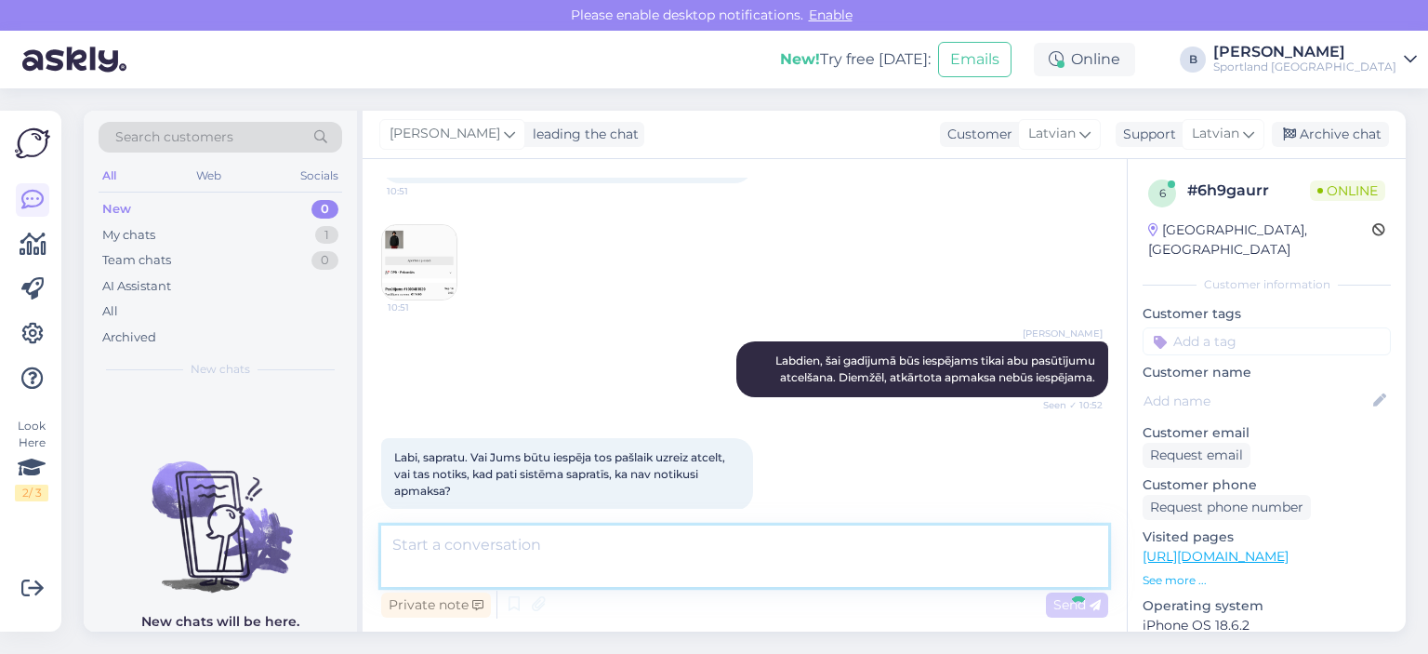
scroll to position [295, 0]
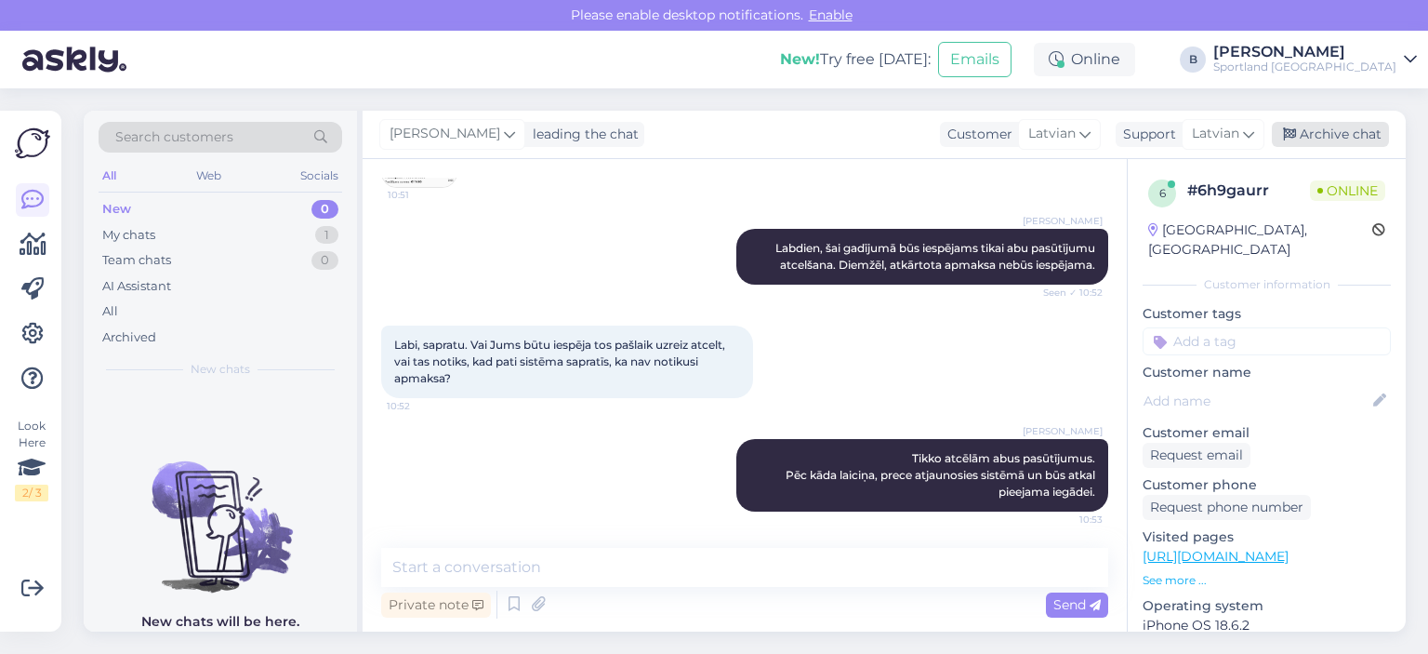
click at [877, 135] on div "Archive chat" at bounding box center [1330, 134] width 117 height 25
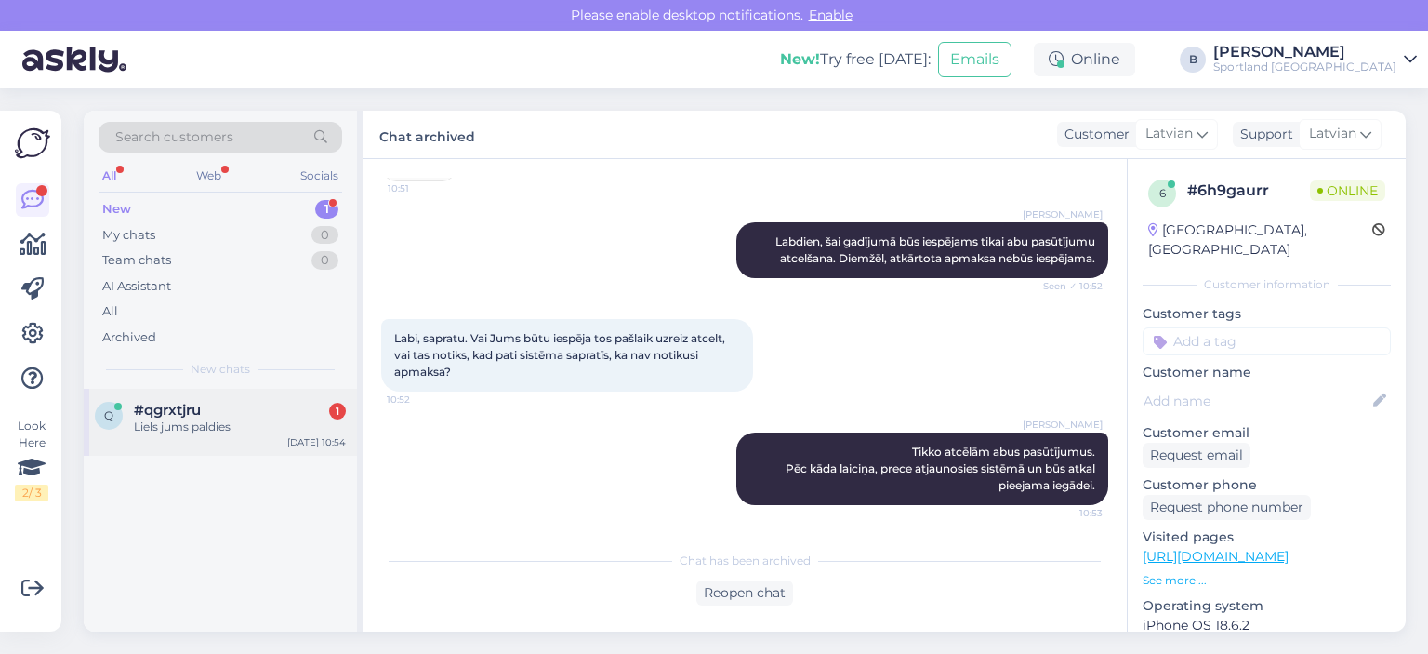
click at [218, 419] on div "Liels jums paldies" at bounding box center [240, 426] width 212 height 17
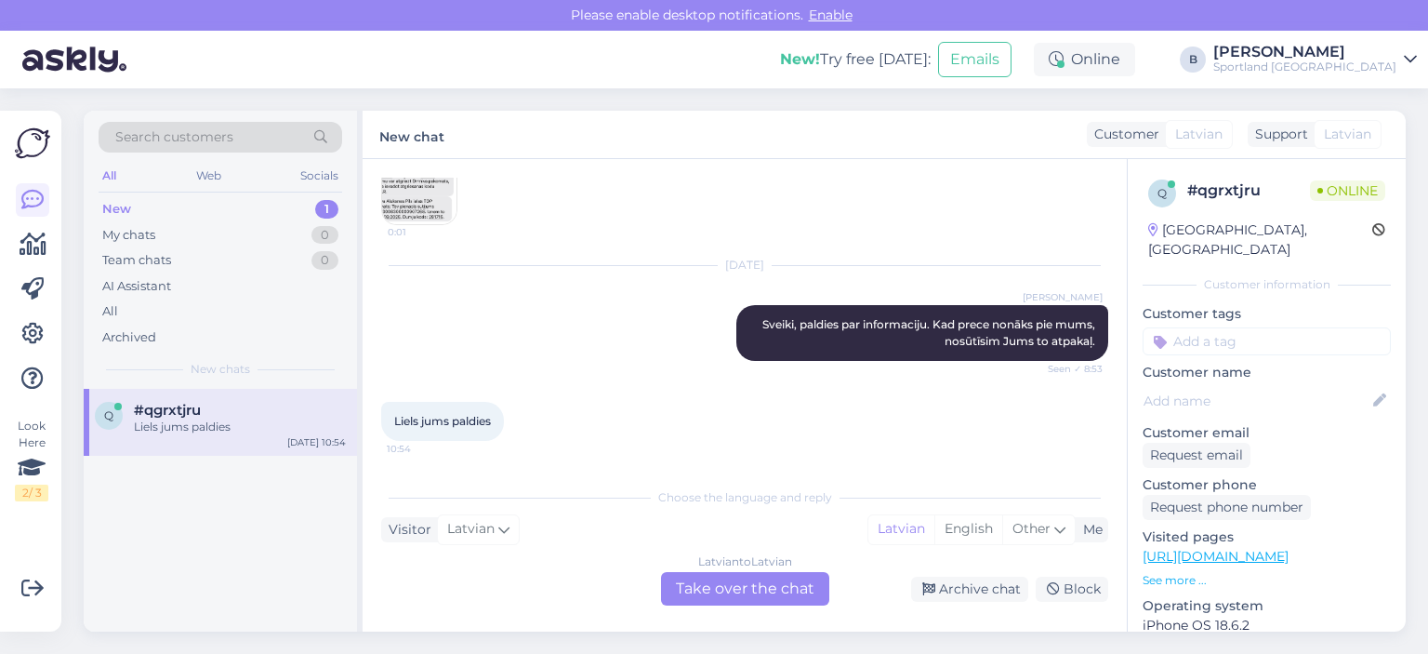
click at [741, 590] on div "Latvian to Latvian Take over the chat" at bounding box center [745, 588] width 168 height 33
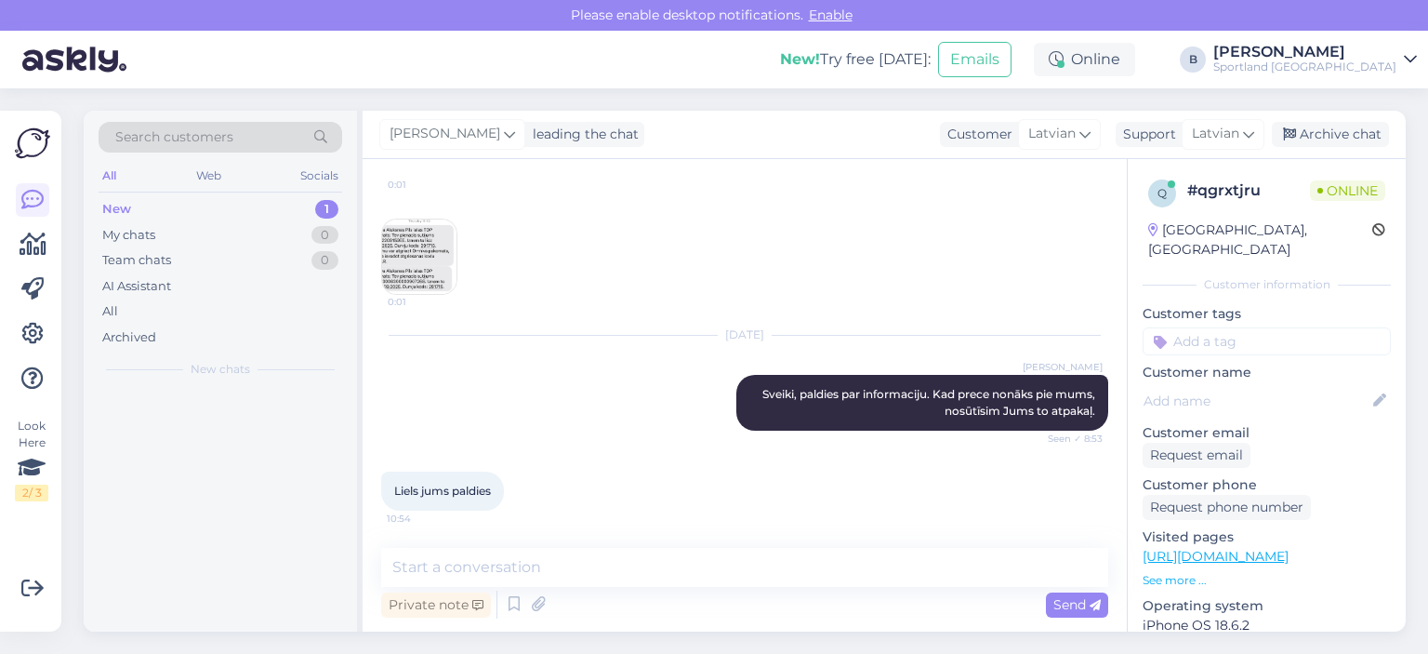
scroll to position [338, 0]
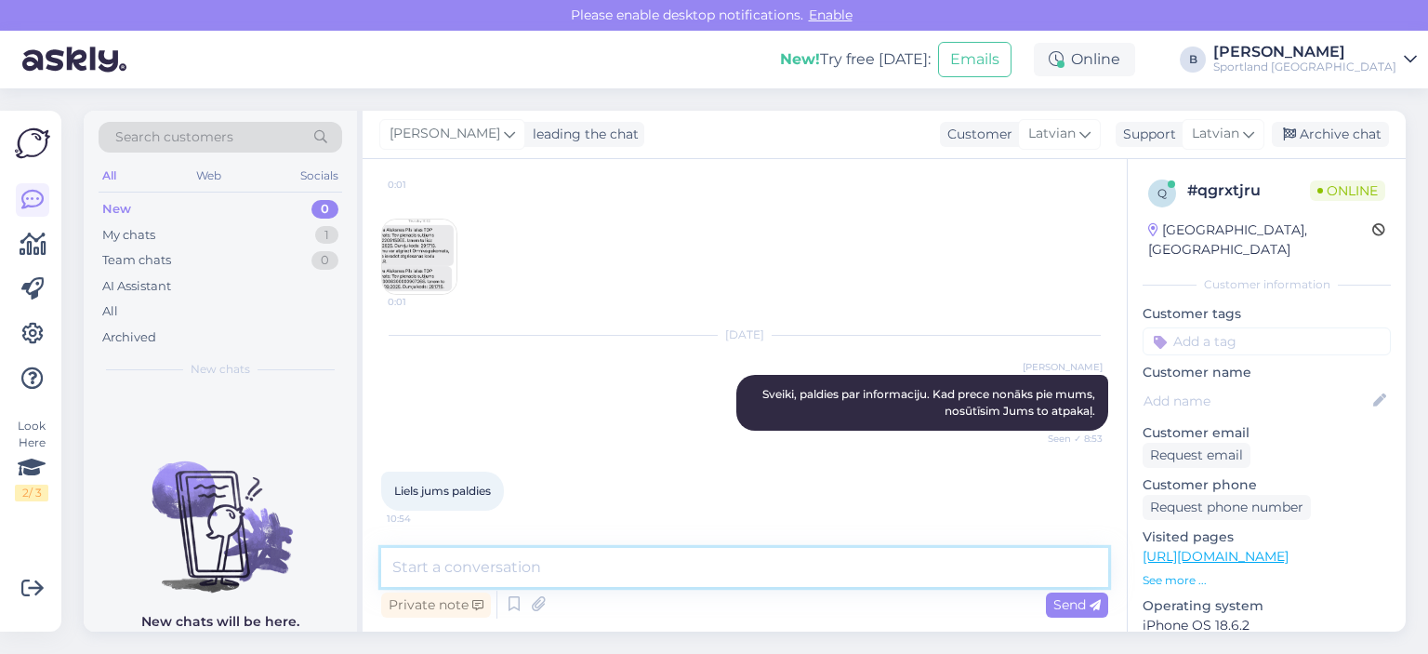
click at [699, 576] on textarea at bounding box center [744, 567] width 727 height 39
type textarea "Jauku Jums dienu! :)"
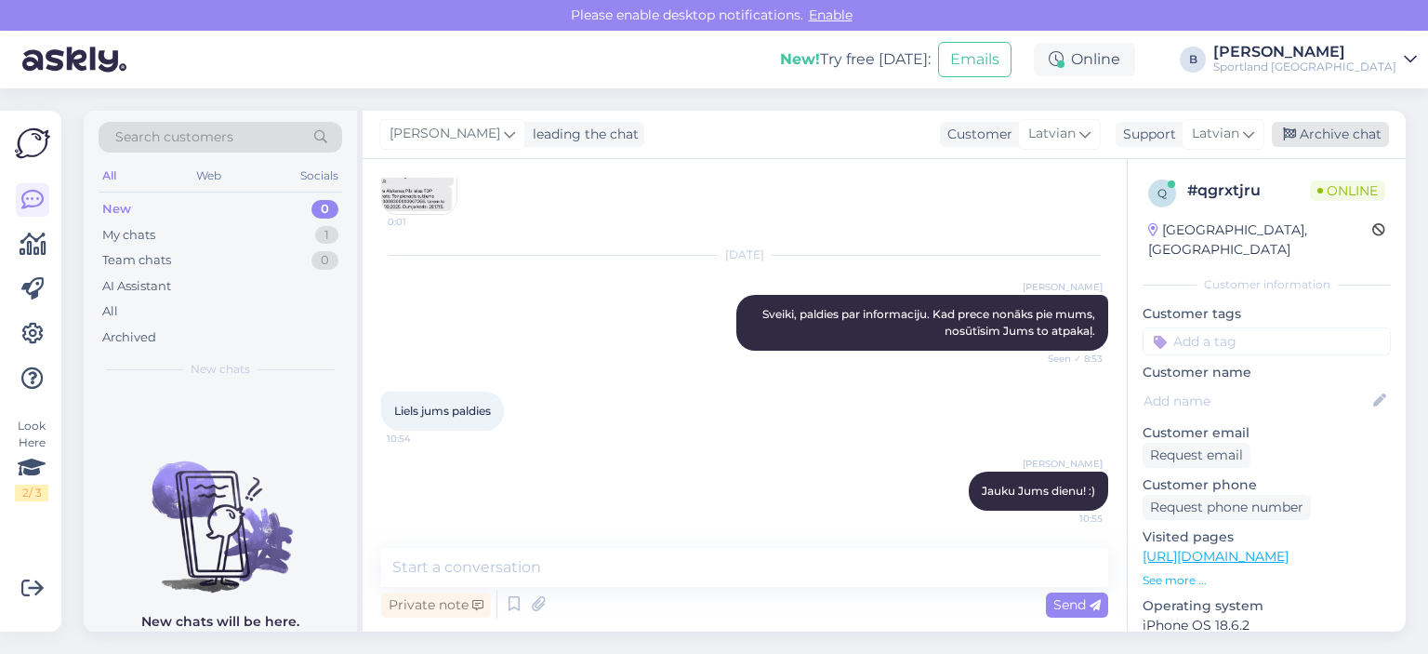
click at [877, 142] on div "Archive chat" at bounding box center [1330, 134] width 117 height 25
